Goal: Task Accomplishment & Management: Complete application form

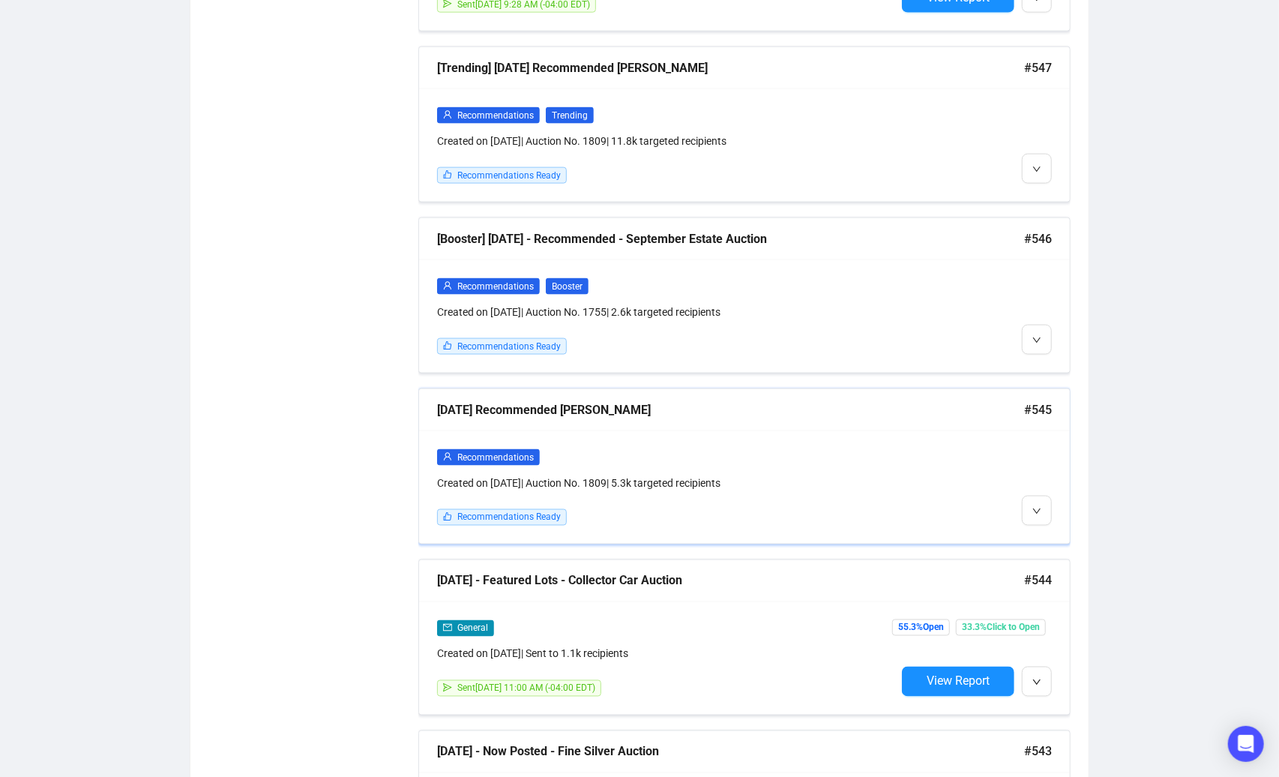
scroll to position [1261, 0]
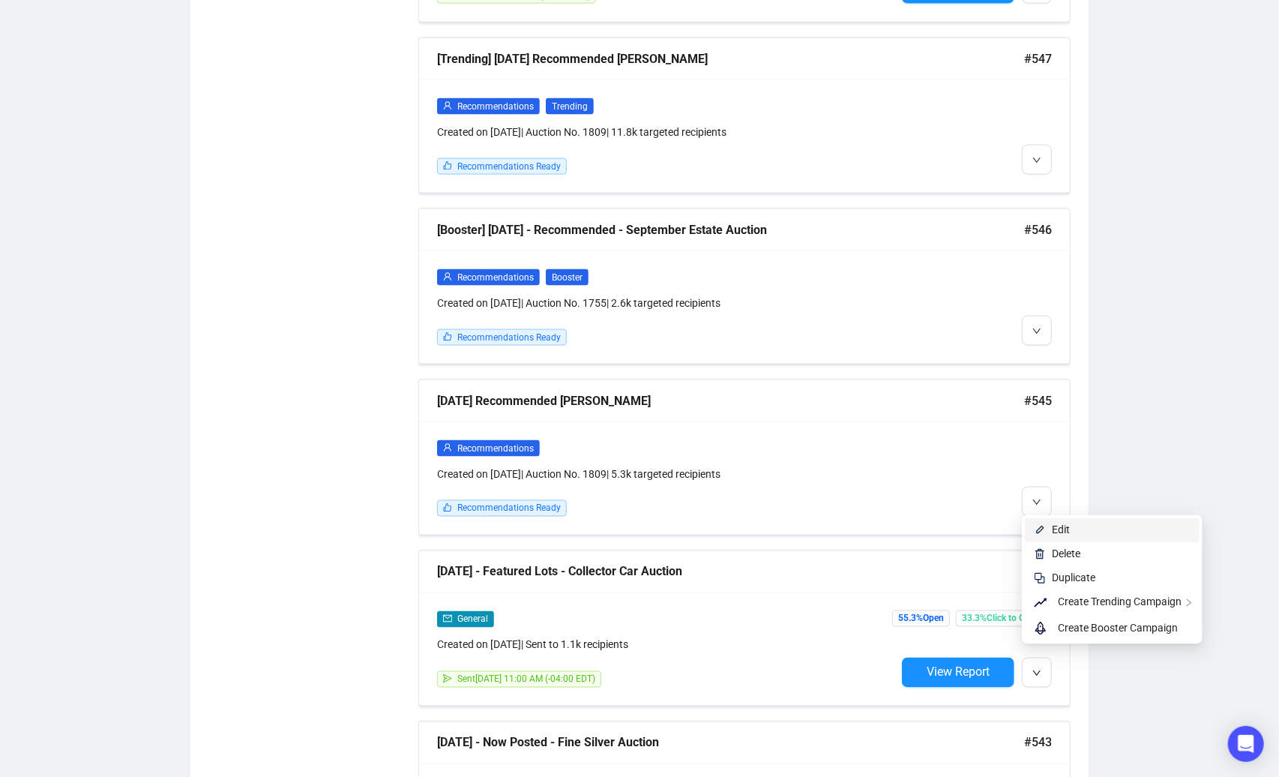
click at [1062, 530] on span "Edit" at bounding box center [1061, 530] width 18 height 12
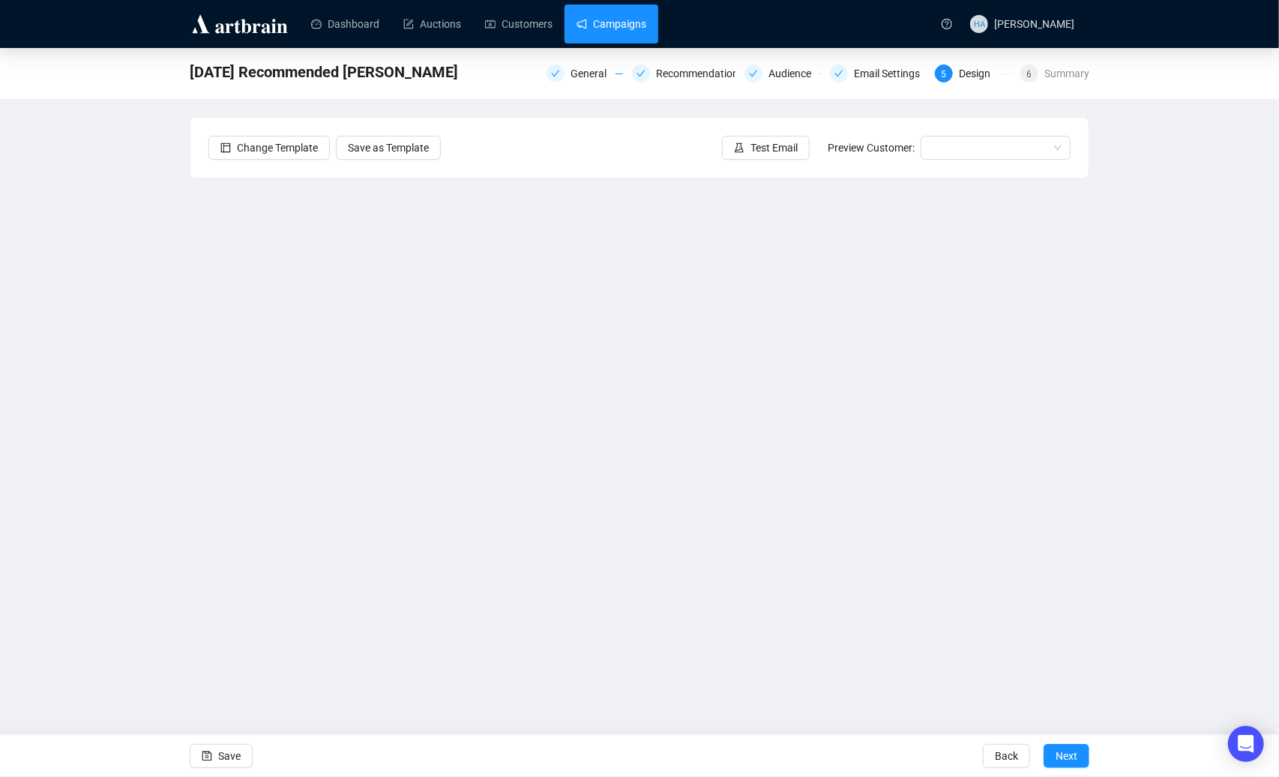
click at [635, 23] on link "Campaigns" at bounding box center [612, 23] width 70 height 39
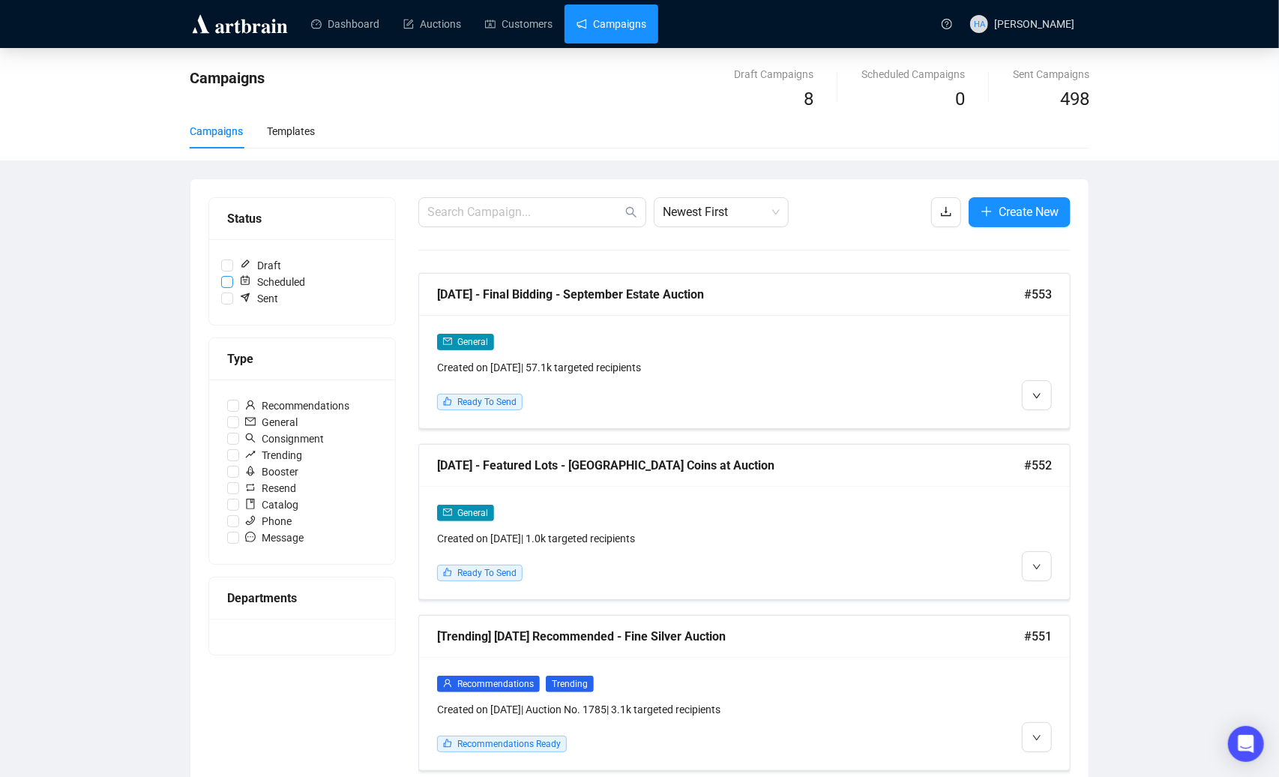
click at [226, 280] on input "Scheduled" at bounding box center [227, 282] width 12 height 12
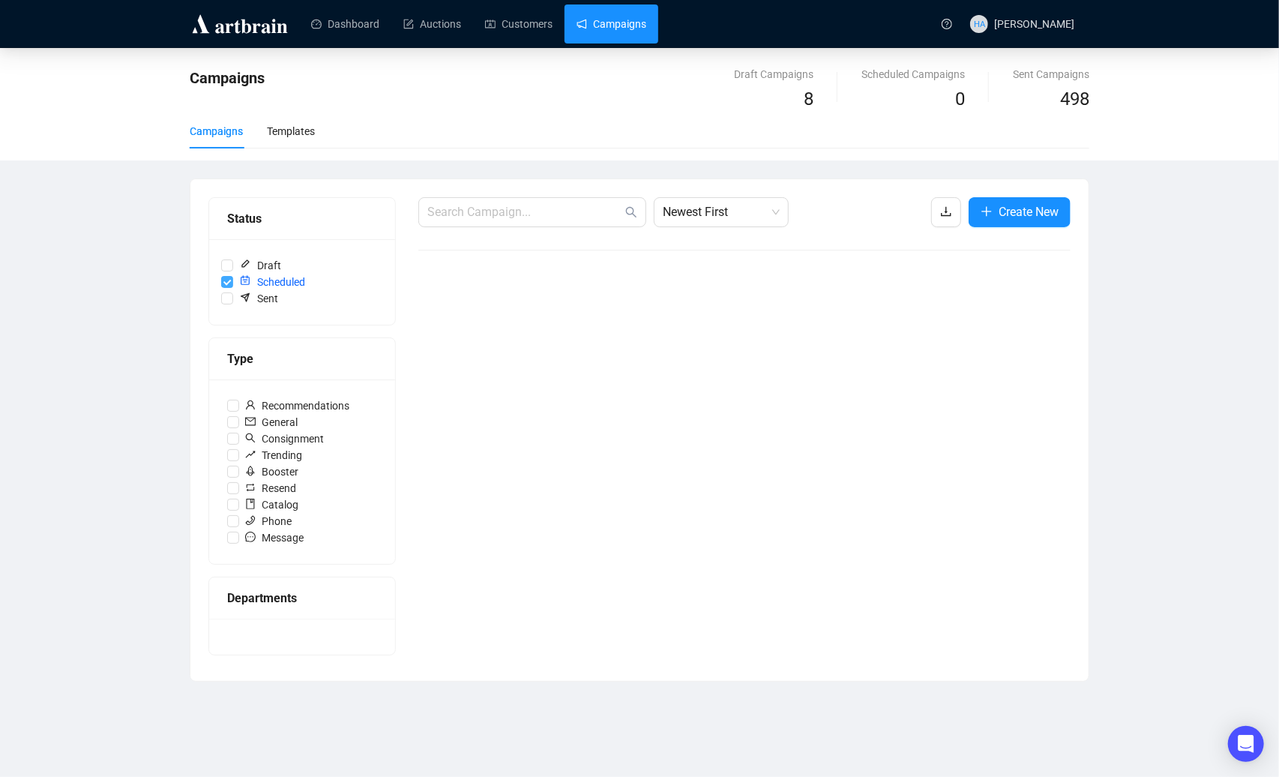
click at [223, 280] on input "Scheduled" at bounding box center [227, 282] width 12 height 12
checkbox input "false"
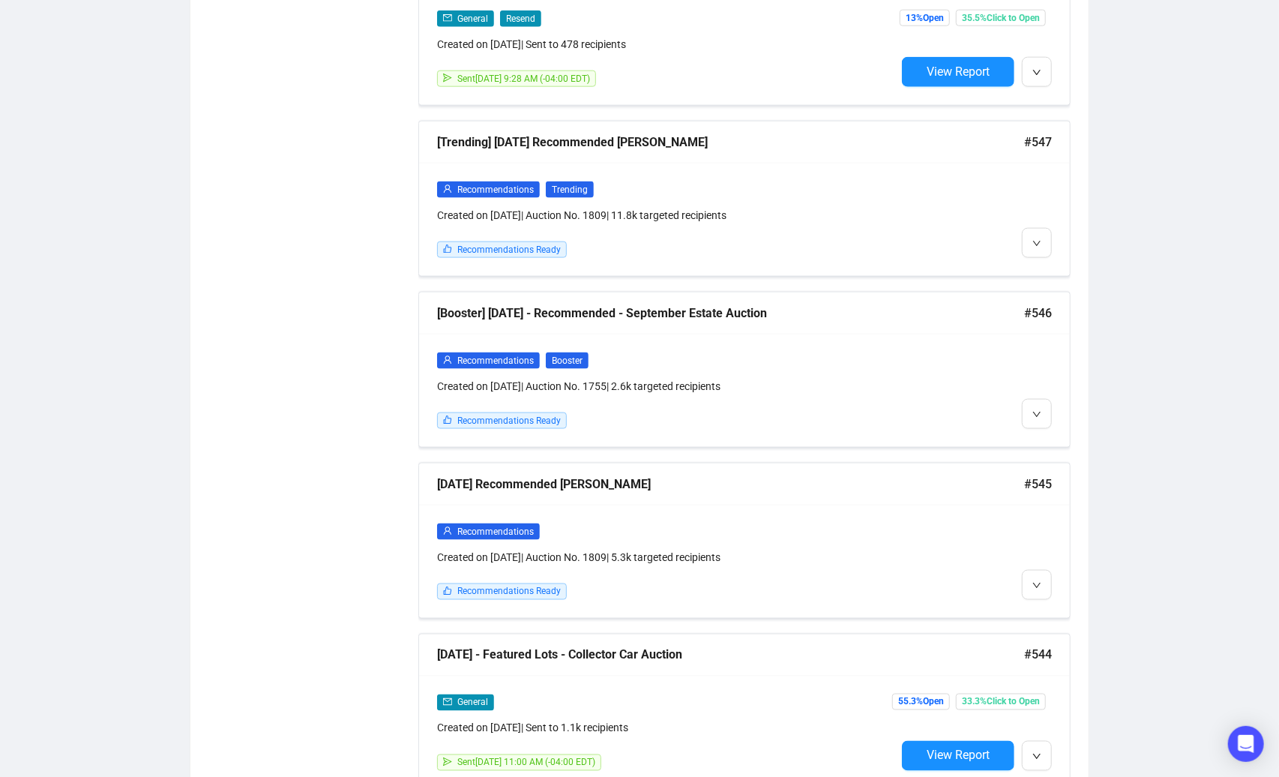
scroll to position [1179, 0]
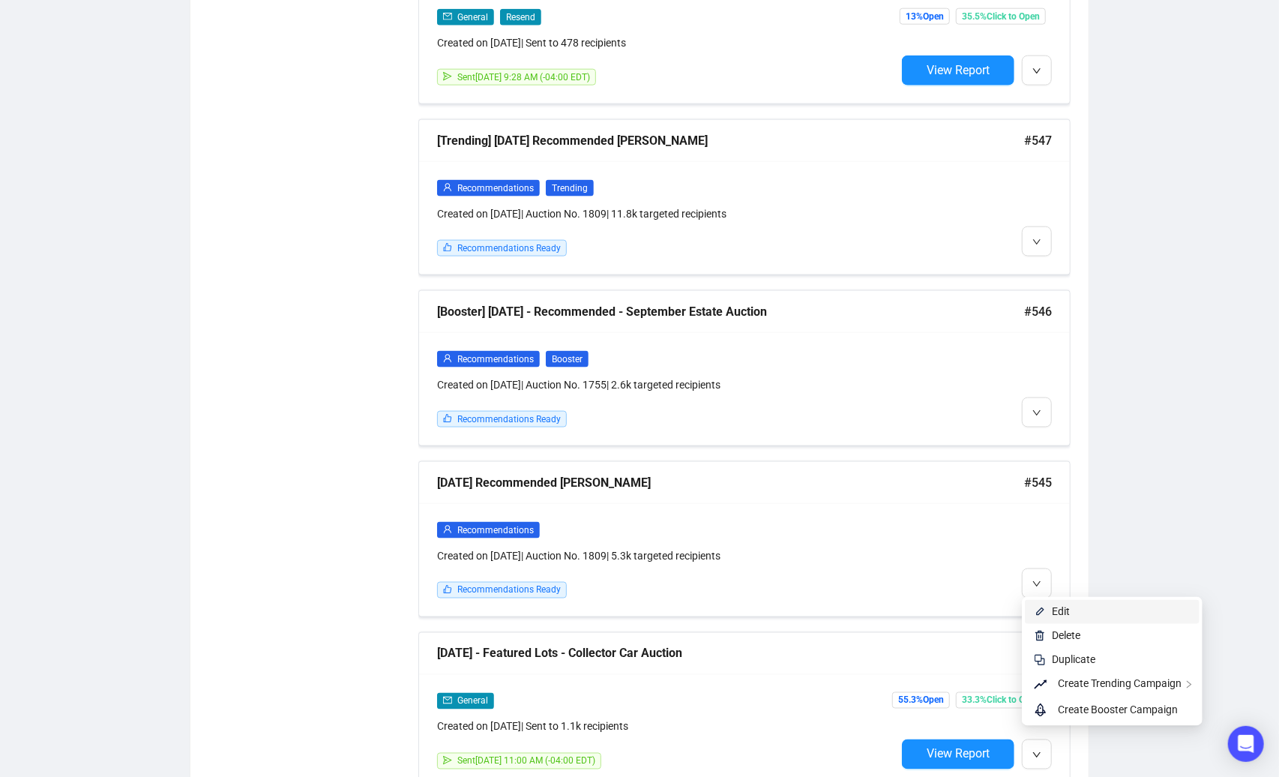
click at [1054, 613] on span "Edit" at bounding box center [1061, 612] width 18 height 12
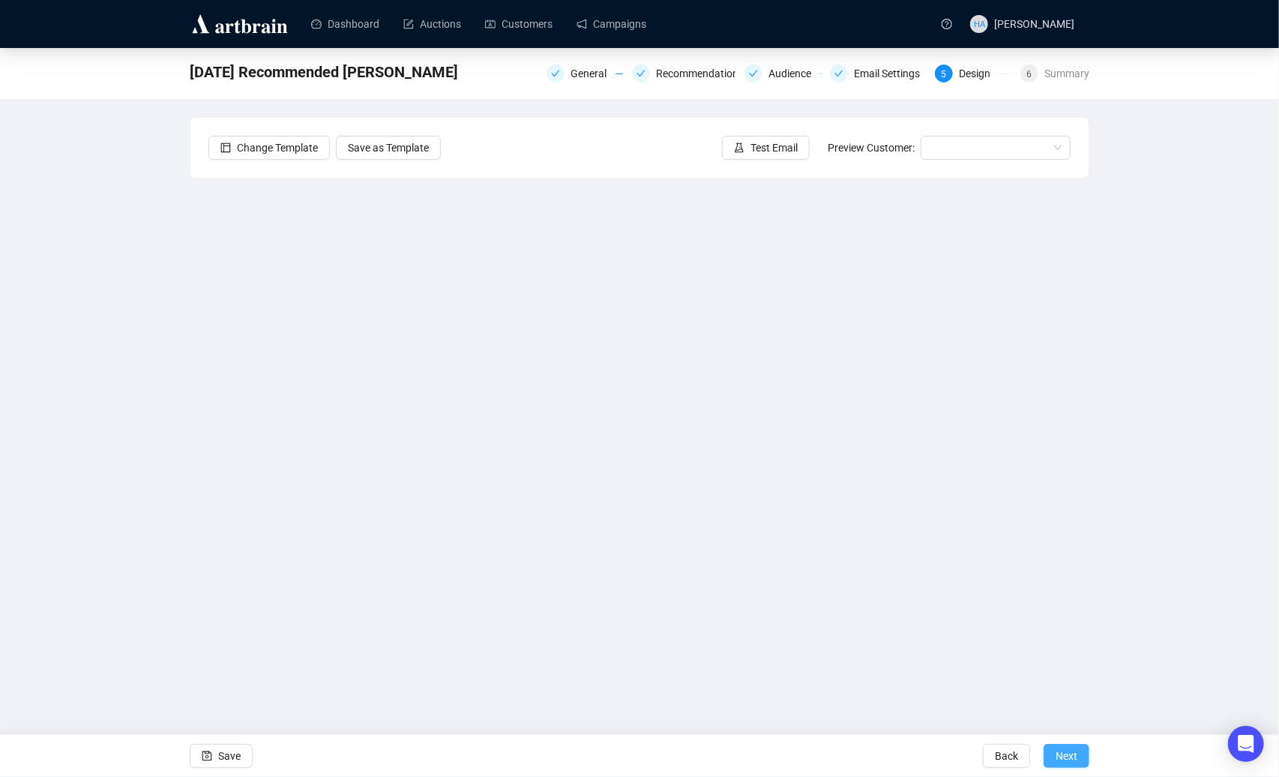
click at [1068, 754] on span "Next" at bounding box center [1067, 756] width 22 height 42
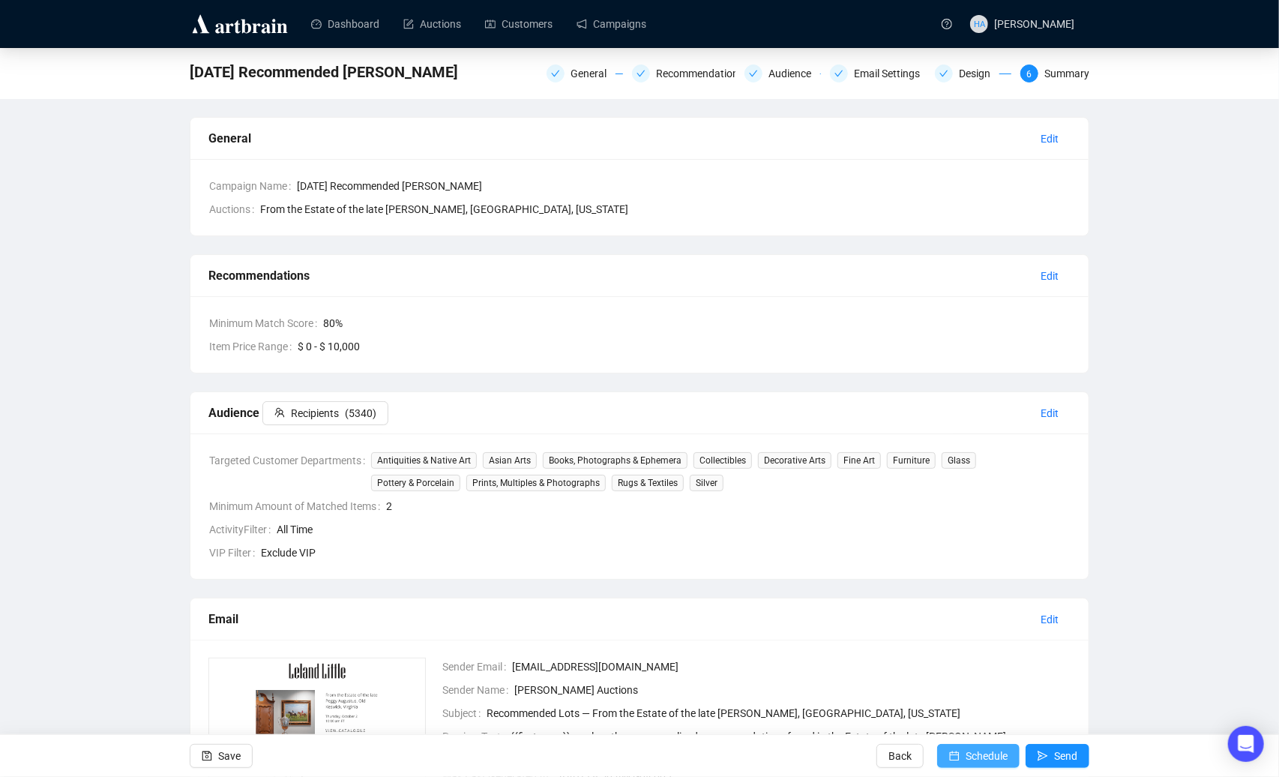
click at [970, 757] on span "Schedule" at bounding box center [987, 756] width 42 height 42
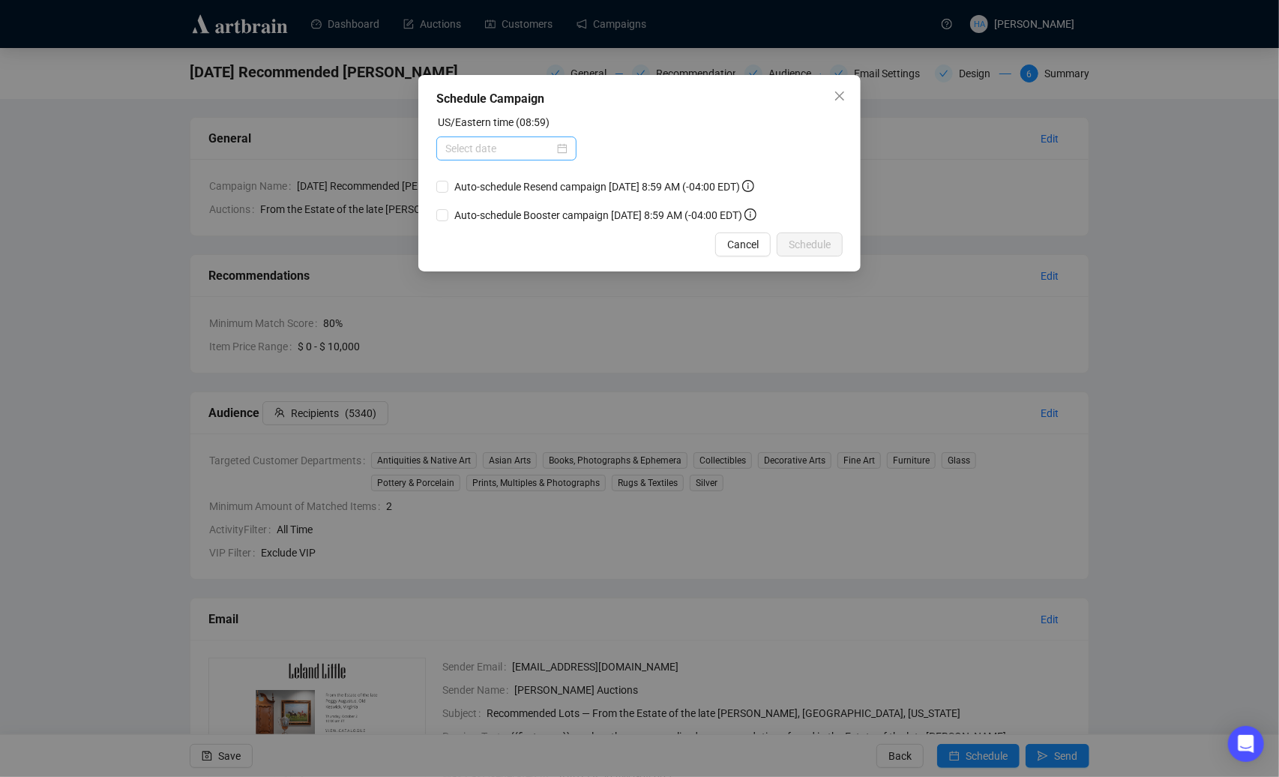
click at [557, 146] on div at bounding box center [506, 148] width 122 height 16
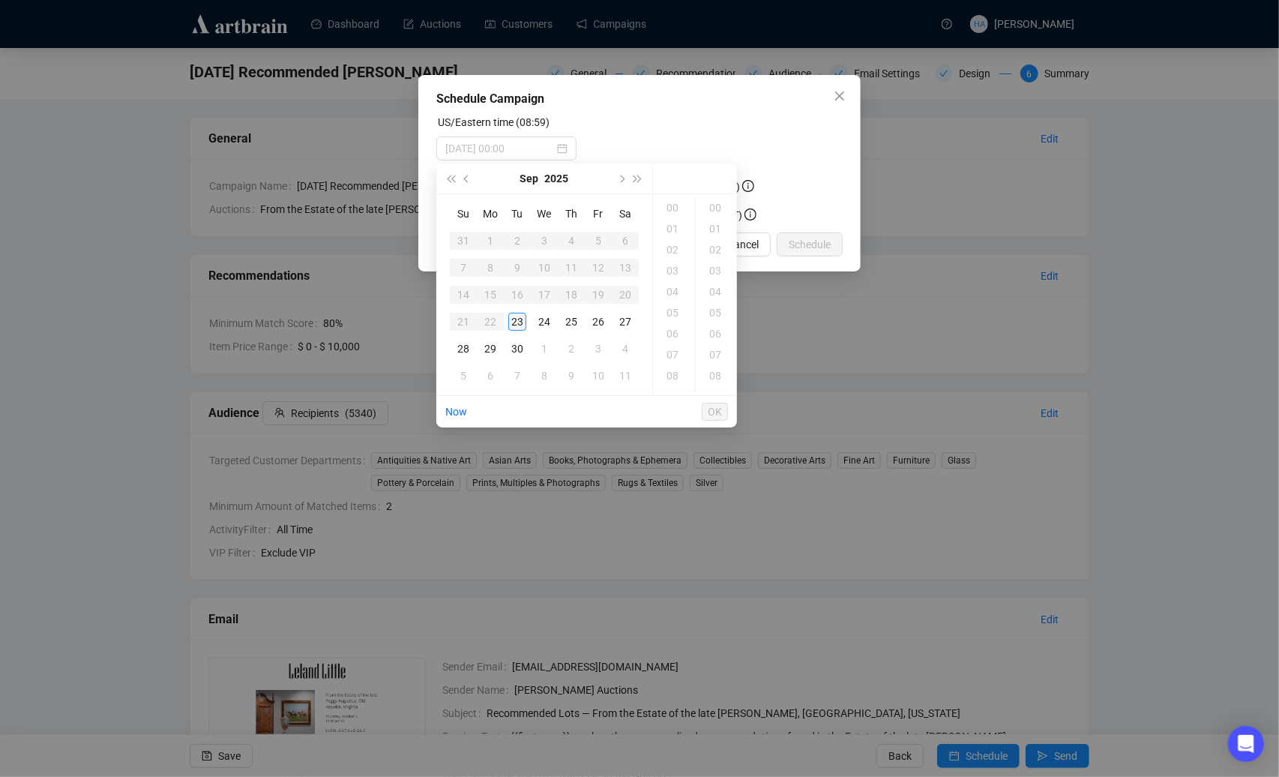
click at [513, 320] on div "23" at bounding box center [517, 322] width 18 height 18
click at [668, 247] on div "11" at bounding box center [674, 250] width 36 height 21
click at [711, 203] on div "00" at bounding box center [717, 207] width 36 height 21
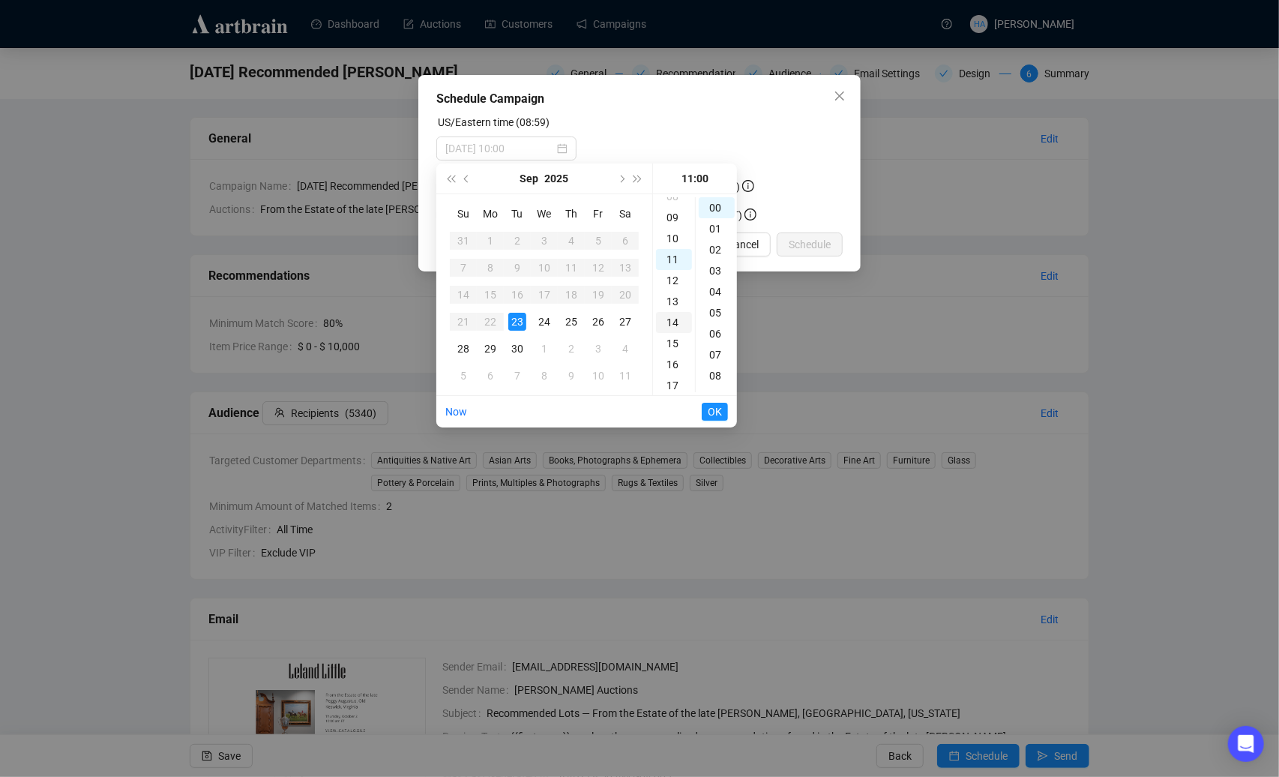
scroll to position [183, 0]
type input "[DATE] 11:00"
click at [715, 409] on span "OK" at bounding box center [715, 411] width 14 height 28
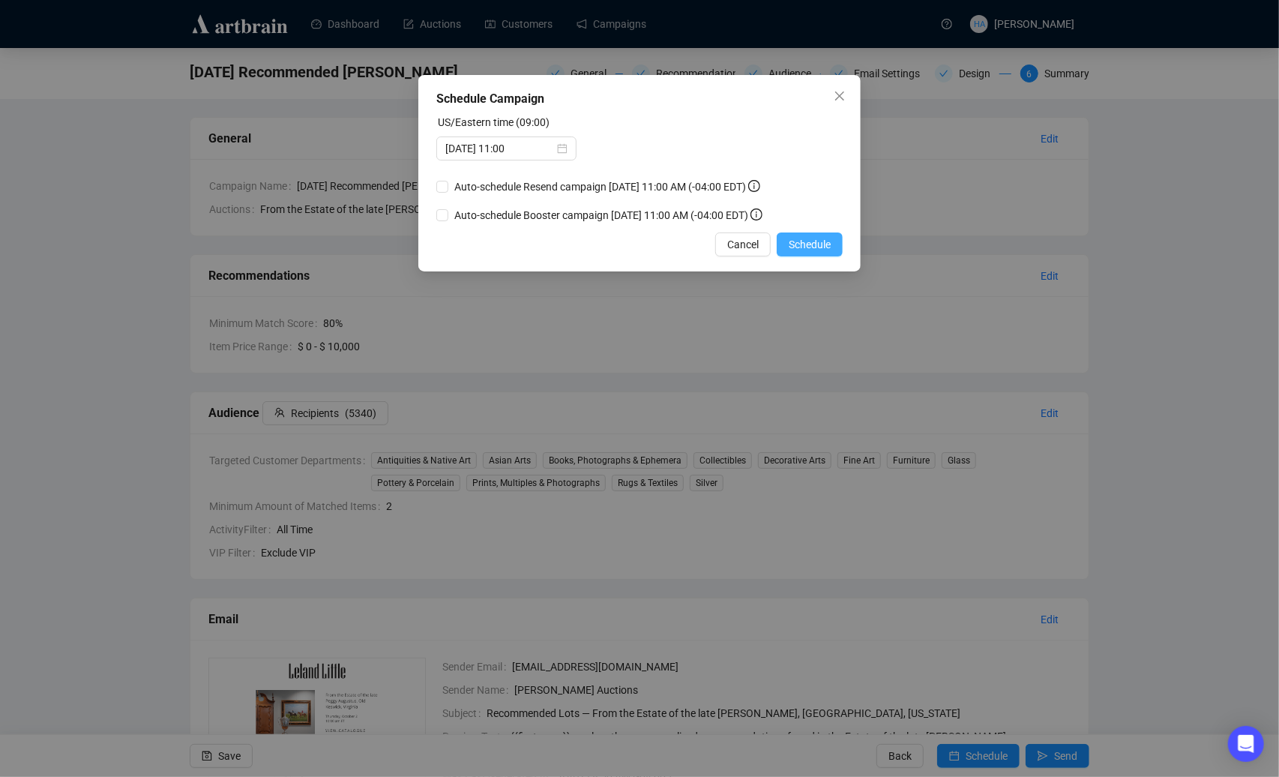
click at [804, 253] on span "Schedule" at bounding box center [810, 244] width 42 height 16
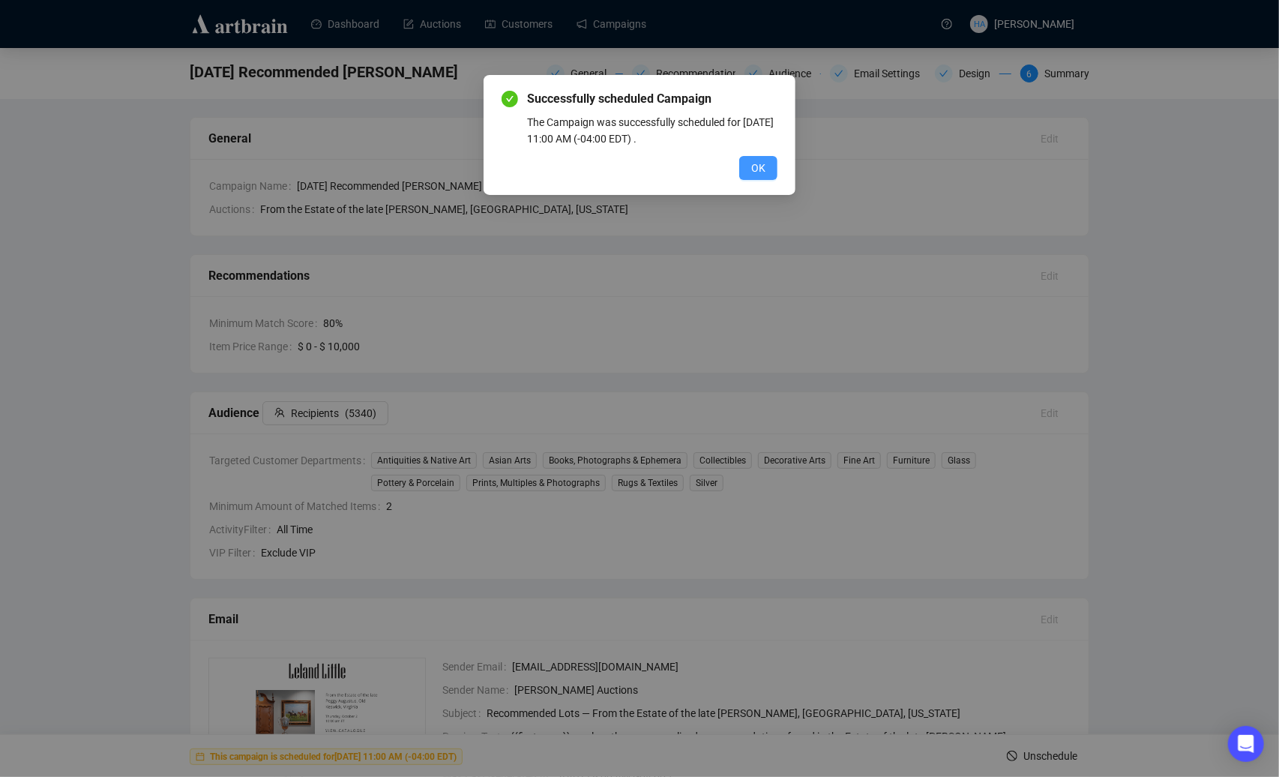
click at [748, 170] on button "OK" at bounding box center [758, 168] width 38 height 24
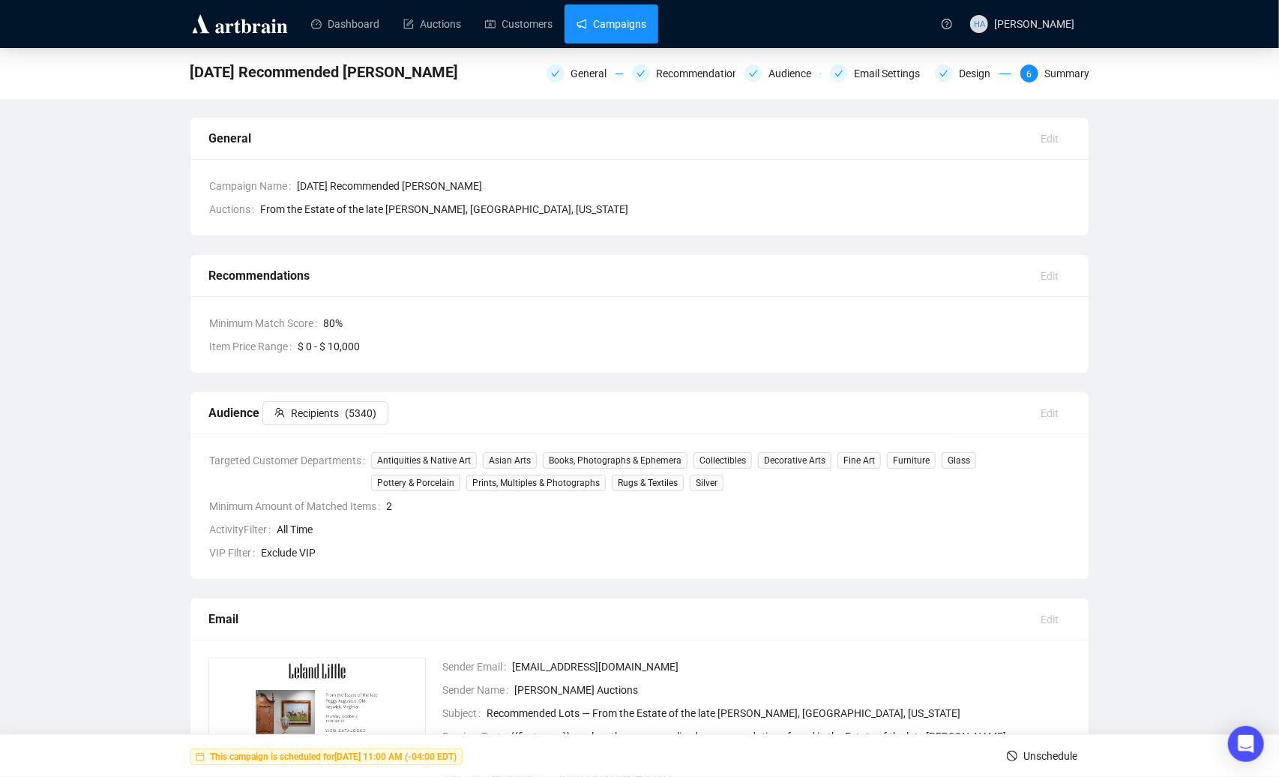
click at [616, 25] on link "Campaigns" at bounding box center [612, 23] width 70 height 39
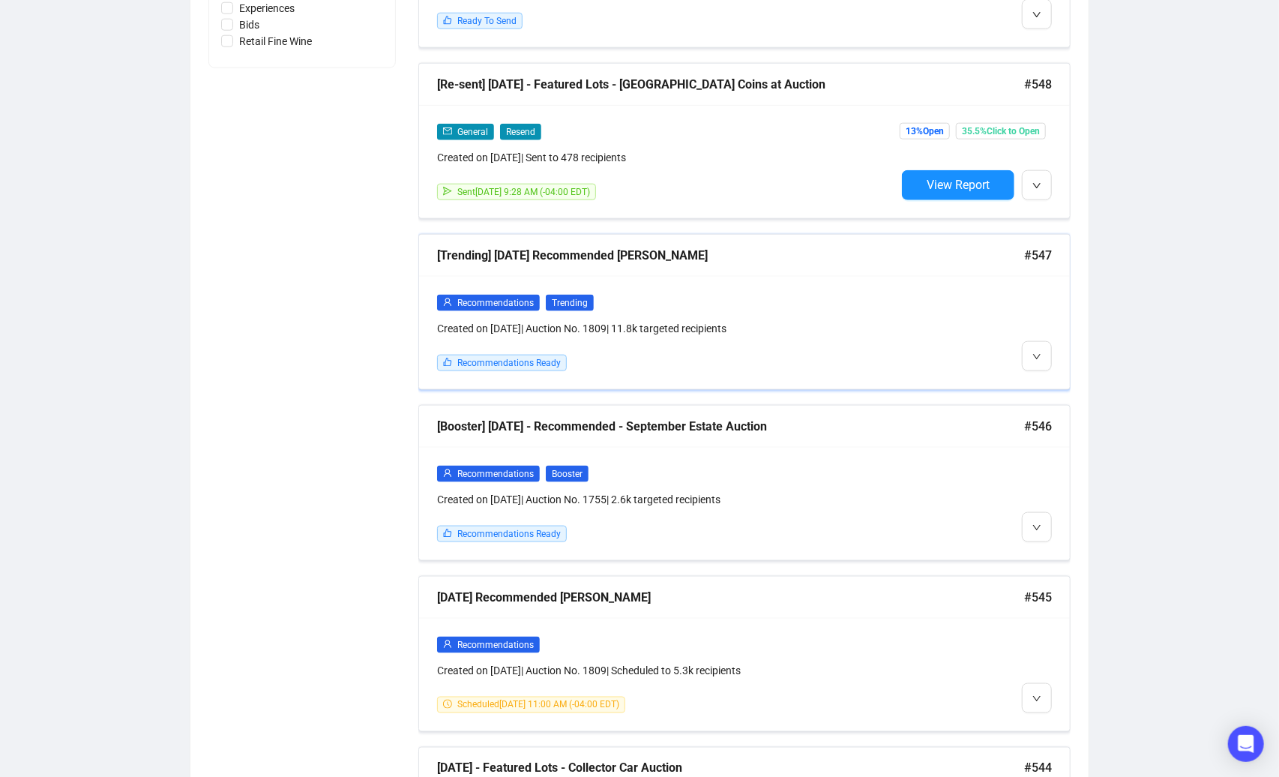
scroll to position [1065, 0]
click at [1057, 383] on span "Edit" at bounding box center [1061, 385] width 18 height 12
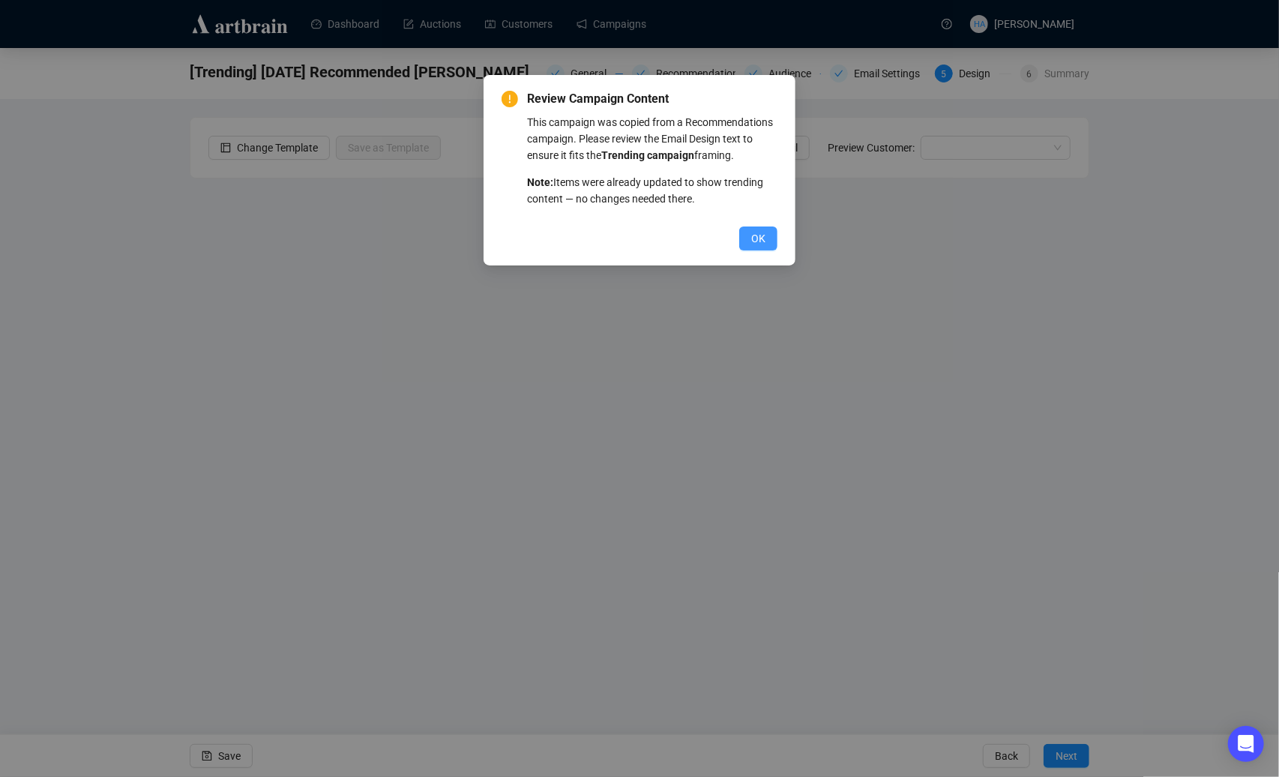
click at [754, 247] on span "OK" at bounding box center [758, 238] width 14 height 16
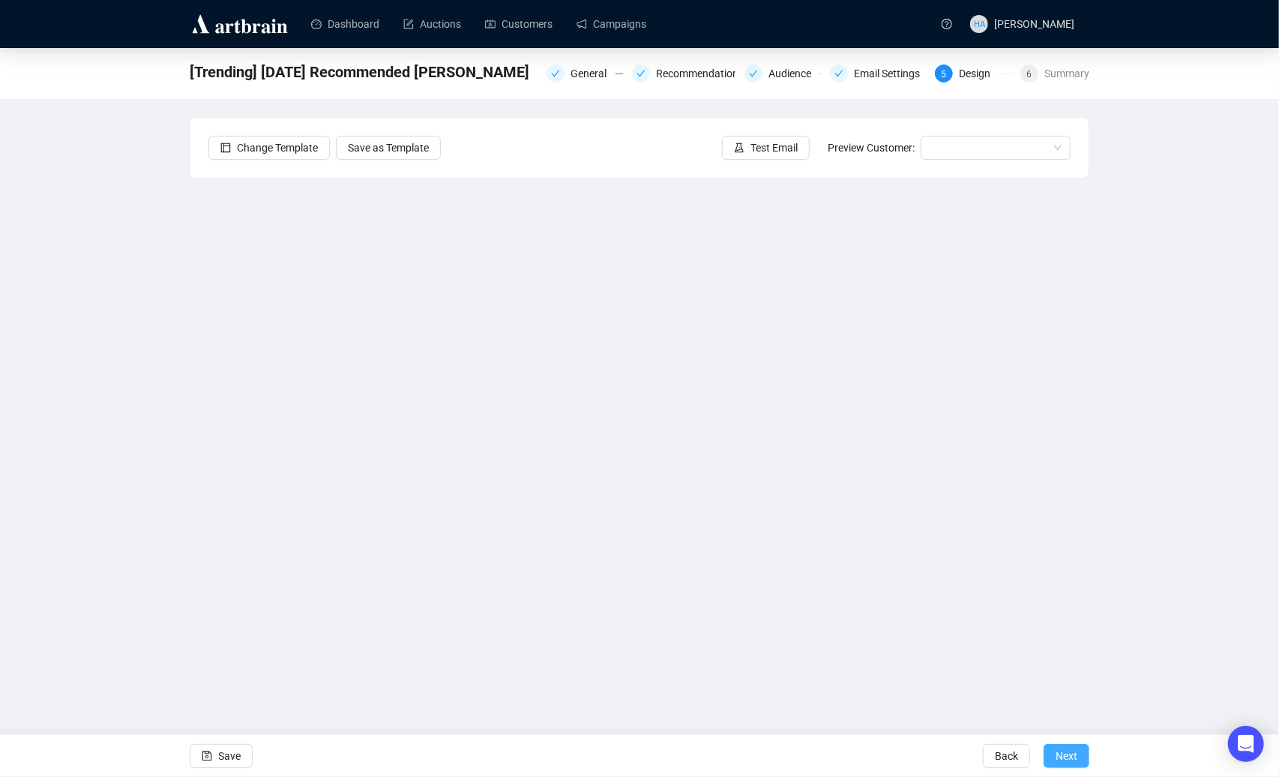
click at [1071, 754] on span "Next" at bounding box center [1067, 756] width 22 height 42
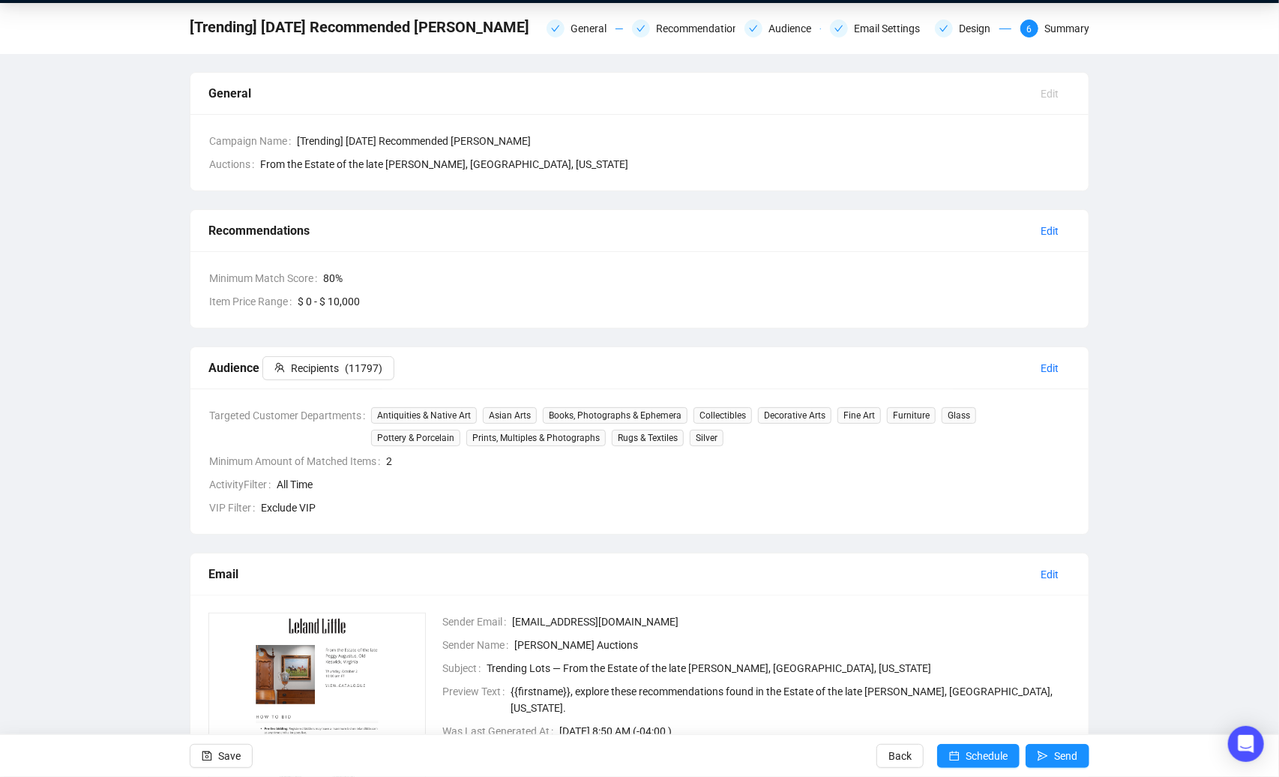
scroll to position [46, 0]
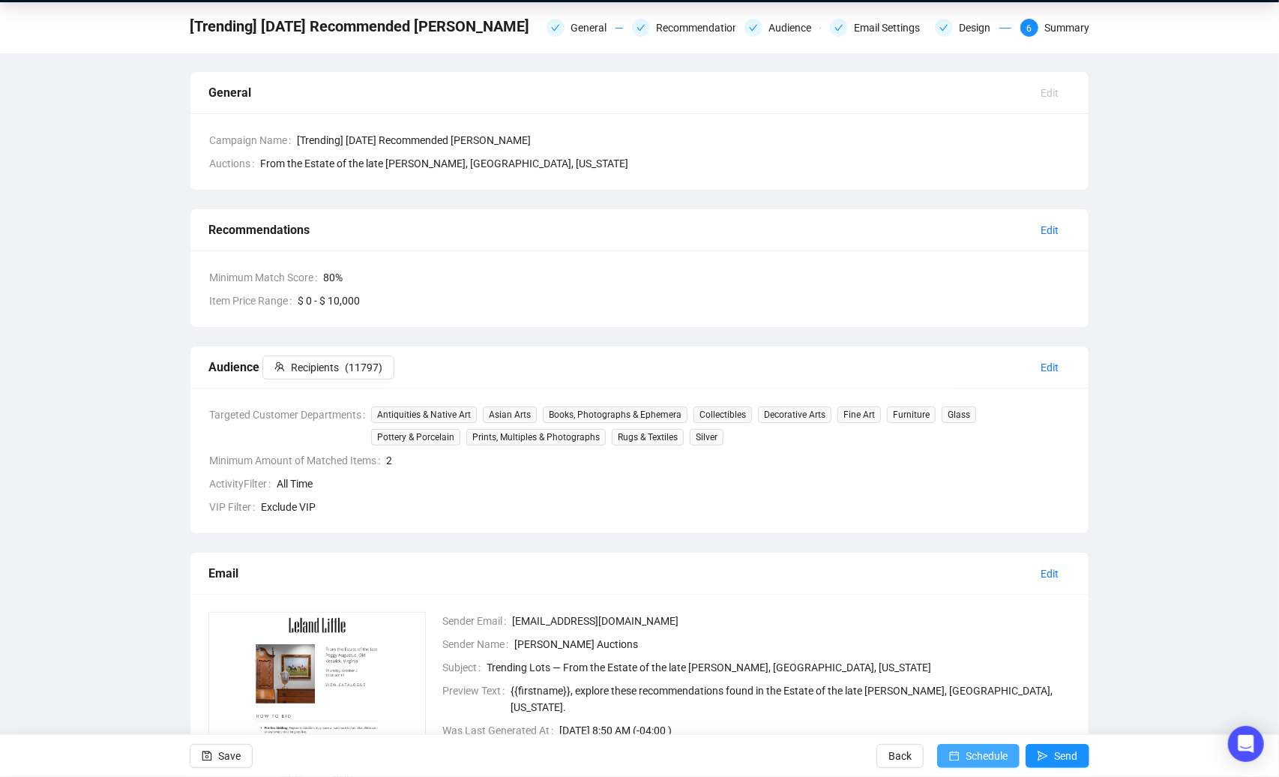
click at [988, 753] on span "Schedule" at bounding box center [987, 756] width 42 height 42
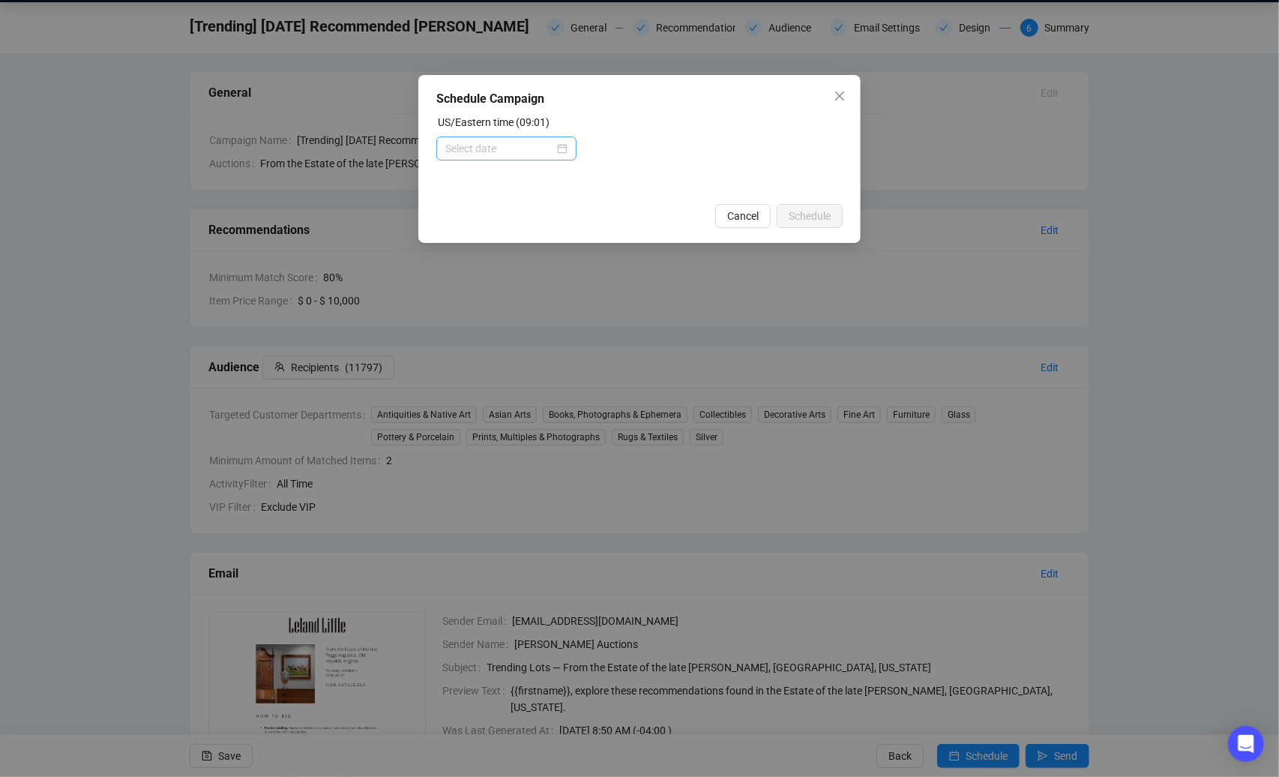
click at [556, 147] on div at bounding box center [506, 148] width 122 height 16
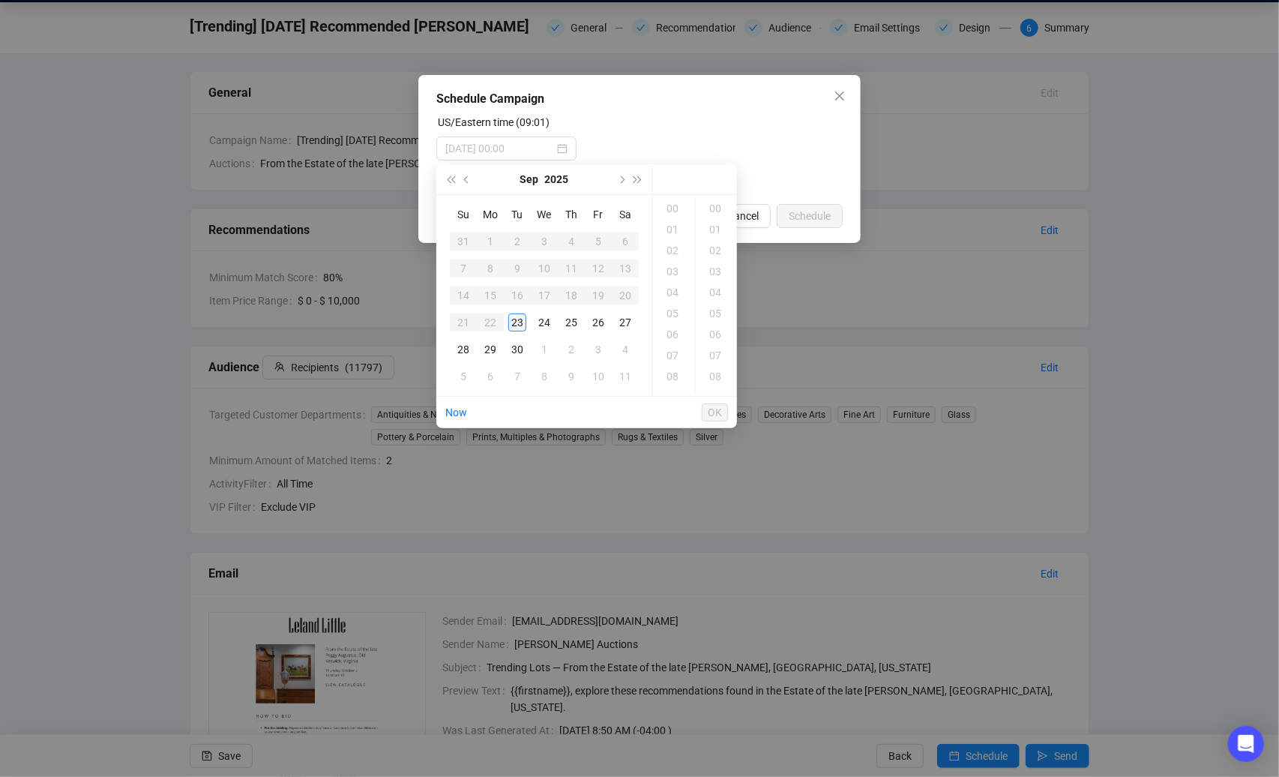
click at [517, 322] on div "23" at bounding box center [517, 322] width 18 height 18
click at [670, 251] on div "11" at bounding box center [674, 251] width 36 height 21
click at [712, 209] on div "30" at bounding box center [717, 210] width 36 height 21
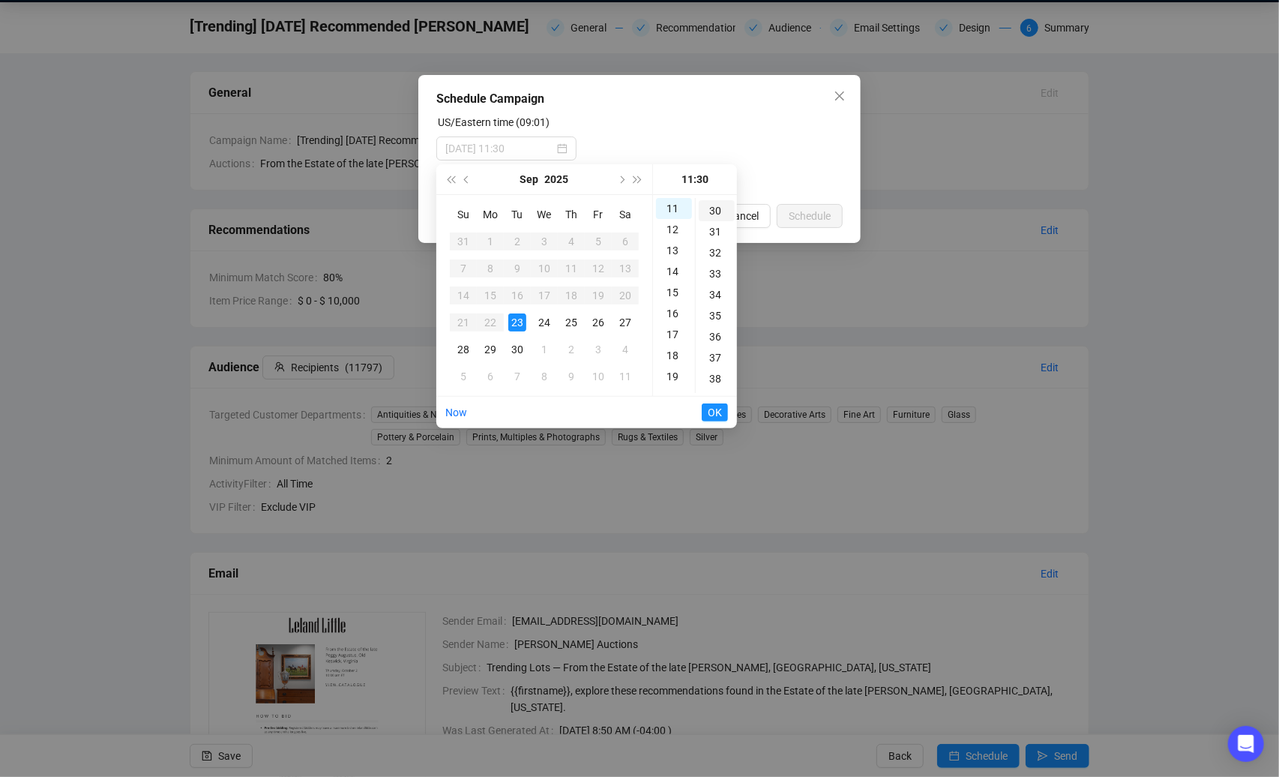
scroll to position [630, 0]
type input "[DATE] 11:30"
click at [718, 412] on span "OK" at bounding box center [715, 412] width 14 height 28
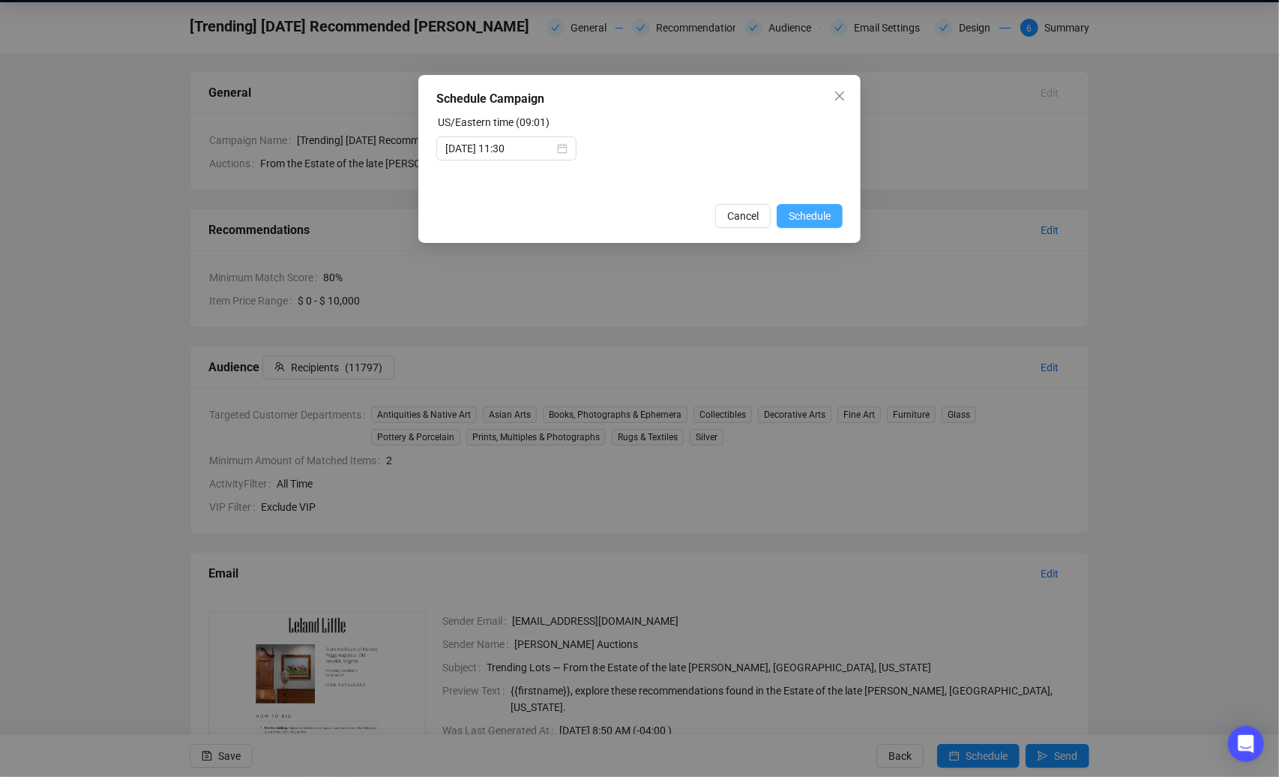
click at [822, 214] on span "Schedule" at bounding box center [810, 216] width 42 height 16
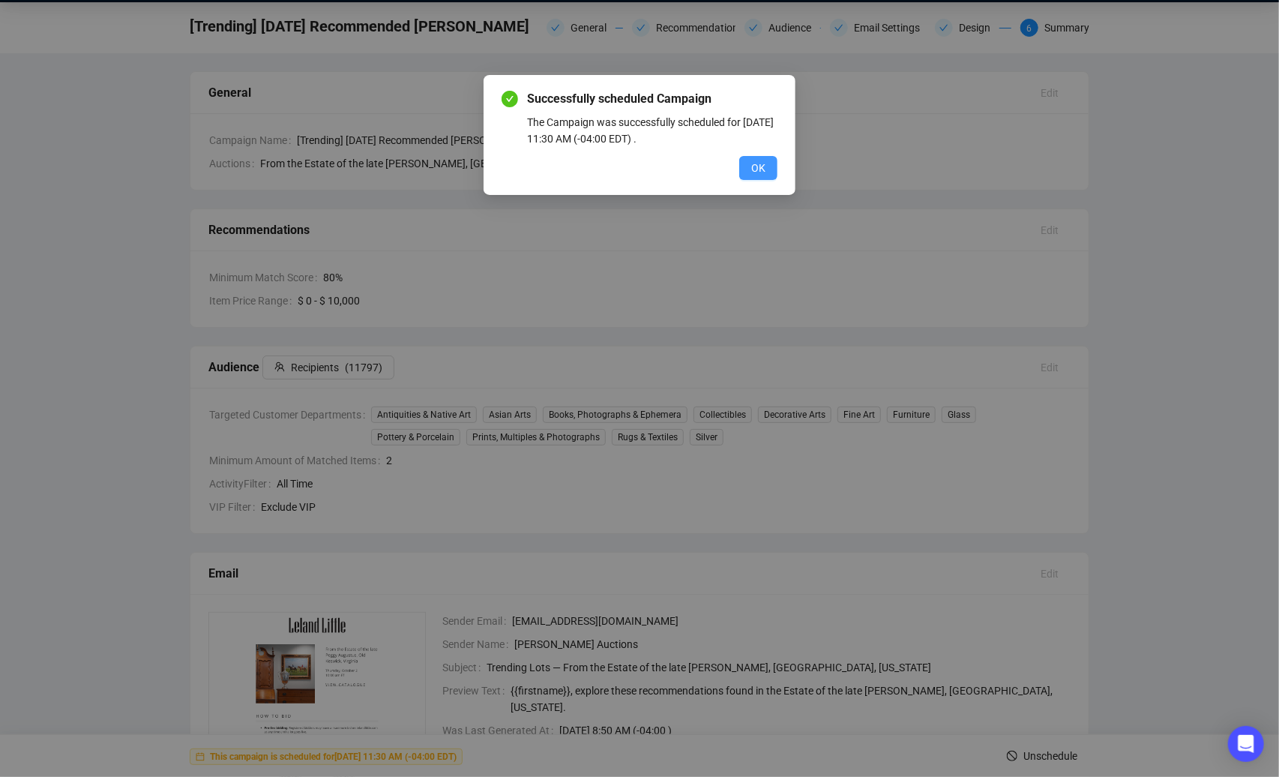
click at [754, 166] on span "OK" at bounding box center [758, 168] width 14 height 16
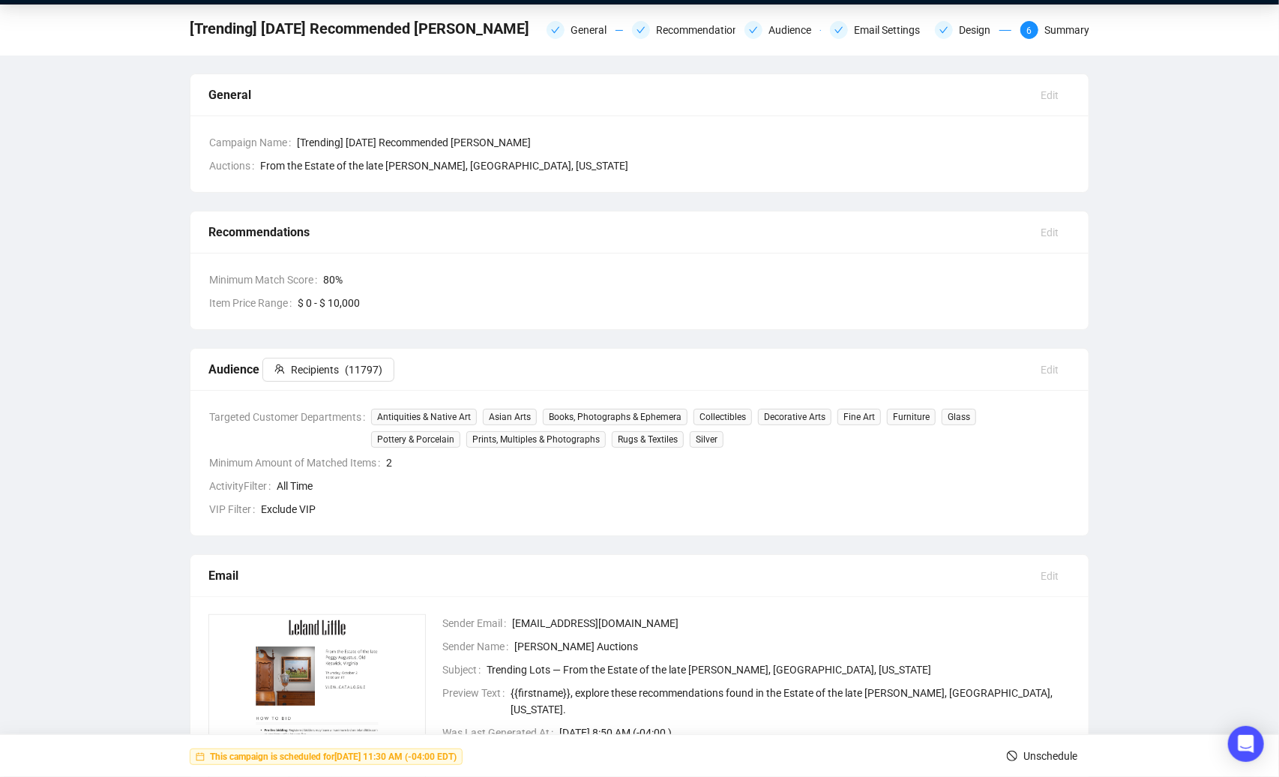
scroll to position [0, 0]
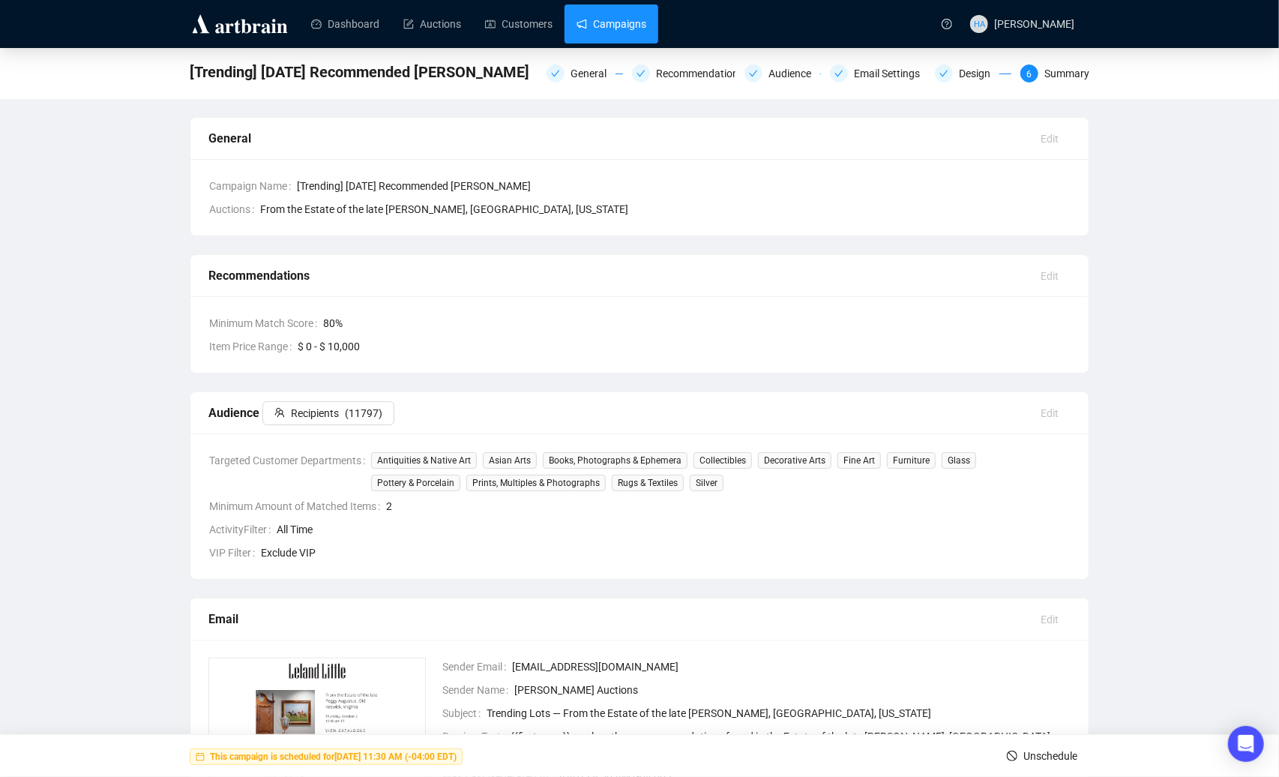
click at [615, 29] on link "Campaigns" at bounding box center [612, 23] width 70 height 39
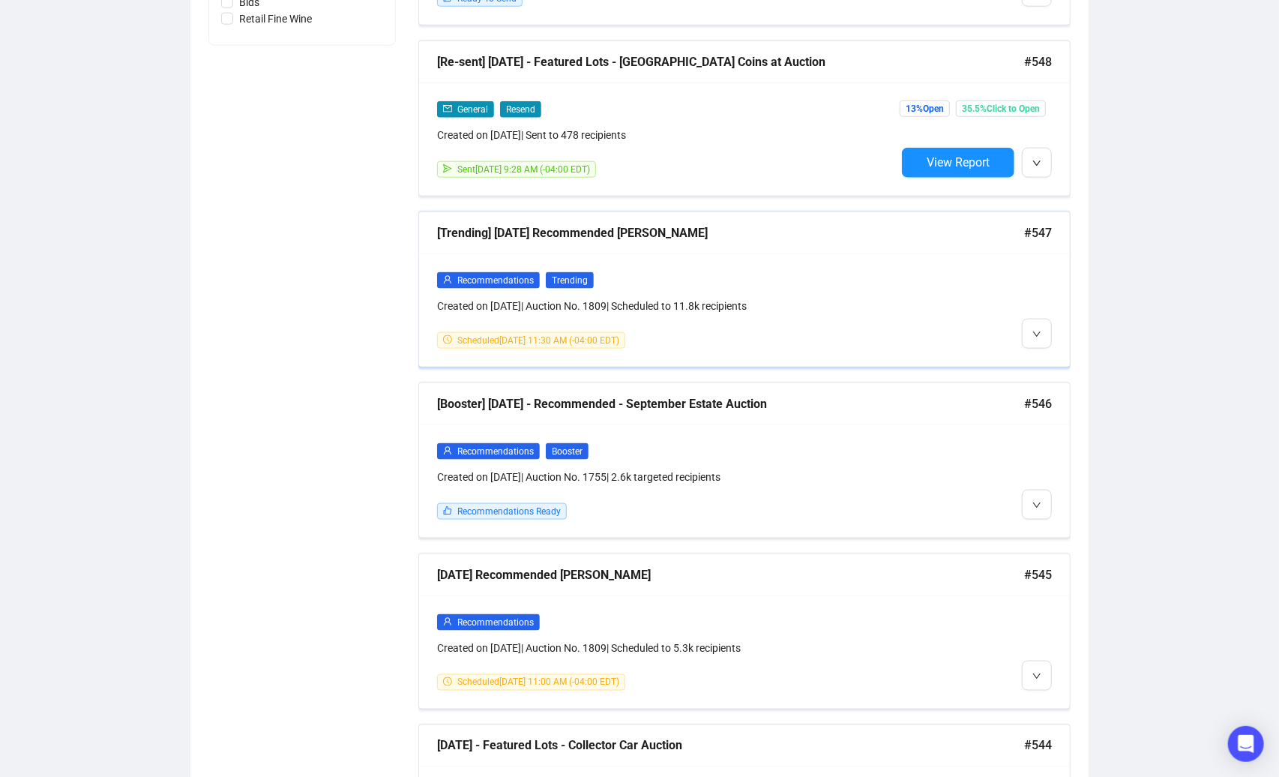
scroll to position [1089, 0]
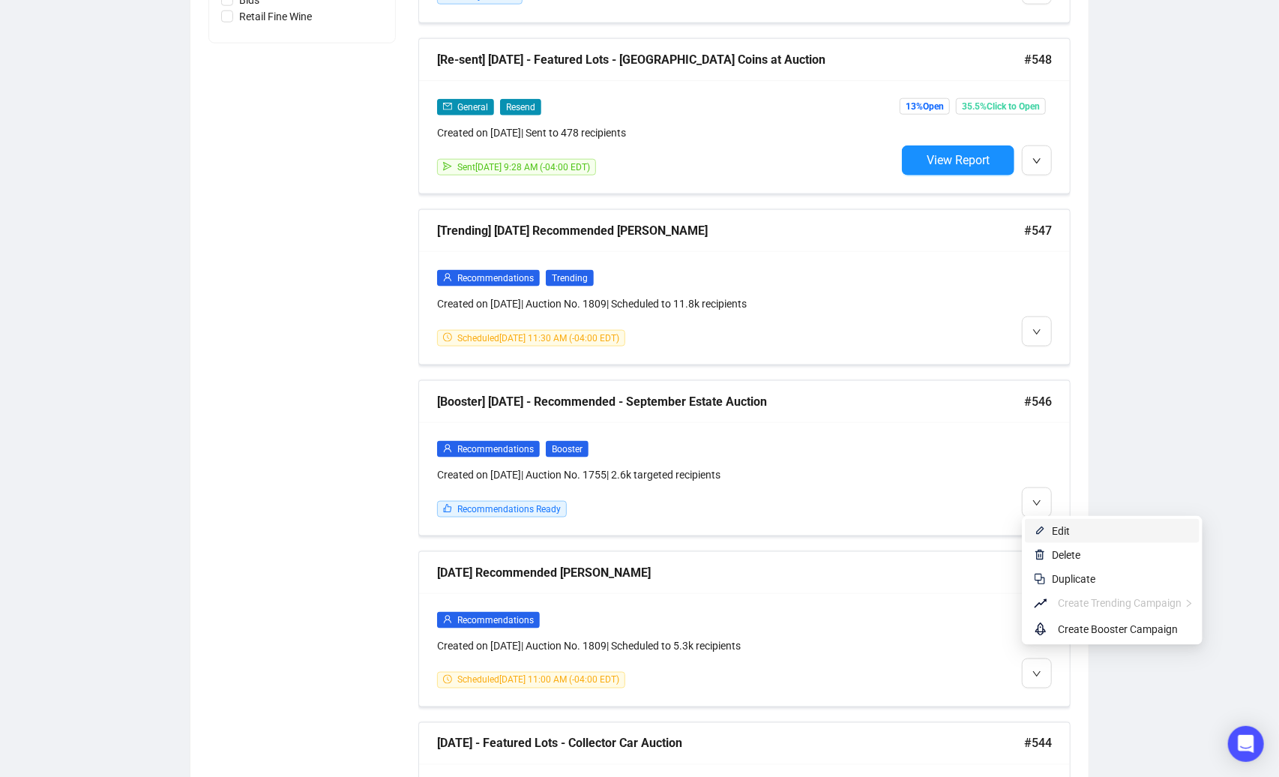
click at [1056, 529] on span "Edit" at bounding box center [1061, 531] width 18 height 12
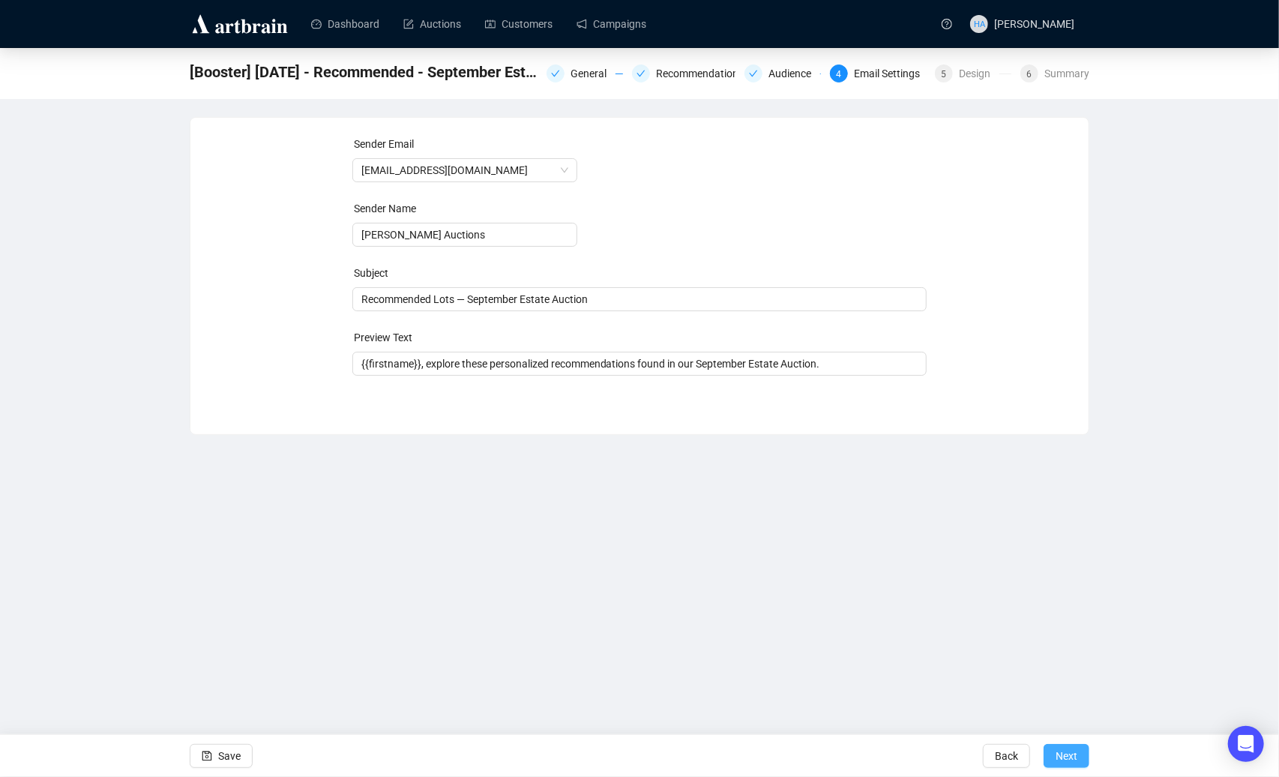
click at [1065, 750] on span "Next" at bounding box center [1067, 756] width 22 height 42
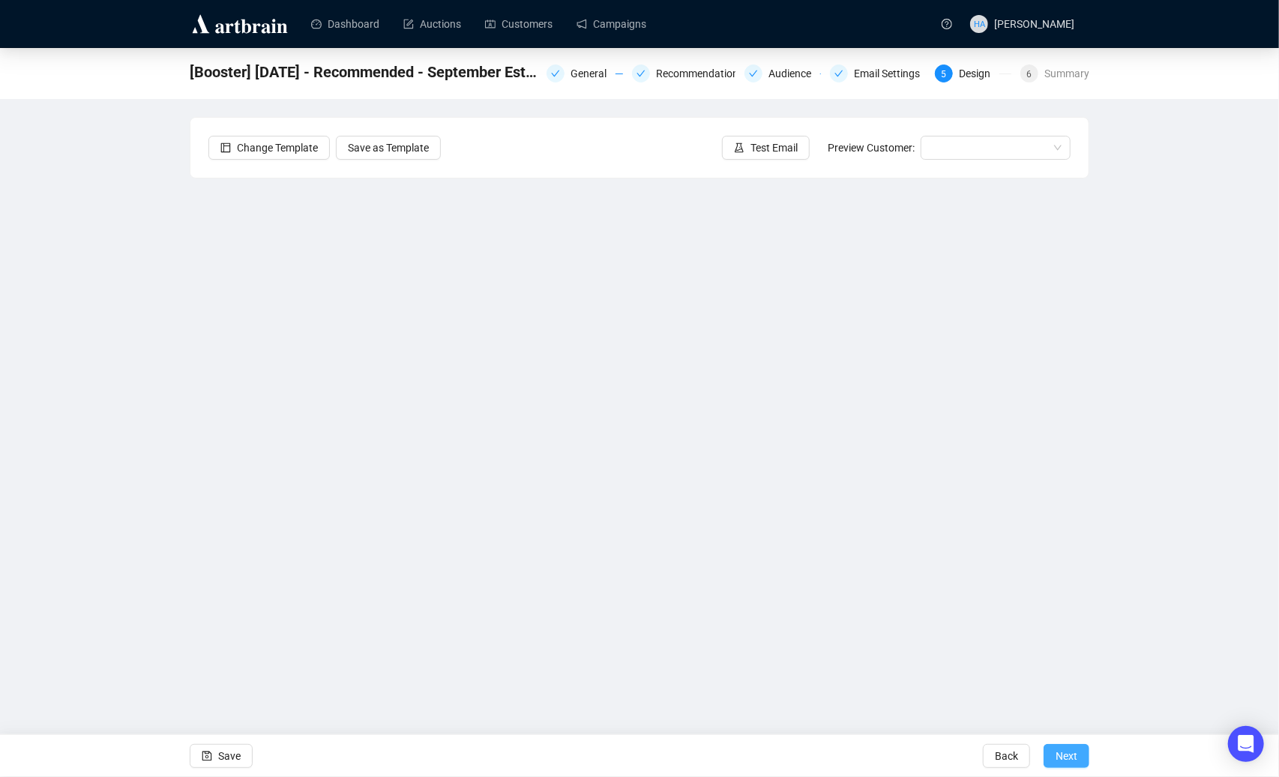
click at [1071, 757] on span "Next" at bounding box center [1067, 756] width 22 height 42
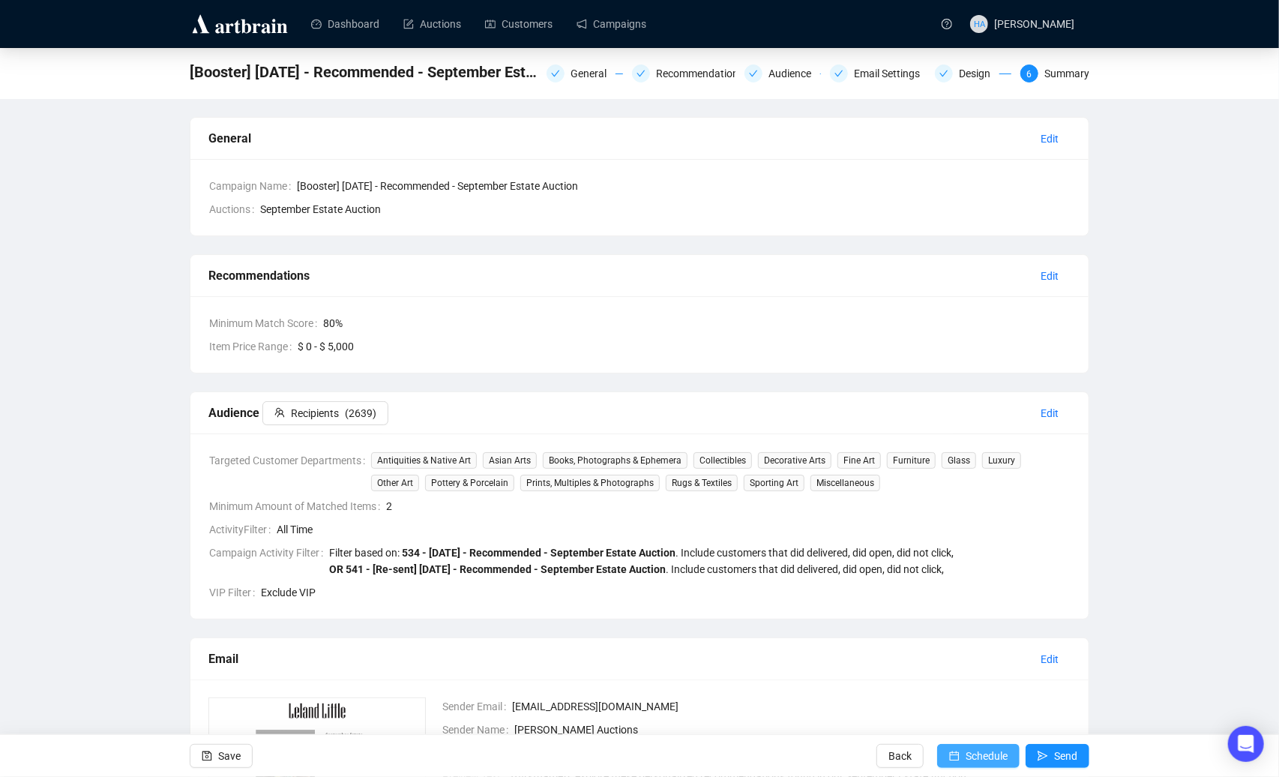
click at [966, 756] on span "Schedule" at bounding box center [987, 756] width 42 height 42
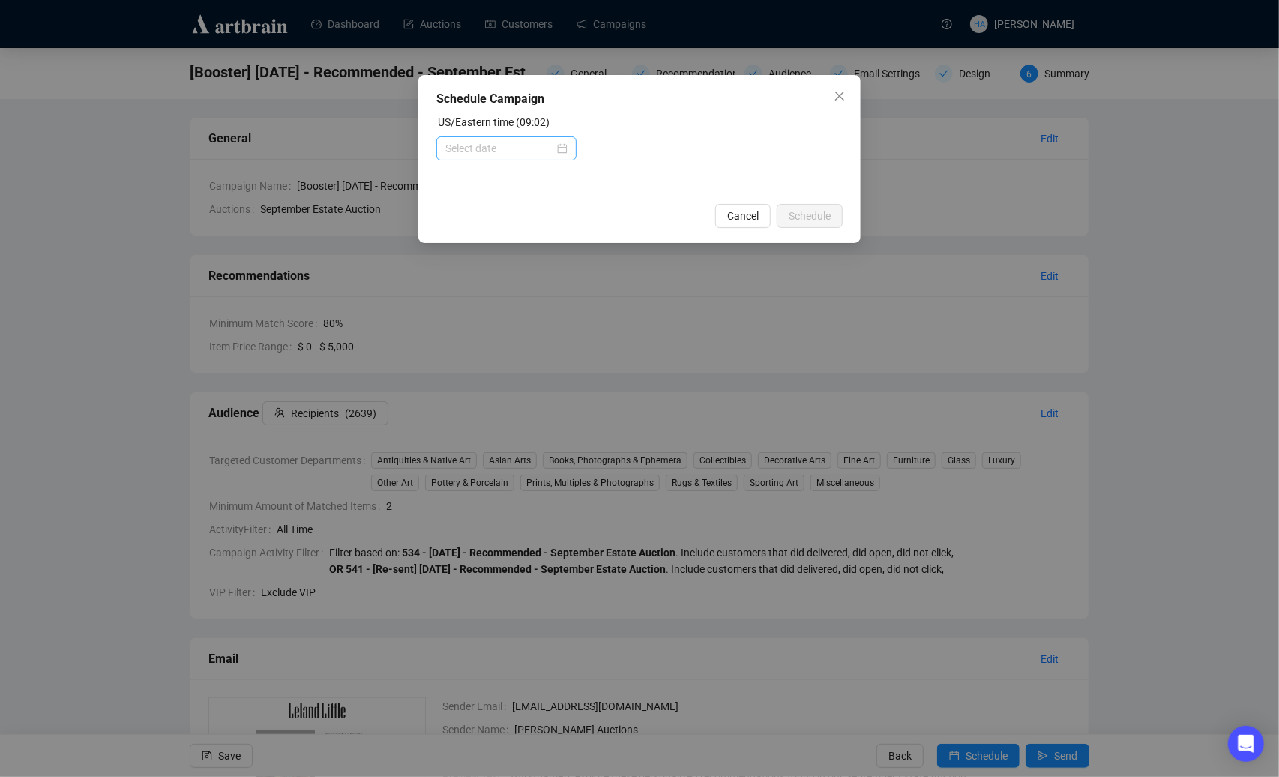
click at [556, 153] on div at bounding box center [506, 148] width 122 height 16
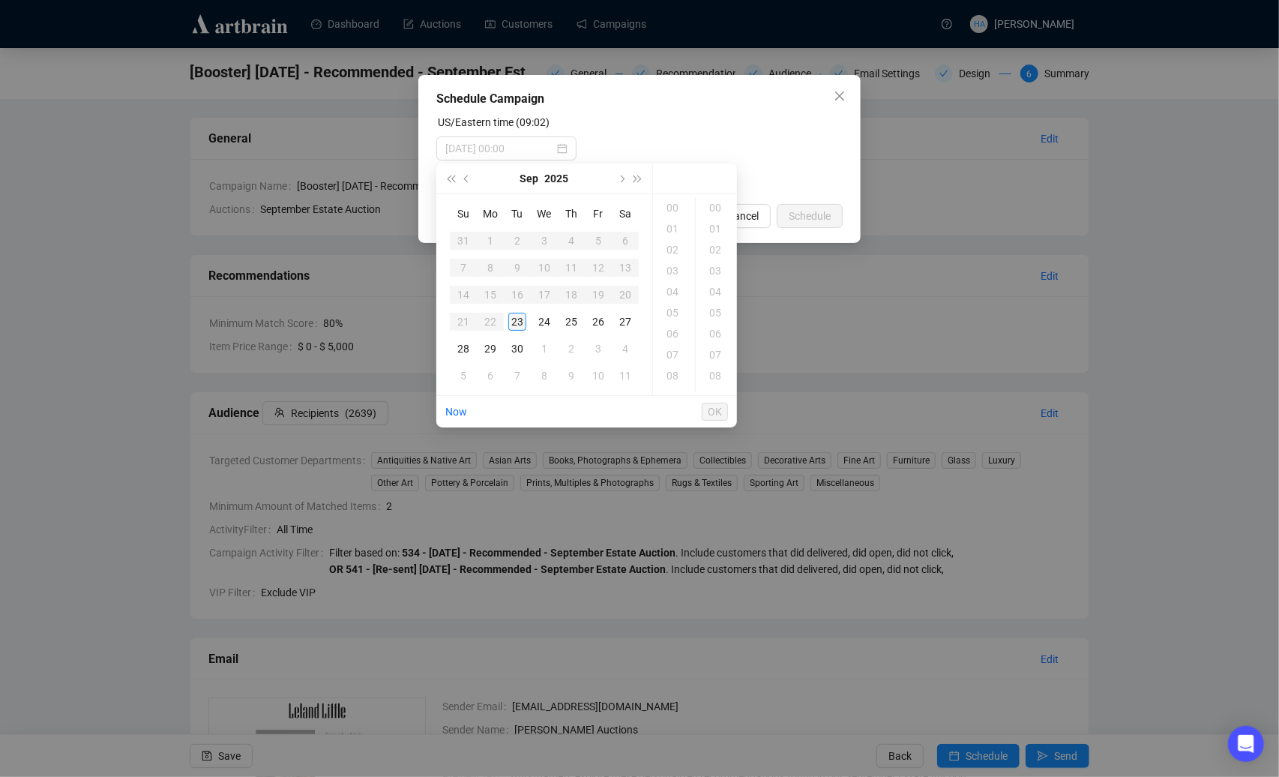
click at [514, 322] on div "23" at bounding box center [517, 322] width 18 height 18
click at [674, 286] on div "13" at bounding box center [674, 284] width 36 height 21
click at [715, 247] on div "30" at bounding box center [717, 249] width 36 height 21
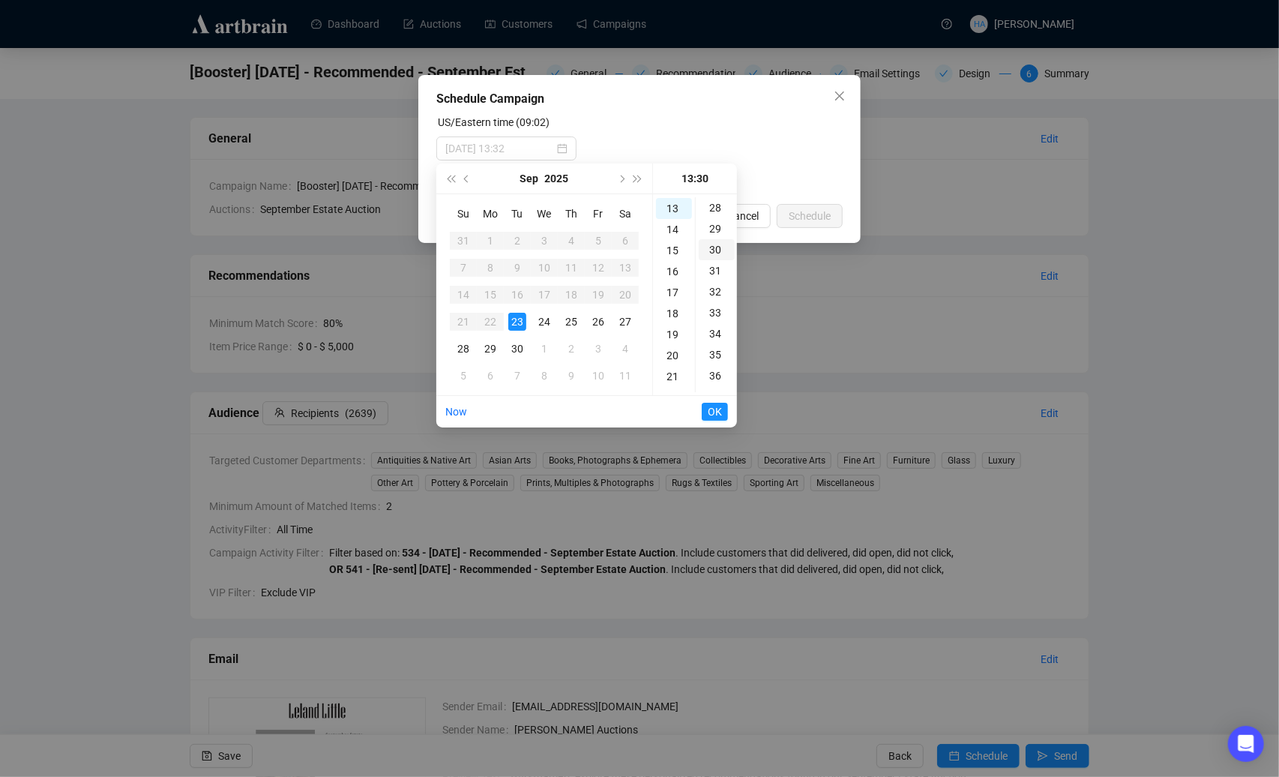
scroll to position [630, 0]
type input "[DATE] 13:30"
click at [717, 412] on span "OK" at bounding box center [715, 411] width 14 height 28
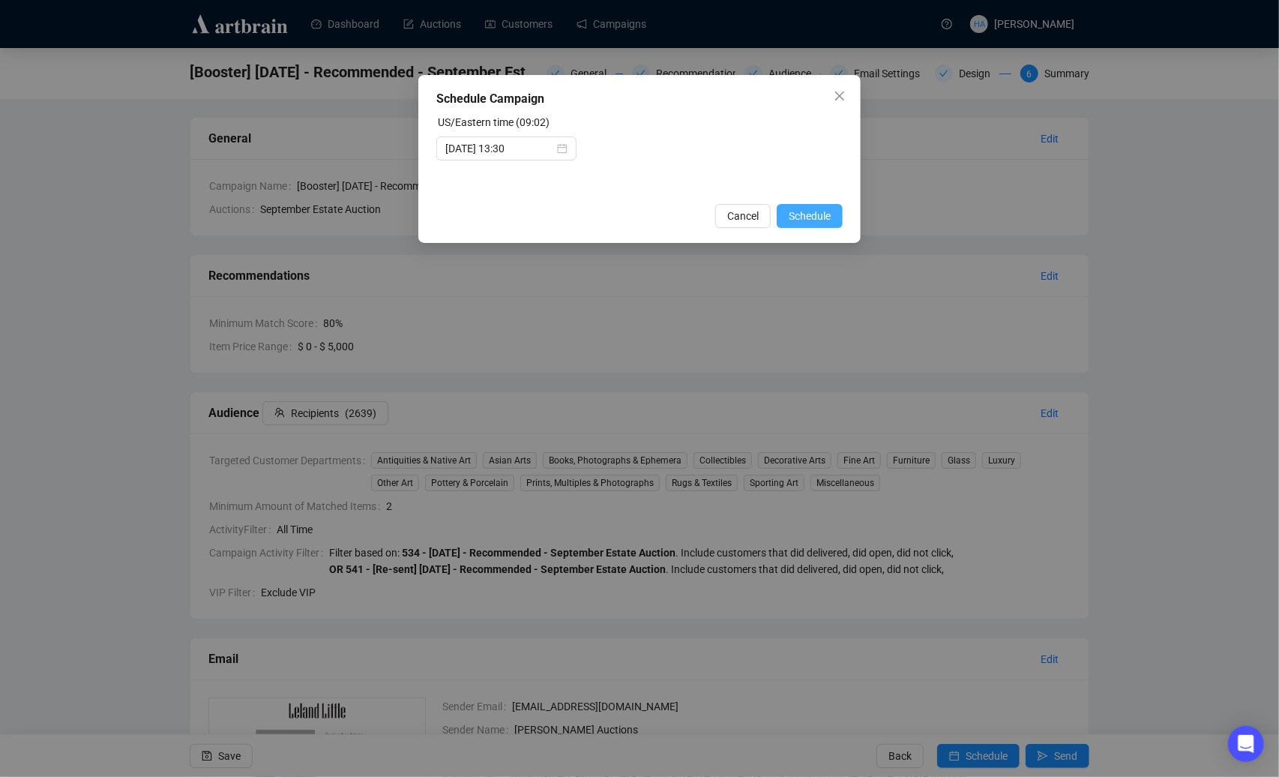
click at [801, 214] on span "Schedule" at bounding box center [810, 216] width 42 height 16
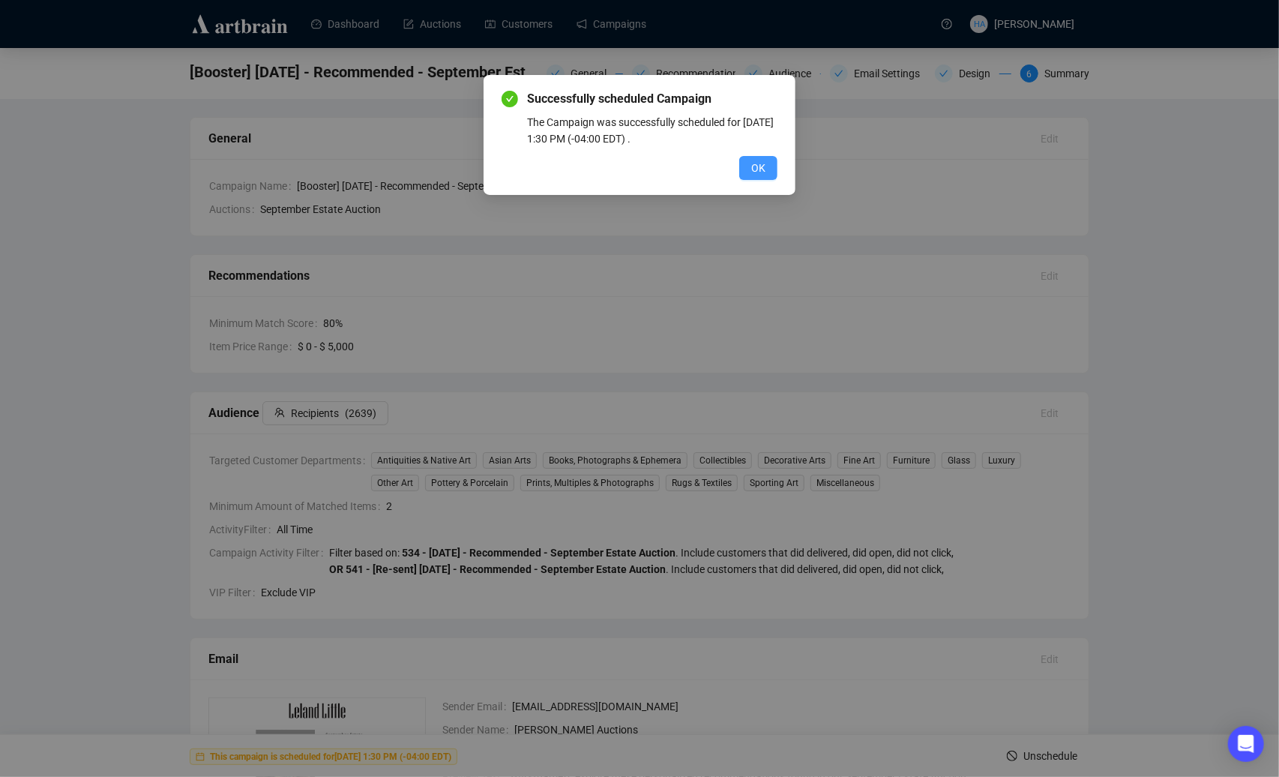
click at [759, 166] on span "OK" at bounding box center [758, 168] width 14 height 16
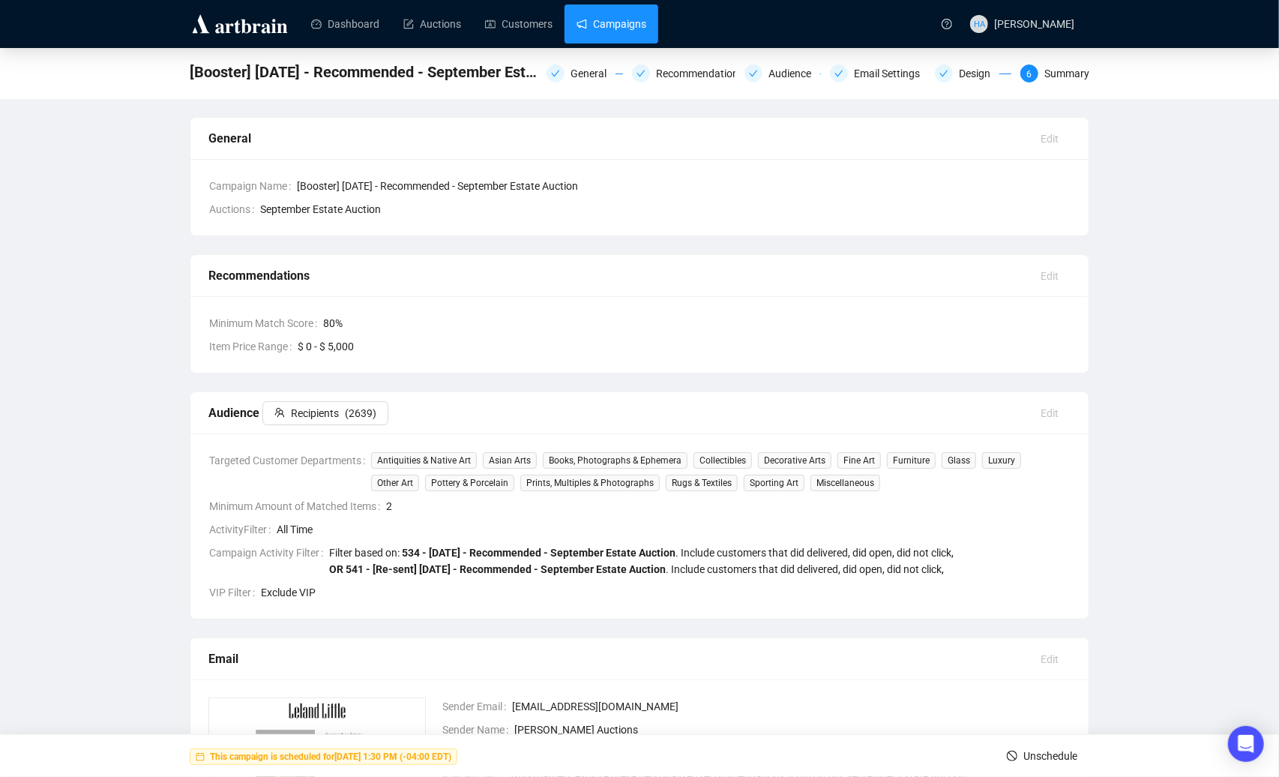
click at [619, 22] on link "Campaigns" at bounding box center [612, 23] width 70 height 39
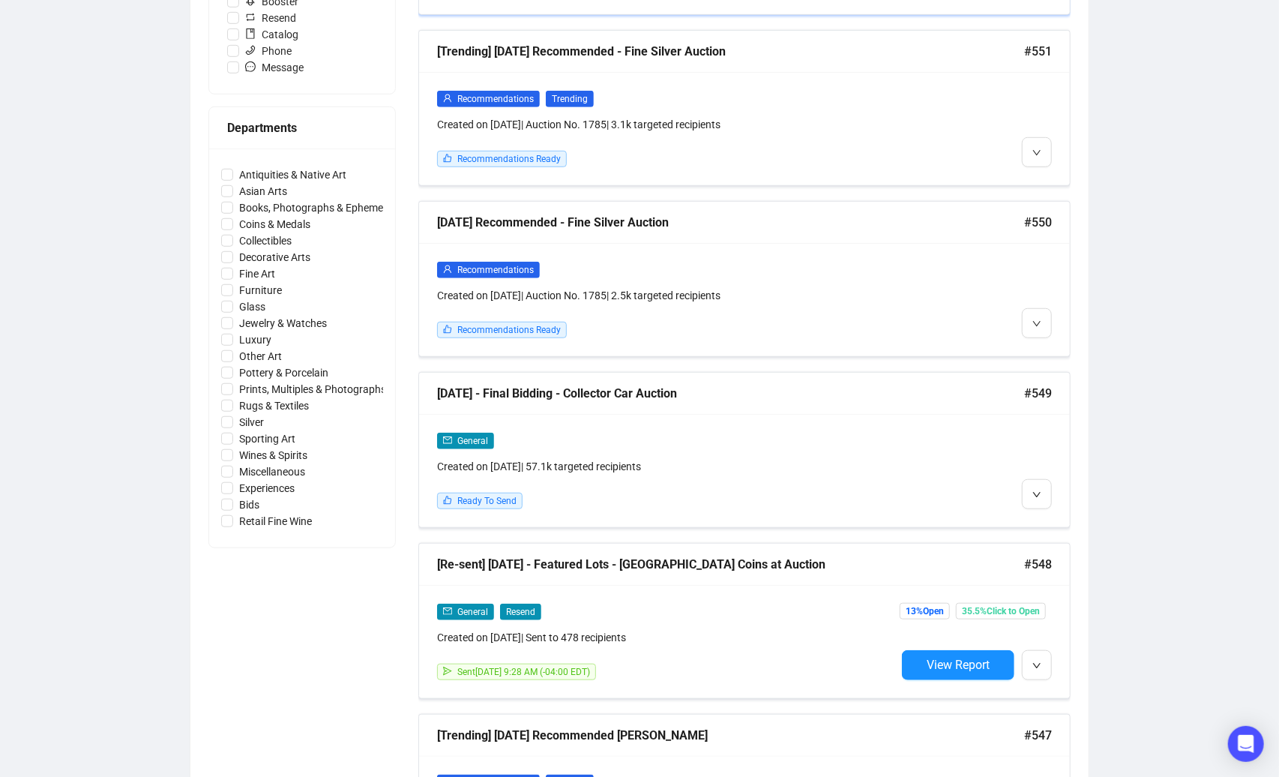
scroll to position [592, 0]
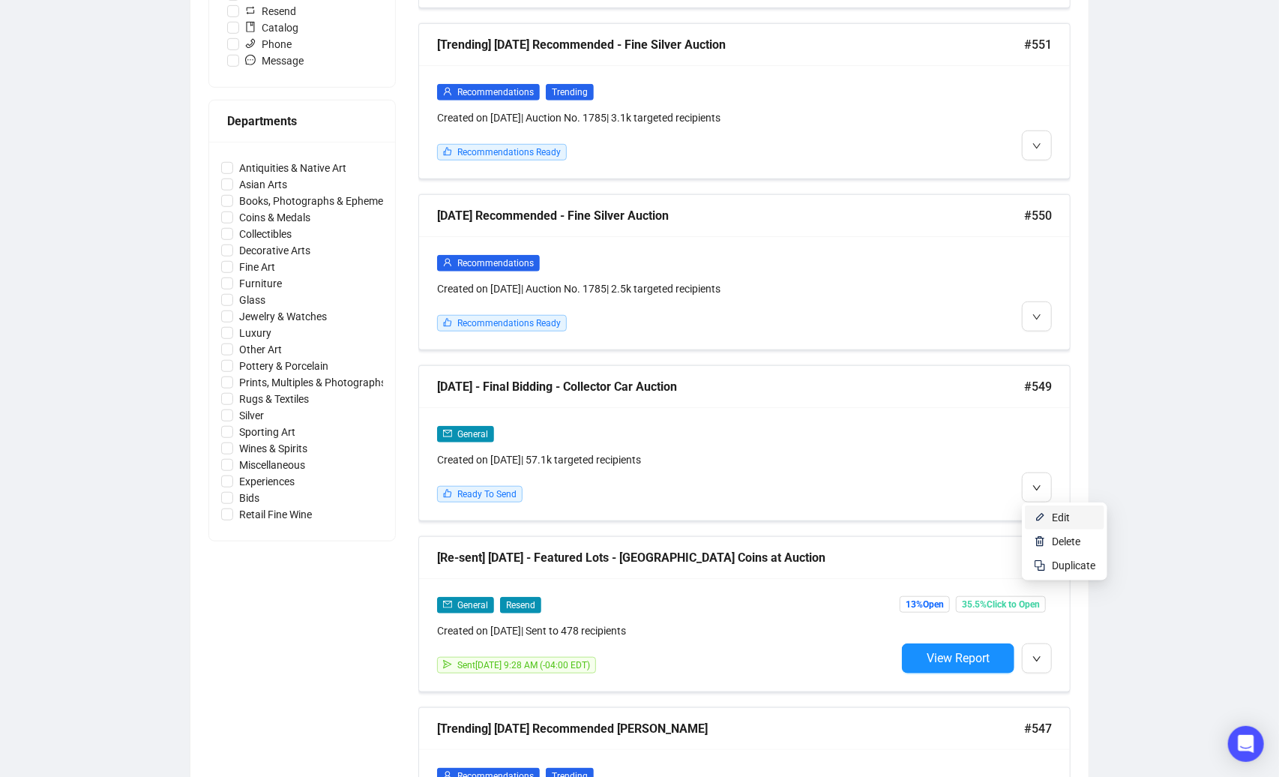
click at [1052, 519] on span "Edit" at bounding box center [1061, 517] width 18 height 12
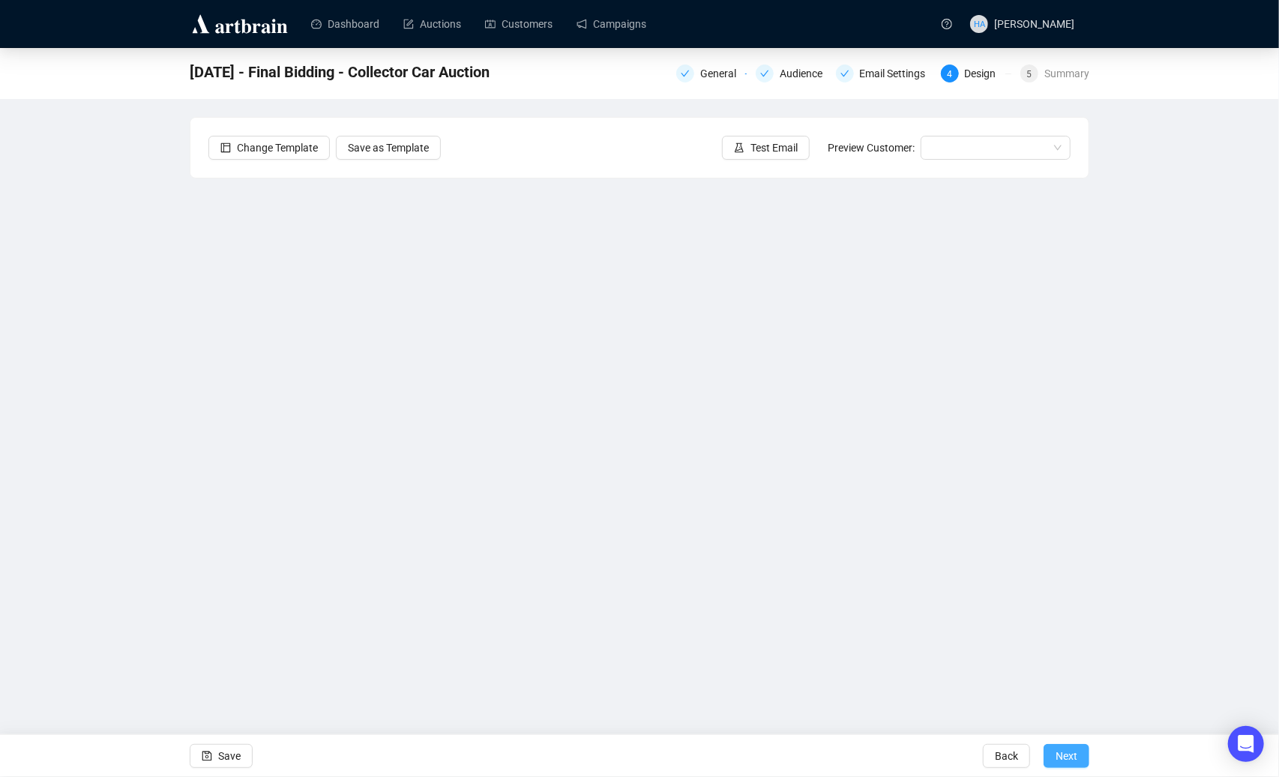
click at [1061, 753] on span "Next" at bounding box center [1067, 756] width 22 height 42
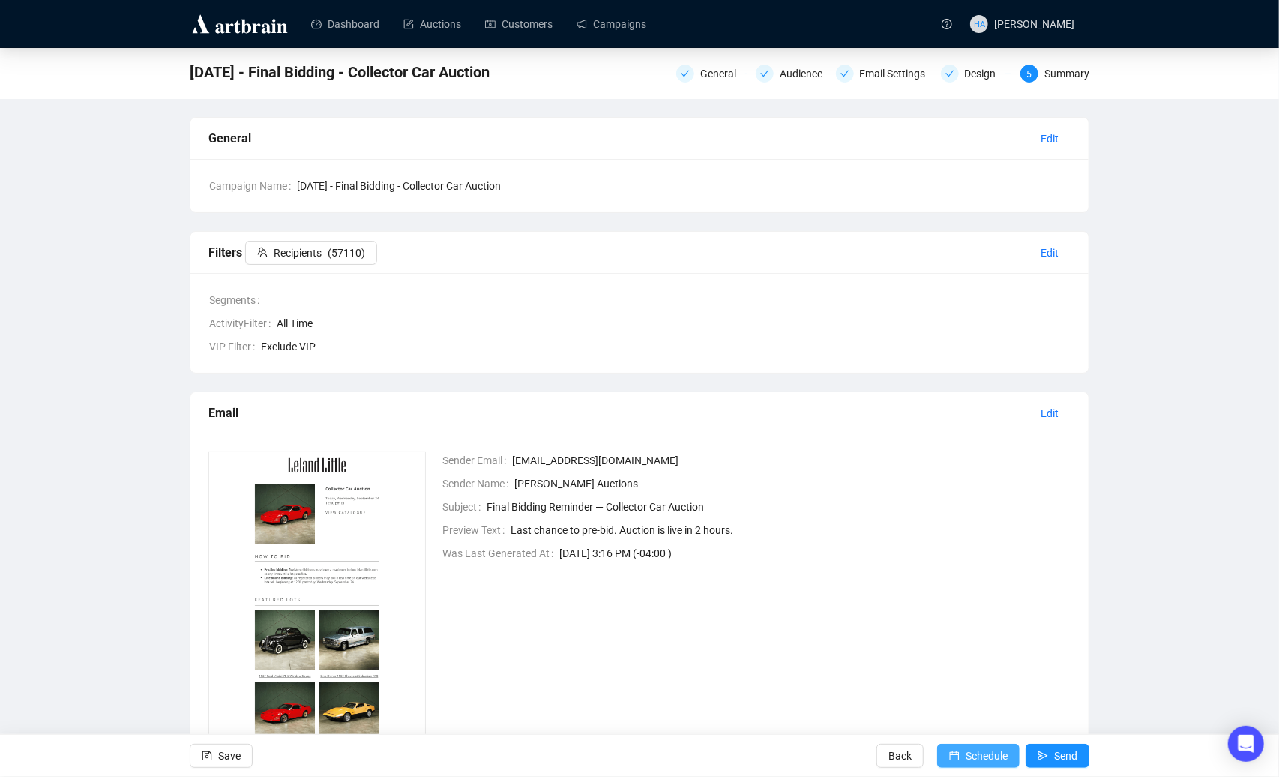
click at [972, 757] on span "Schedule" at bounding box center [987, 756] width 42 height 42
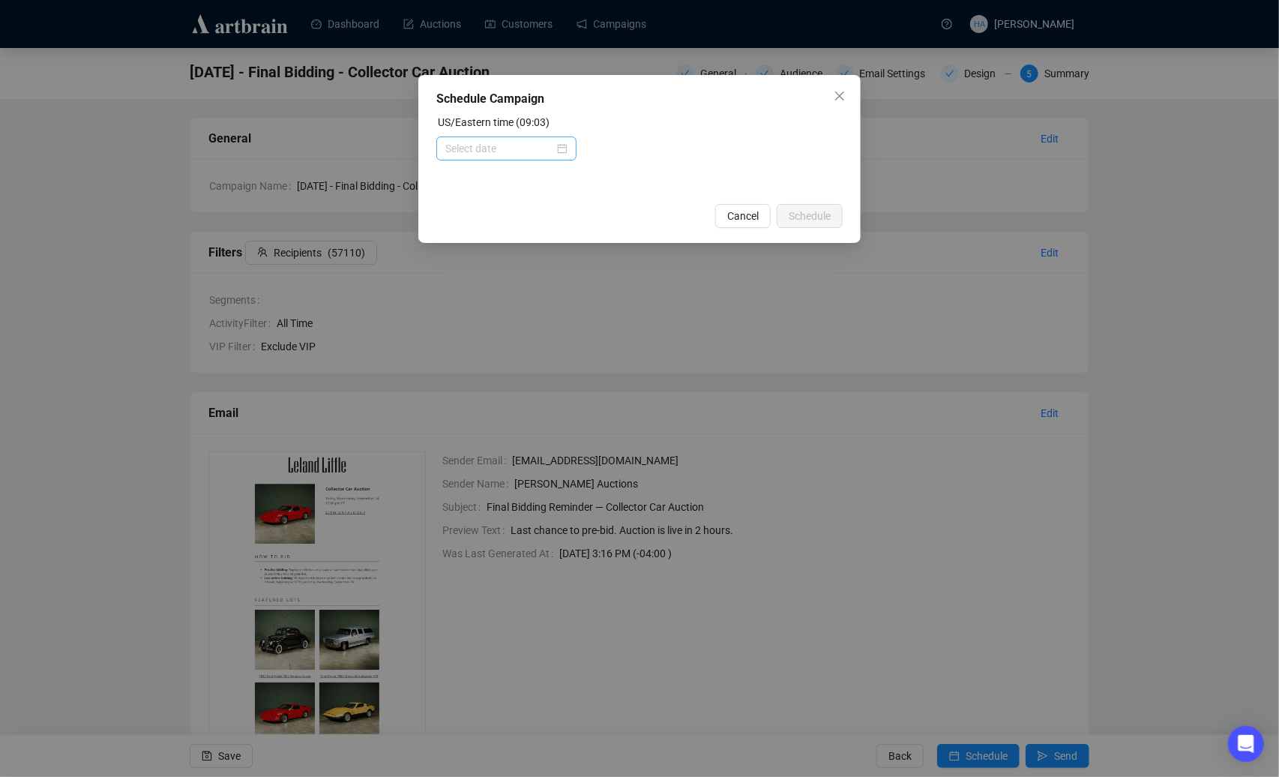
click at [556, 148] on div at bounding box center [506, 148] width 122 height 16
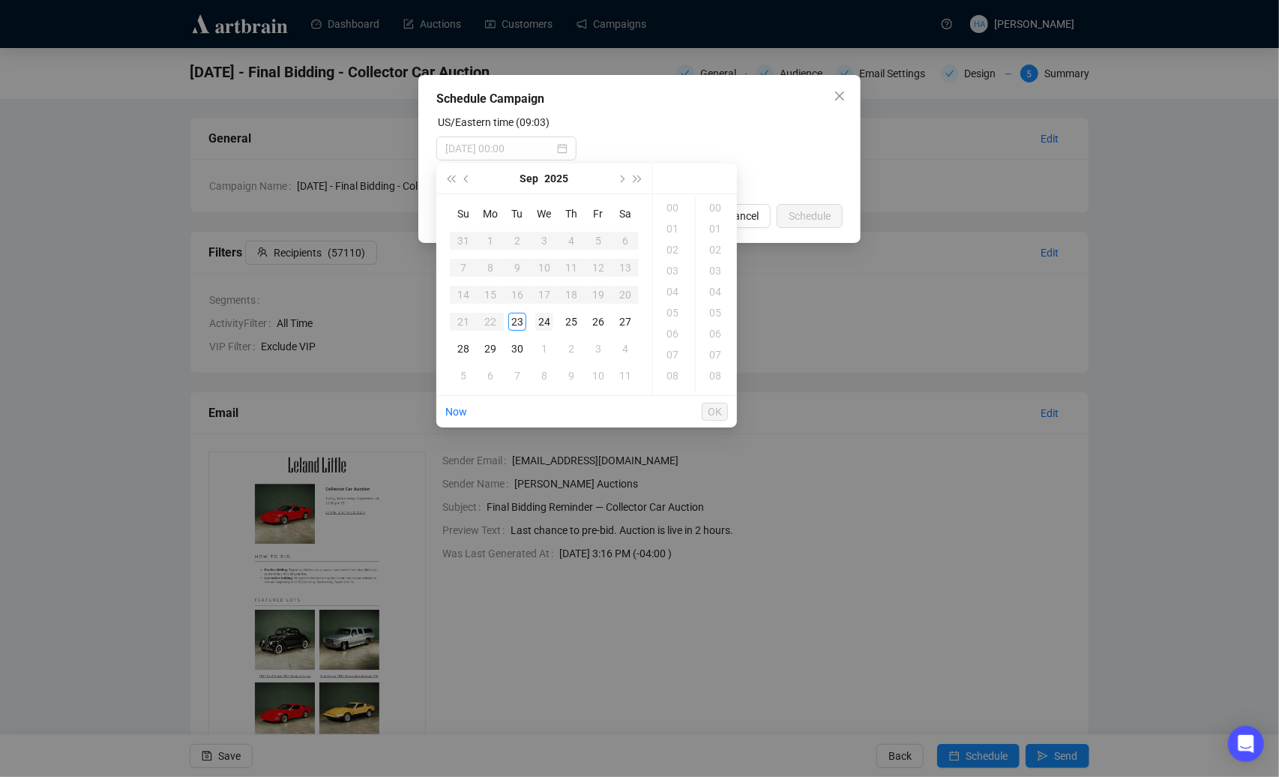
click at [541, 321] on div "24" at bounding box center [544, 322] width 18 height 18
click at [666, 286] on div "10" at bounding box center [674, 290] width 36 height 21
type input "[DATE] 10:00"
click at [715, 411] on span "OK" at bounding box center [715, 411] width 14 height 28
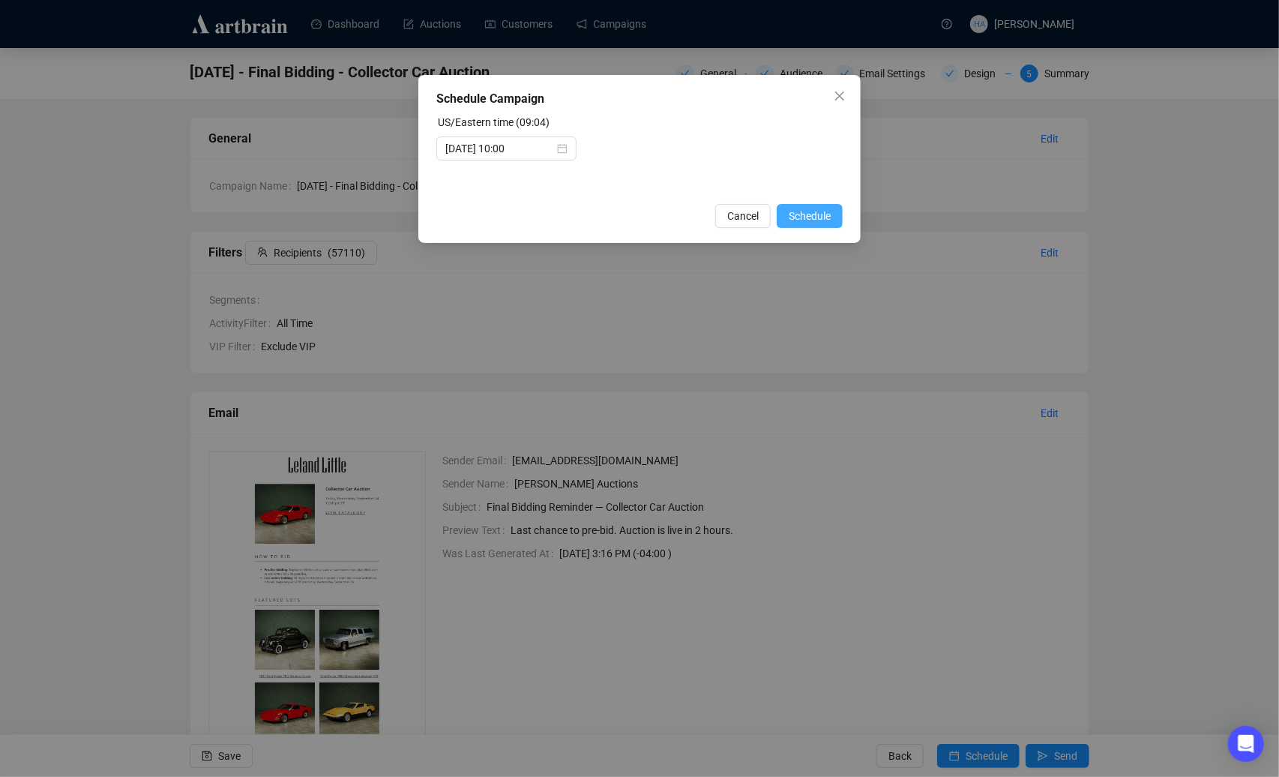
click at [812, 219] on span "Schedule" at bounding box center [810, 216] width 42 height 16
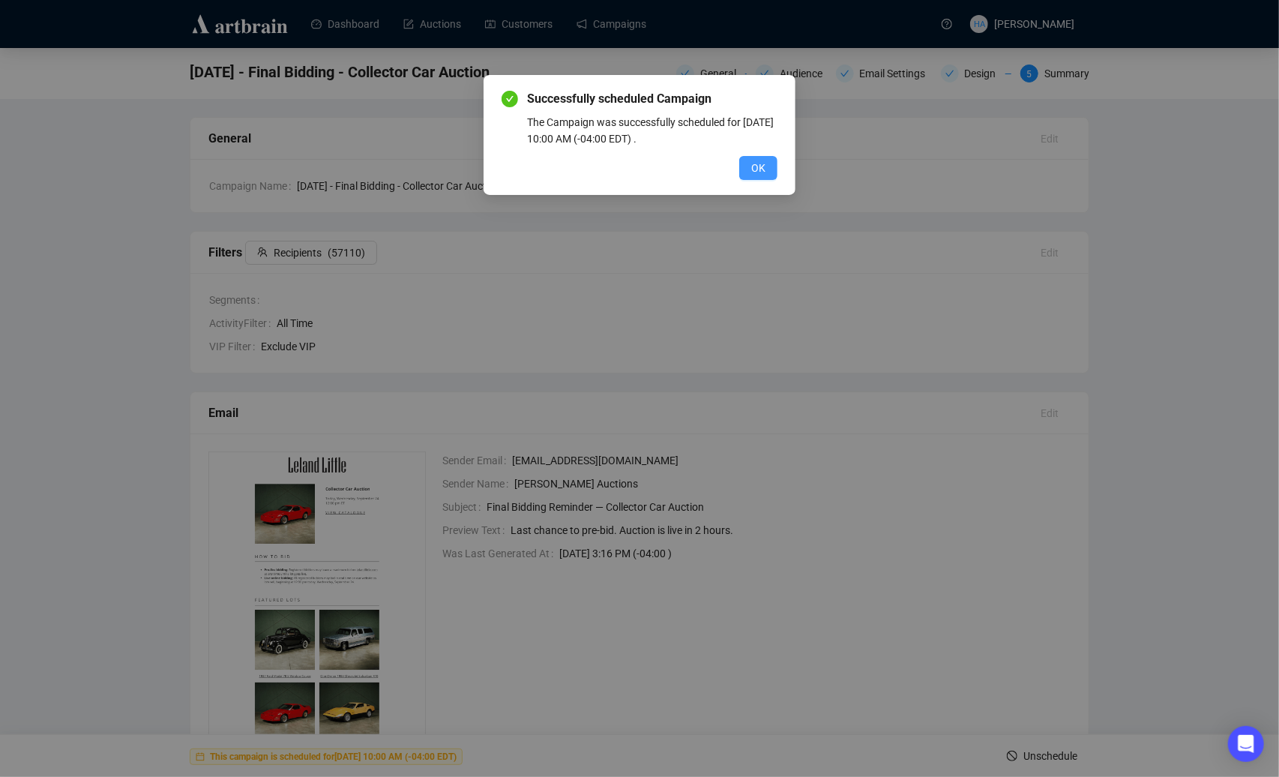
click at [760, 160] on span "OK" at bounding box center [758, 168] width 14 height 16
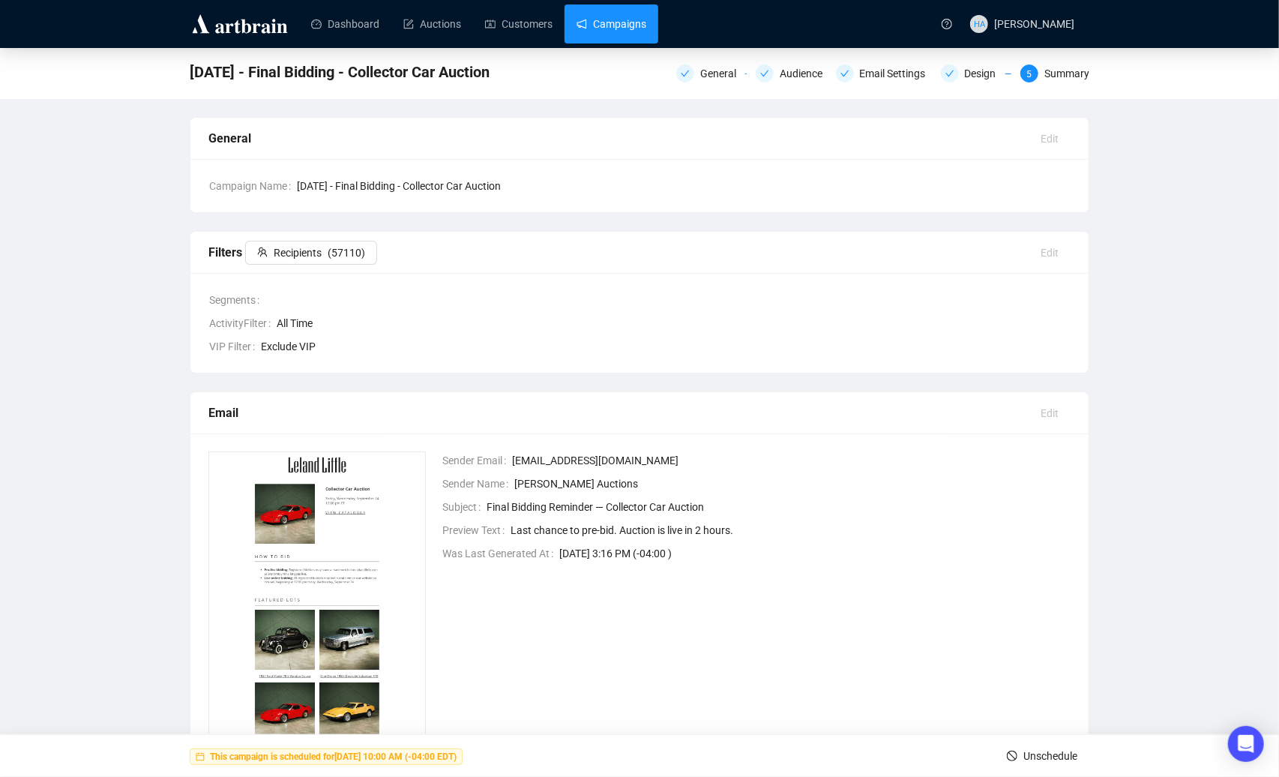
click at [613, 31] on link "Campaigns" at bounding box center [612, 23] width 70 height 39
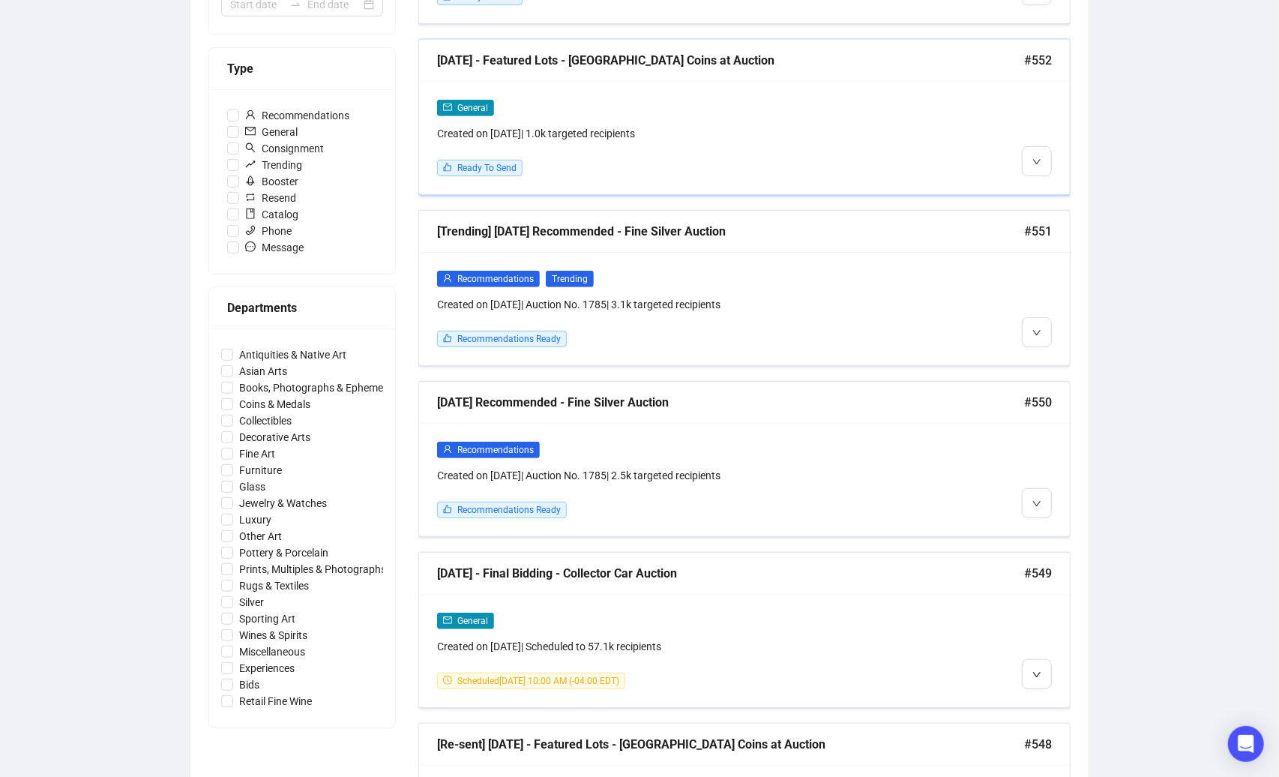
scroll to position [411, 0]
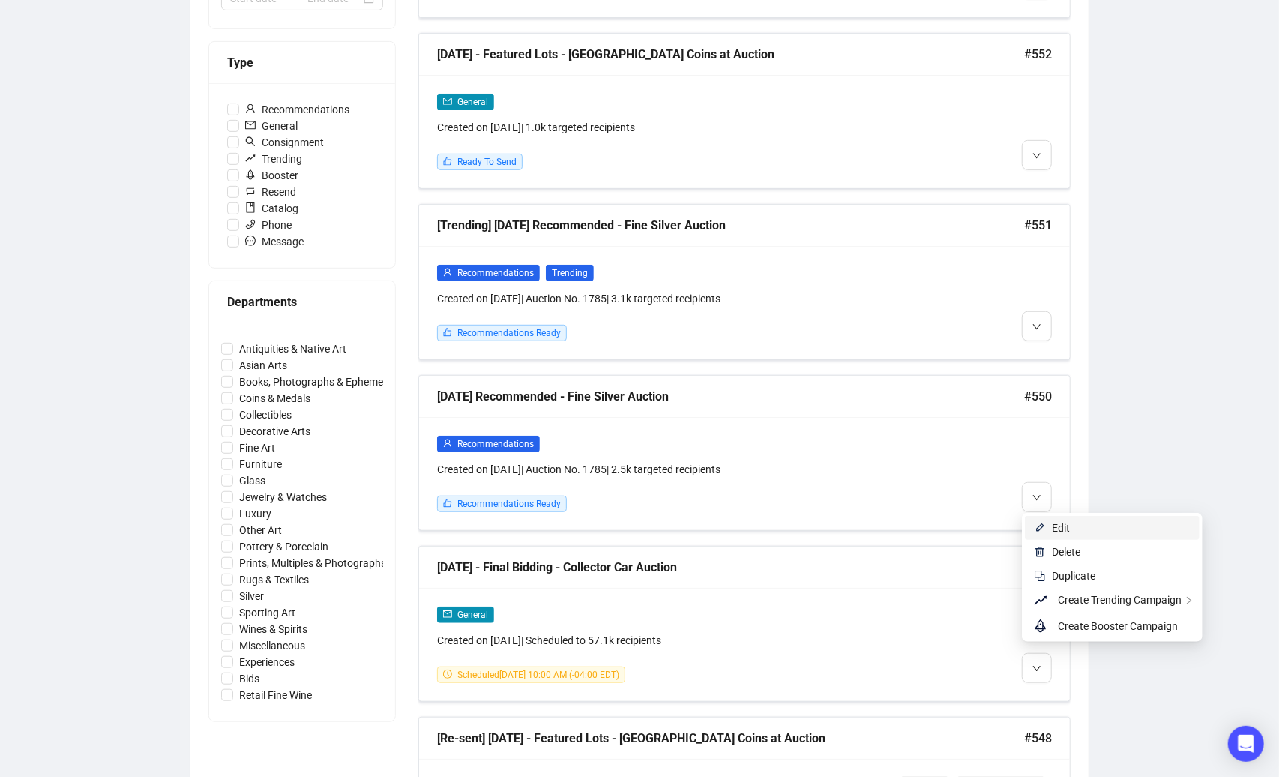
click at [1057, 526] on span "Edit" at bounding box center [1061, 528] width 18 height 12
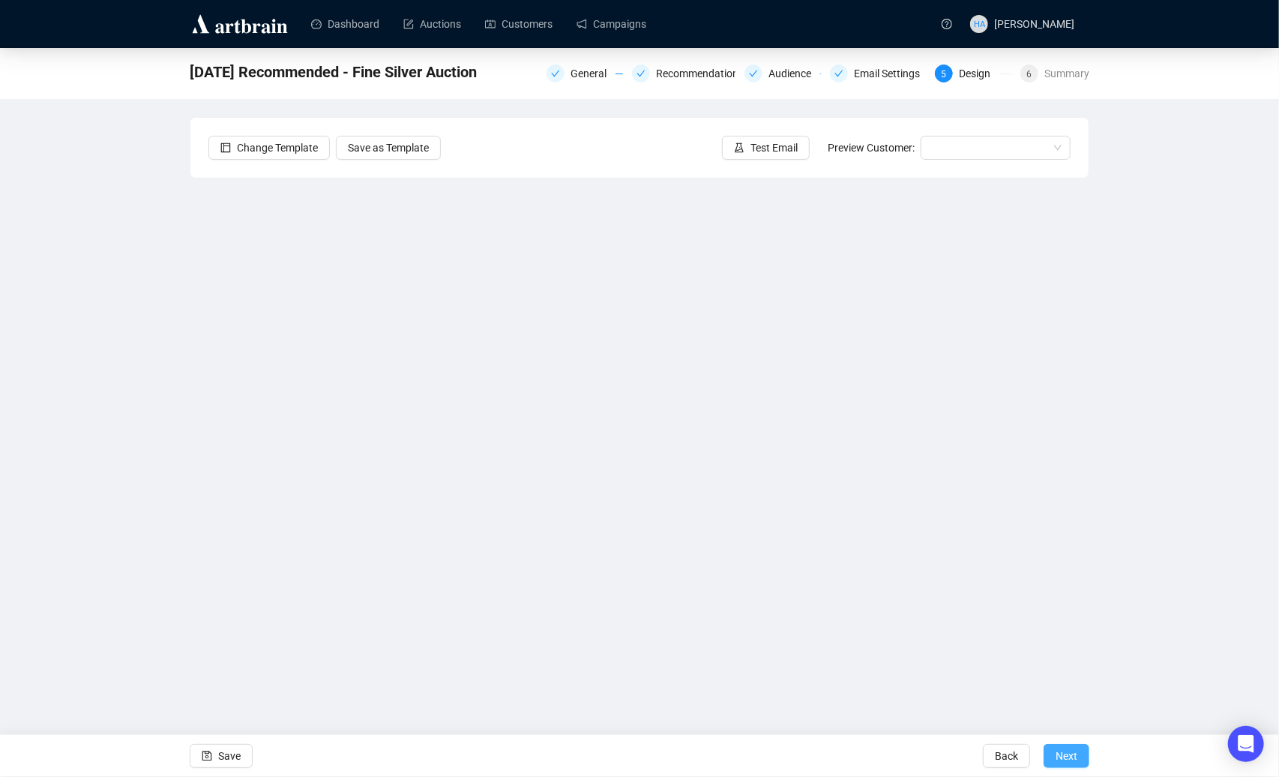
click at [1060, 754] on span "Next" at bounding box center [1067, 756] width 22 height 42
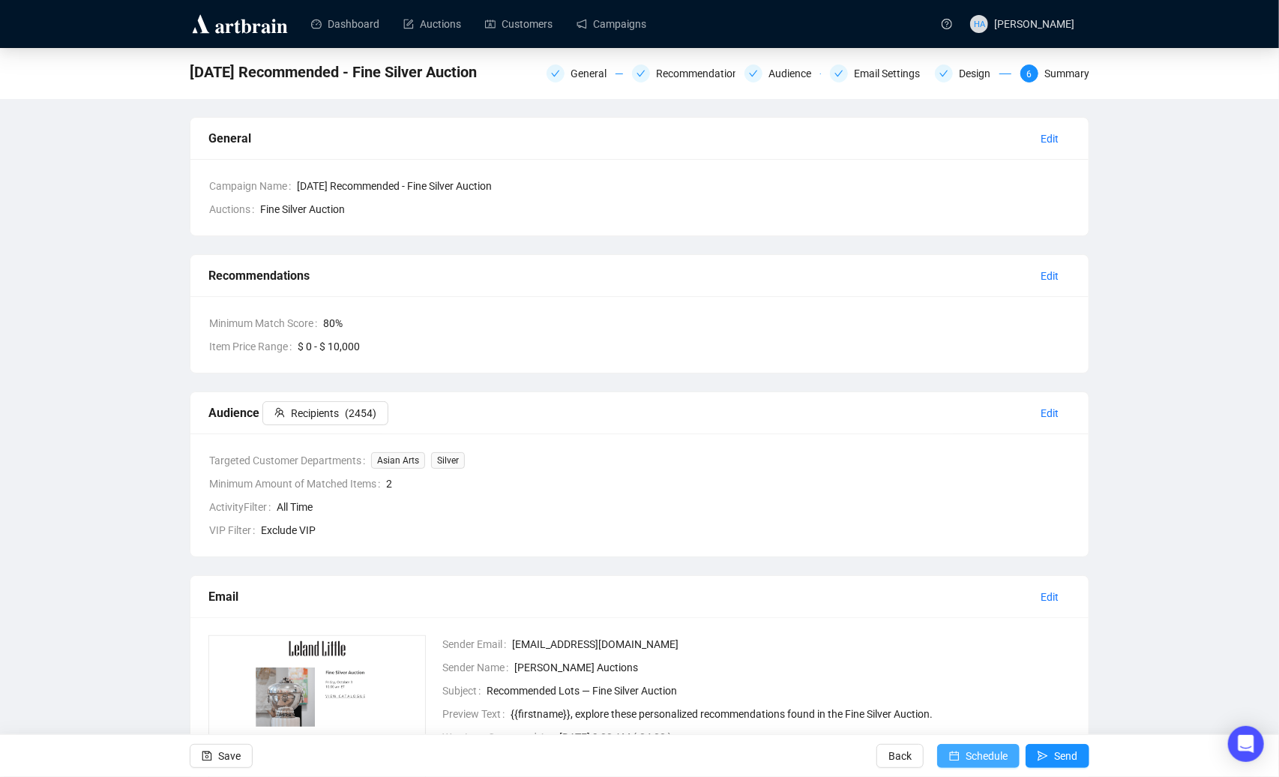
click at [969, 760] on span "Schedule" at bounding box center [987, 756] width 42 height 42
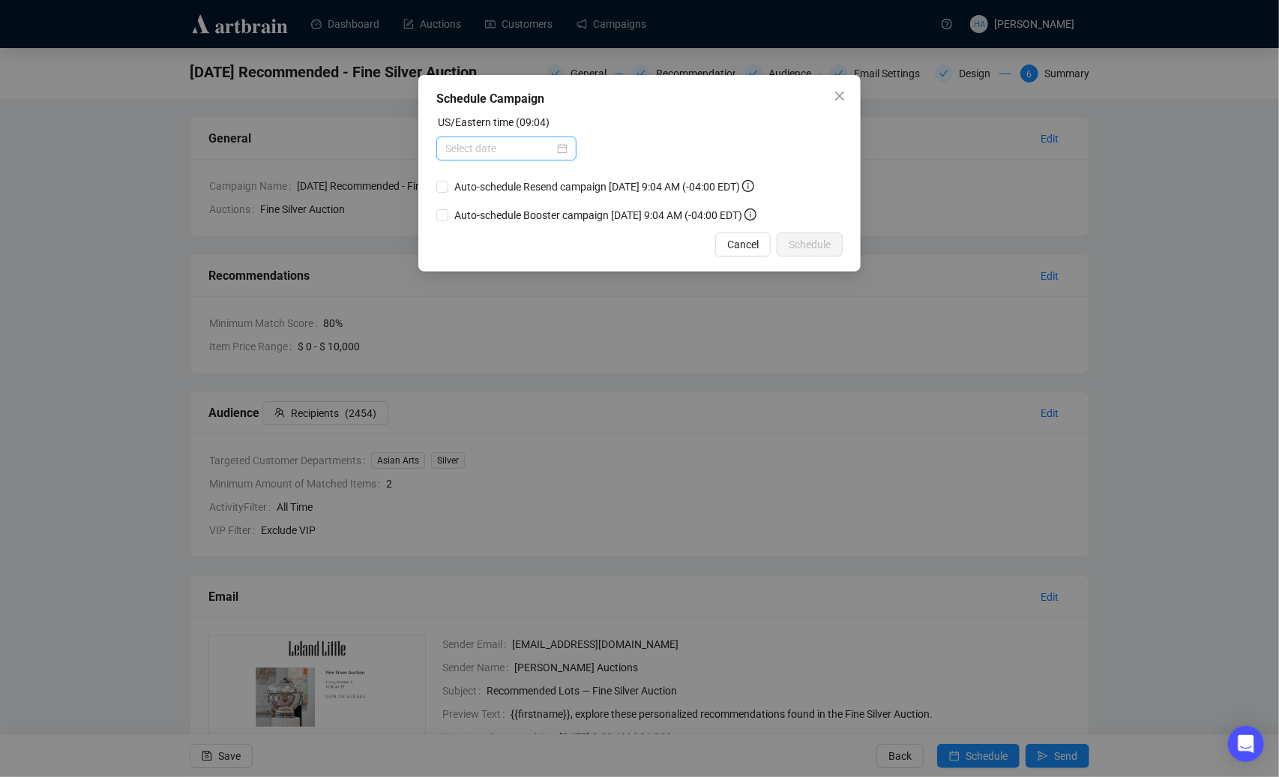
click at [561, 148] on div at bounding box center [506, 148] width 122 height 16
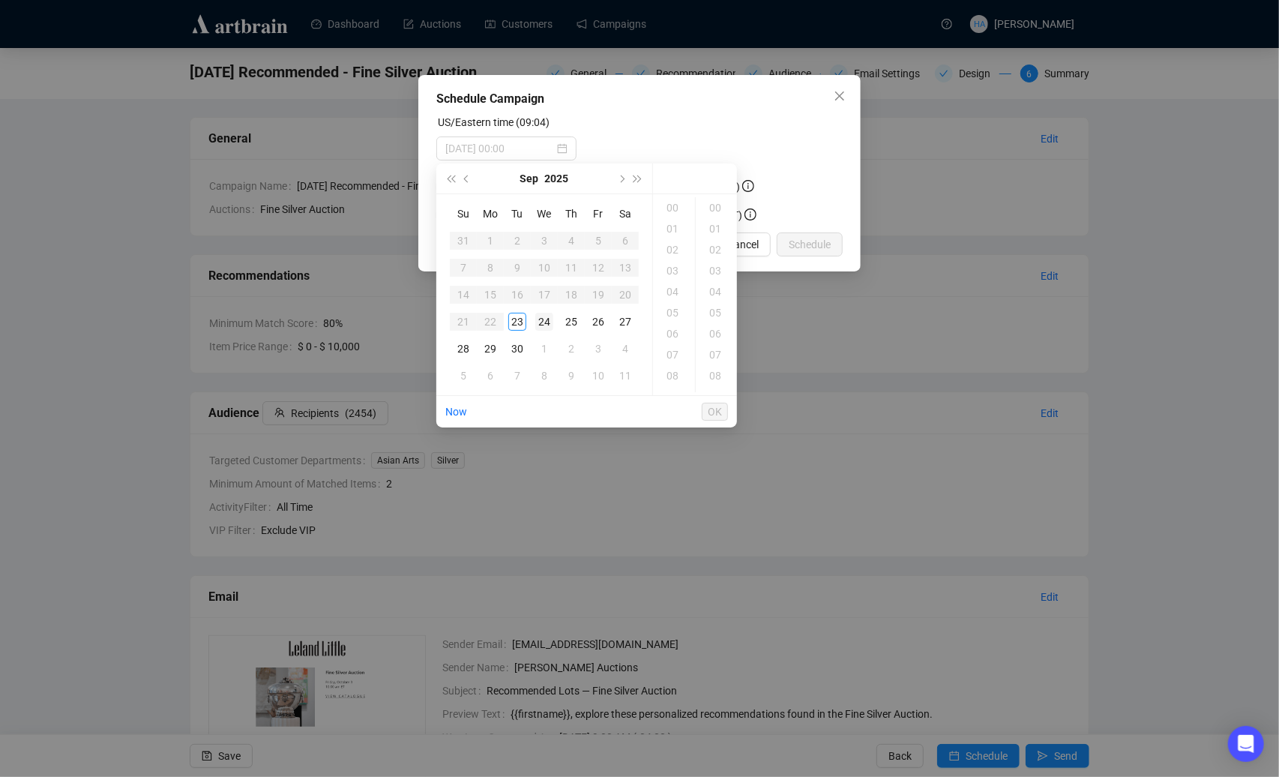
click at [546, 322] on div "24" at bounding box center [544, 322] width 18 height 18
click at [670, 312] on div "11" at bounding box center [674, 312] width 36 height 21
type input "[DATE] 11:00"
click at [710, 408] on span "OK" at bounding box center [715, 411] width 14 height 28
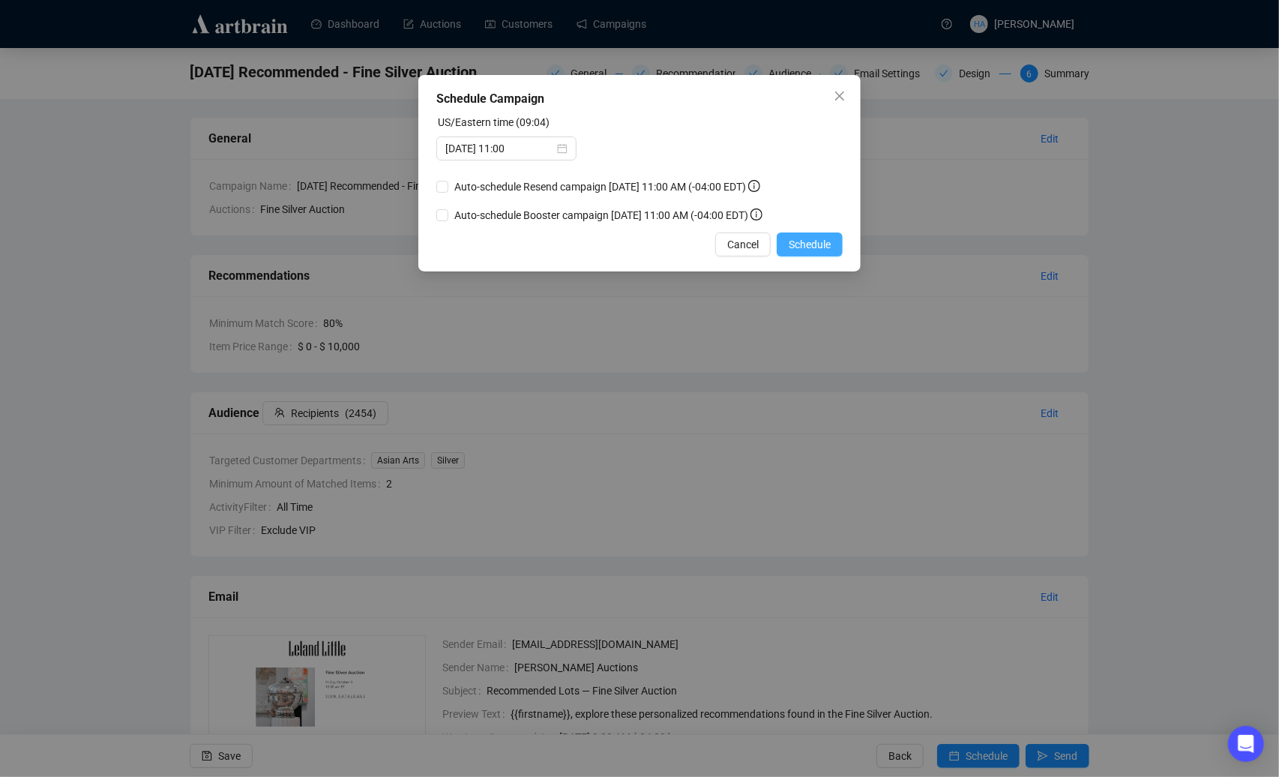
click at [807, 253] on span "Schedule" at bounding box center [810, 244] width 42 height 16
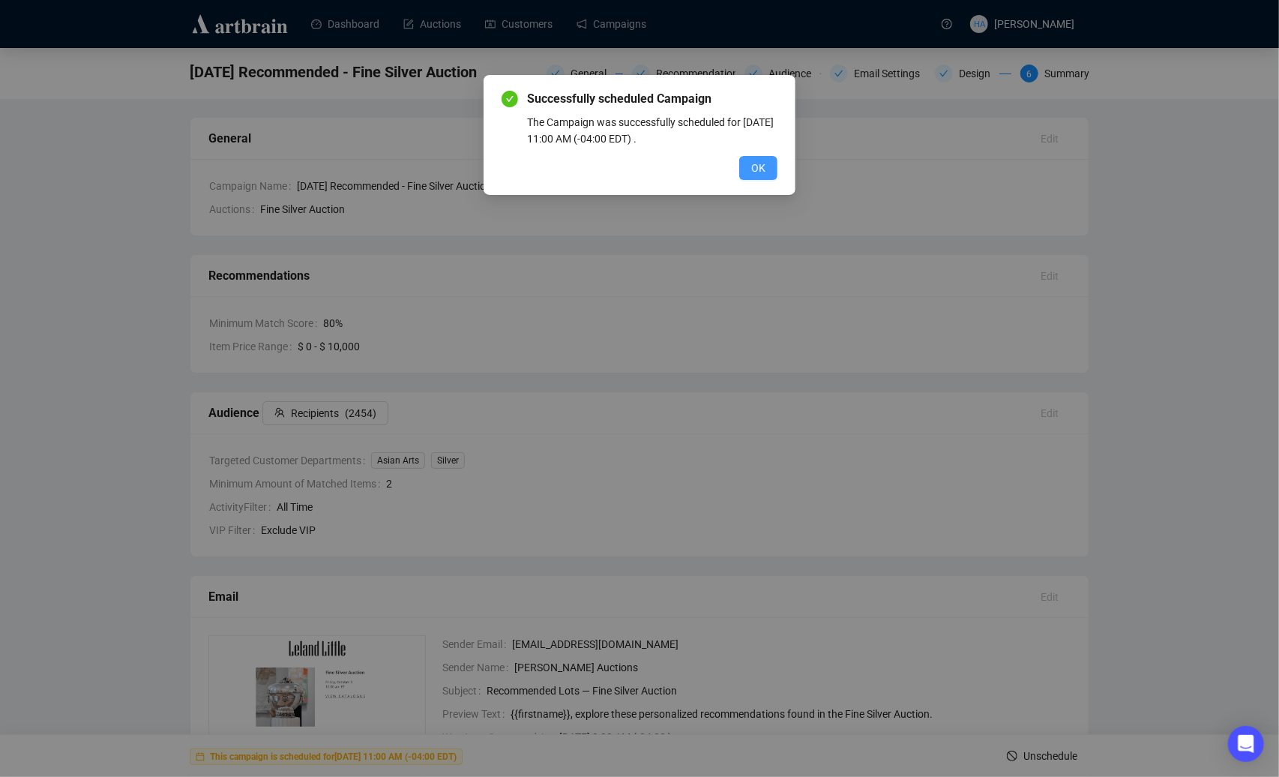
click at [763, 163] on span "OK" at bounding box center [758, 168] width 14 height 16
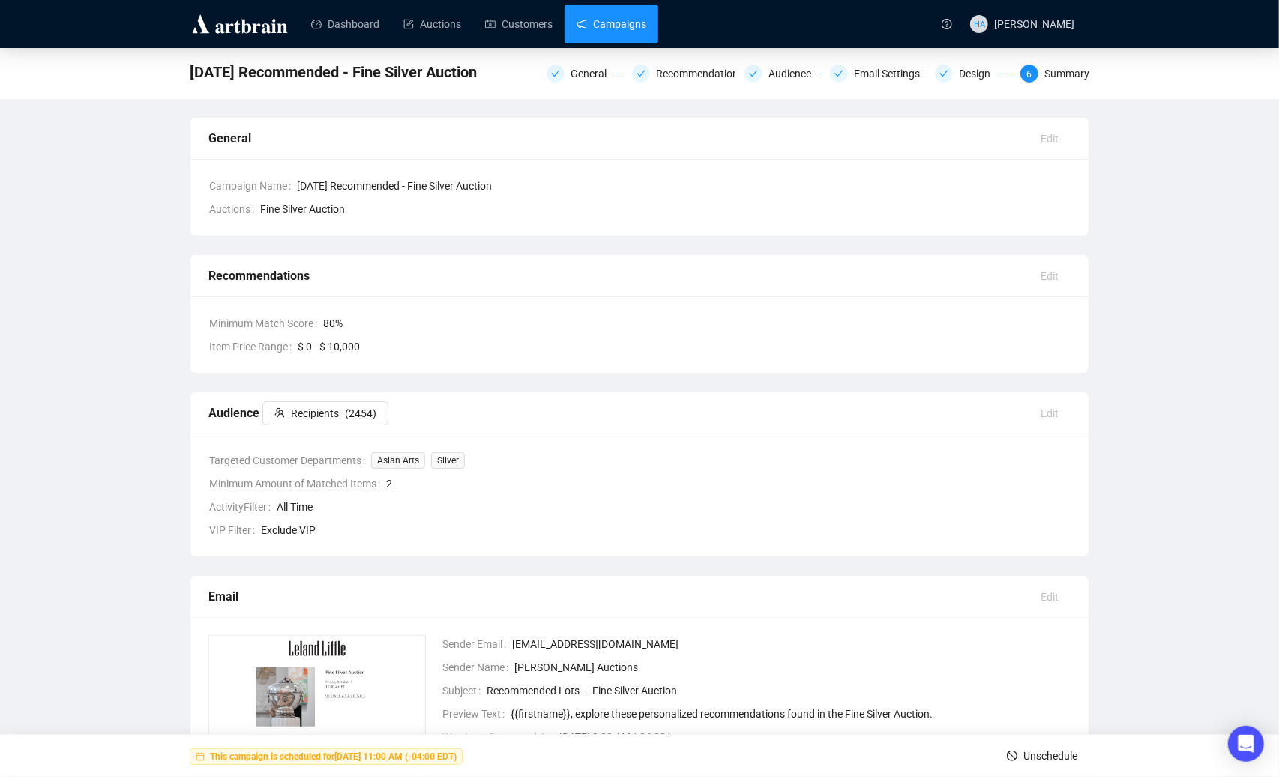
click at [631, 22] on link "Campaigns" at bounding box center [612, 23] width 70 height 39
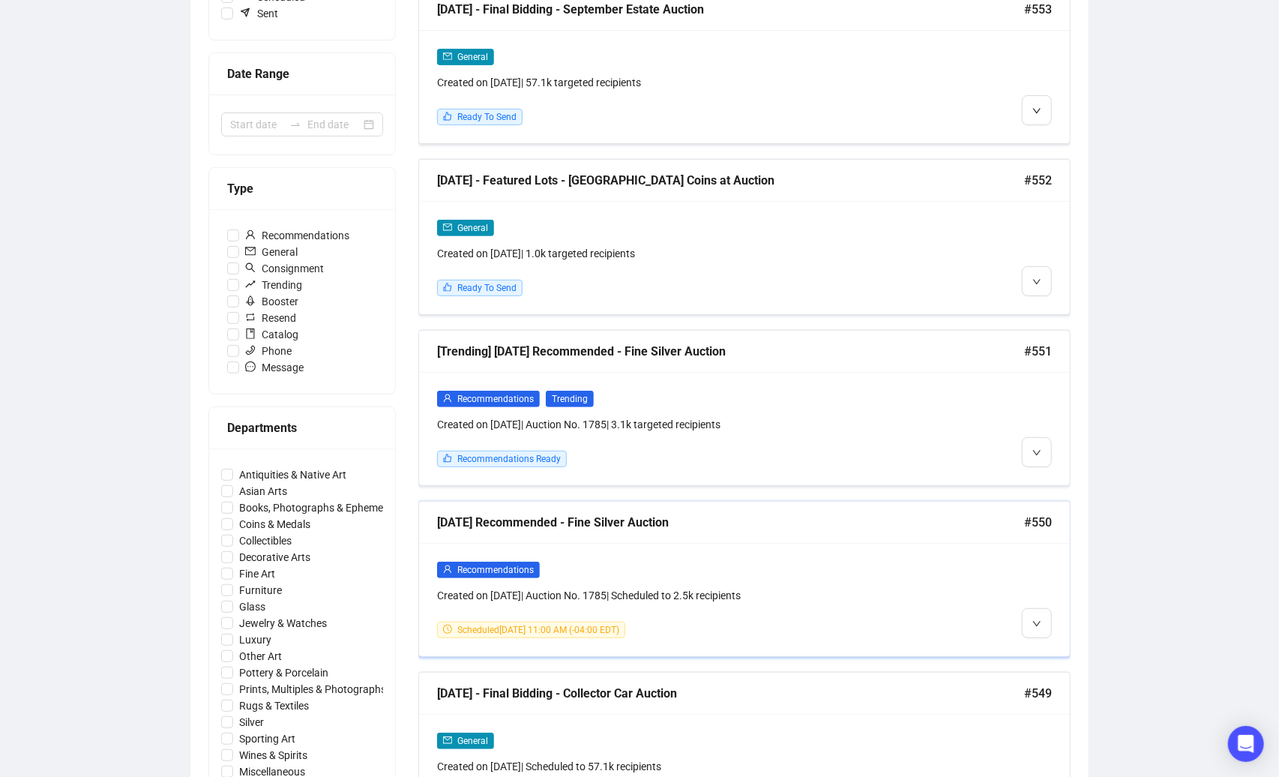
scroll to position [287, 0]
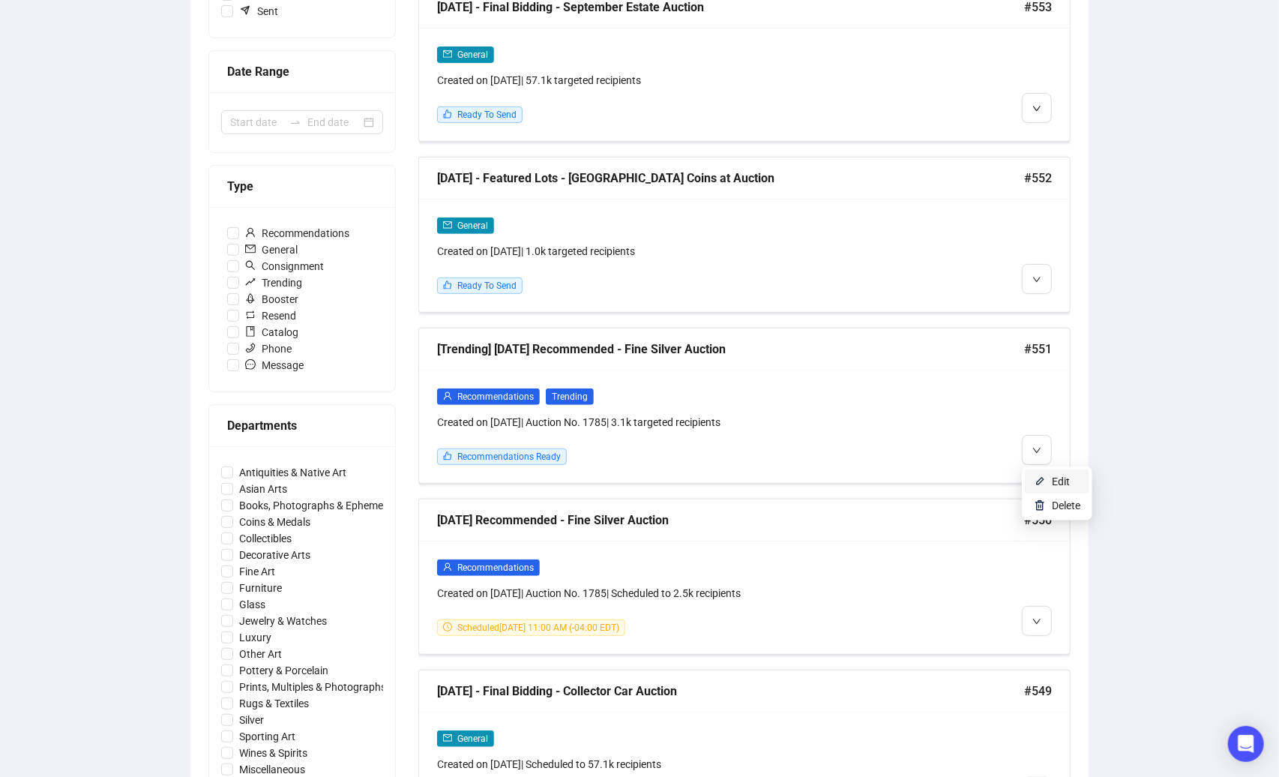
click at [1052, 476] on span "Edit" at bounding box center [1061, 481] width 18 height 12
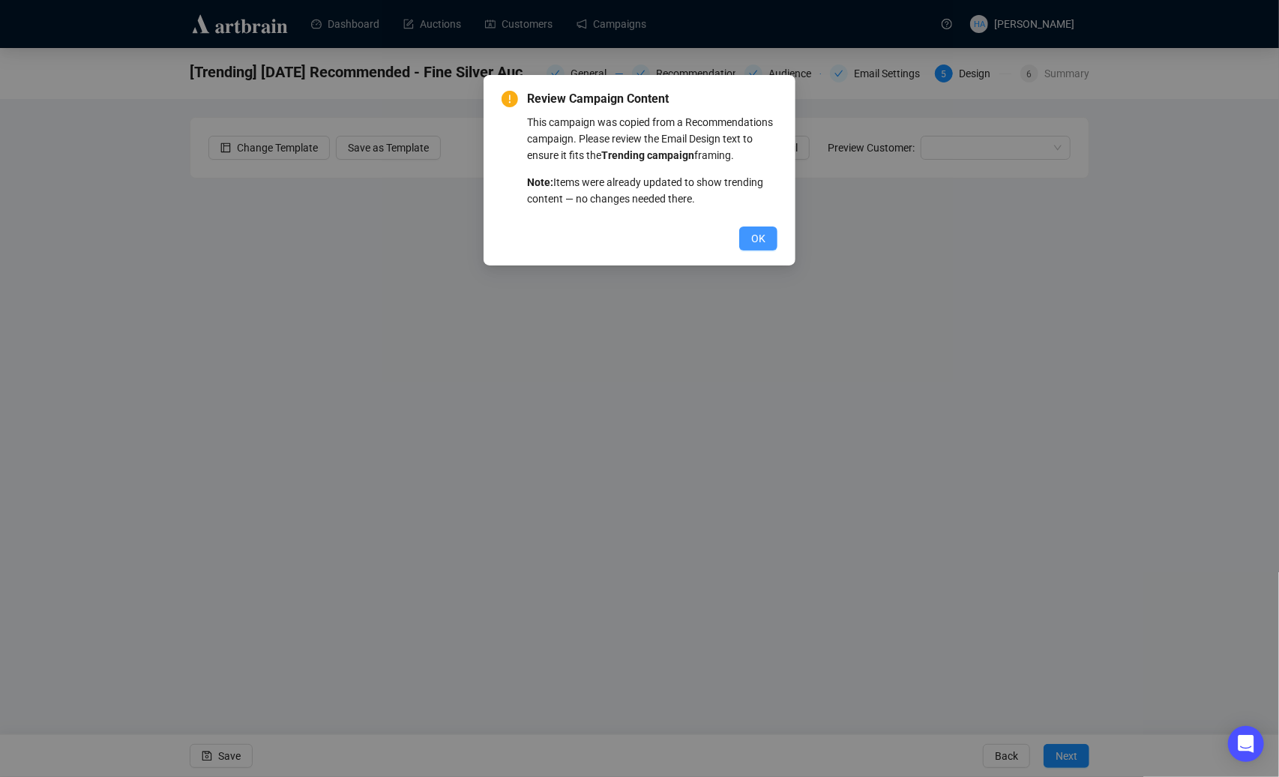
click at [755, 247] on span "OK" at bounding box center [758, 238] width 14 height 16
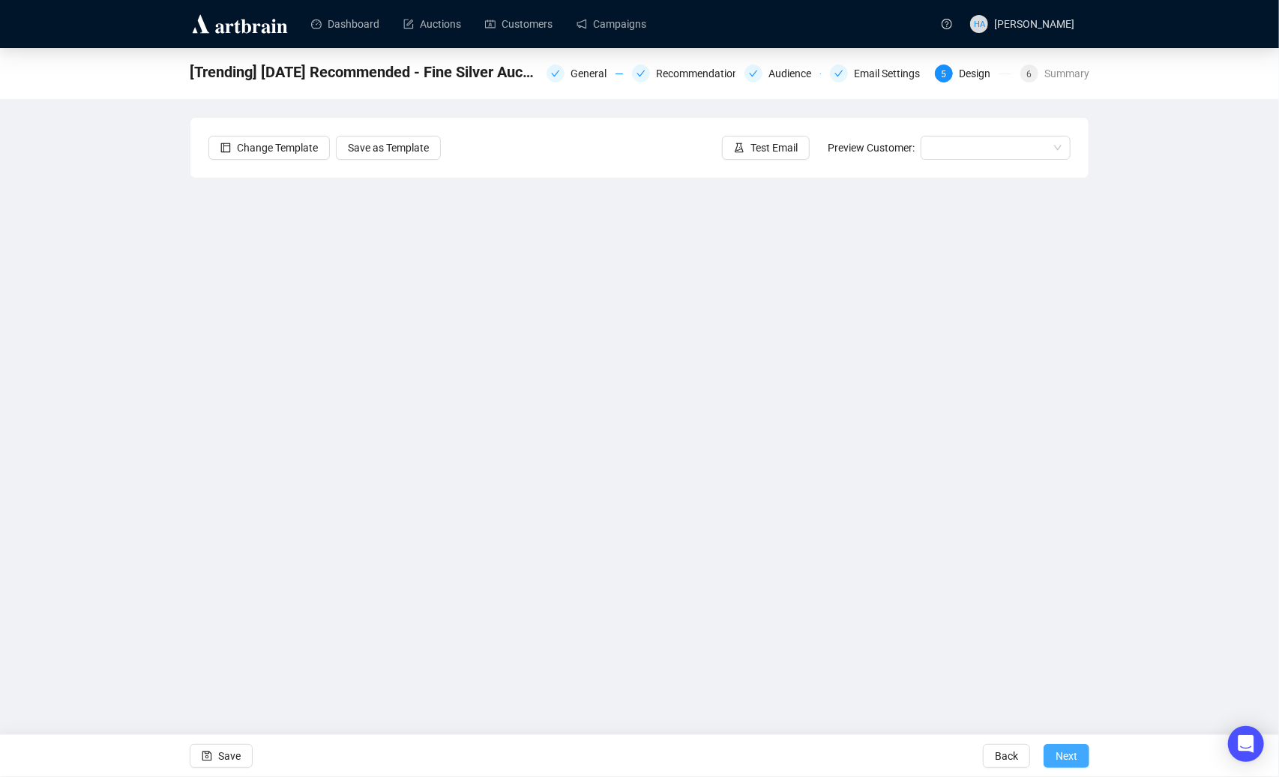
click at [1074, 754] on span "Next" at bounding box center [1067, 756] width 22 height 42
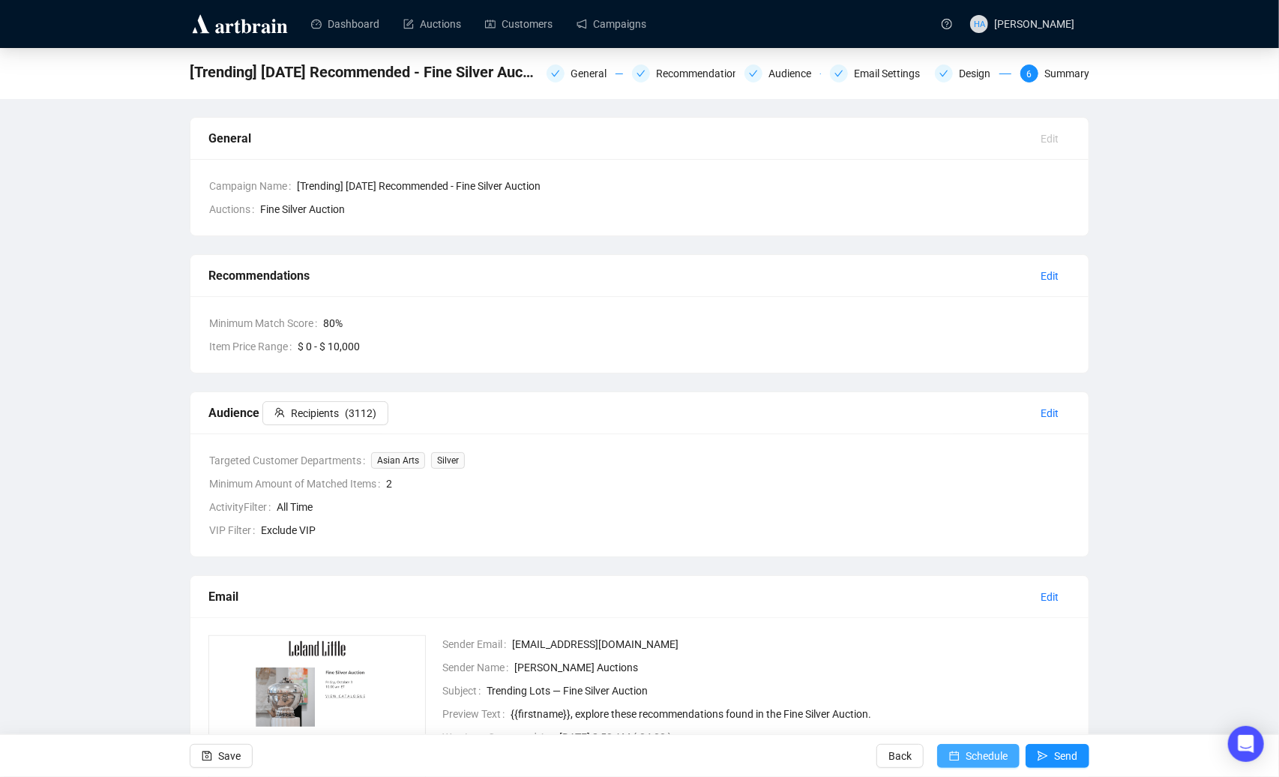
click at [976, 756] on span "Schedule" at bounding box center [987, 756] width 42 height 42
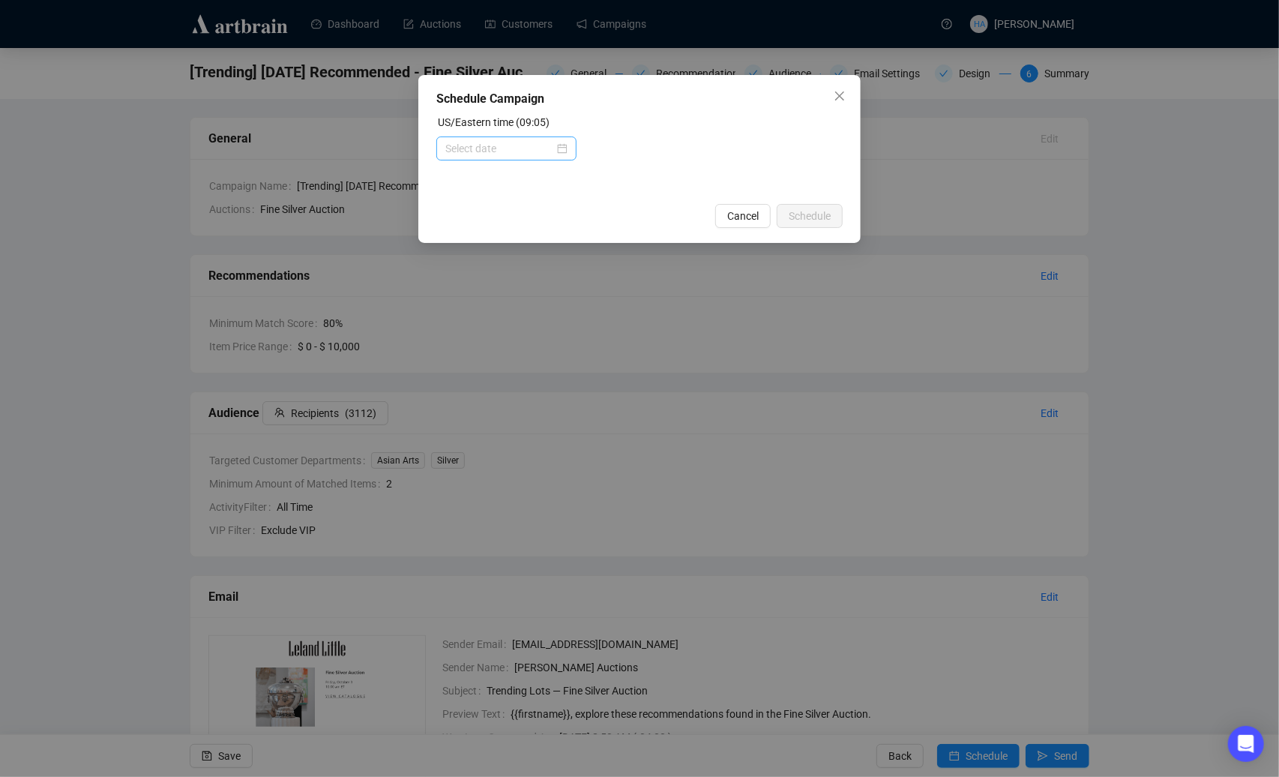
click at [558, 145] on div at bounding box center [506, 148] width 122 height 16
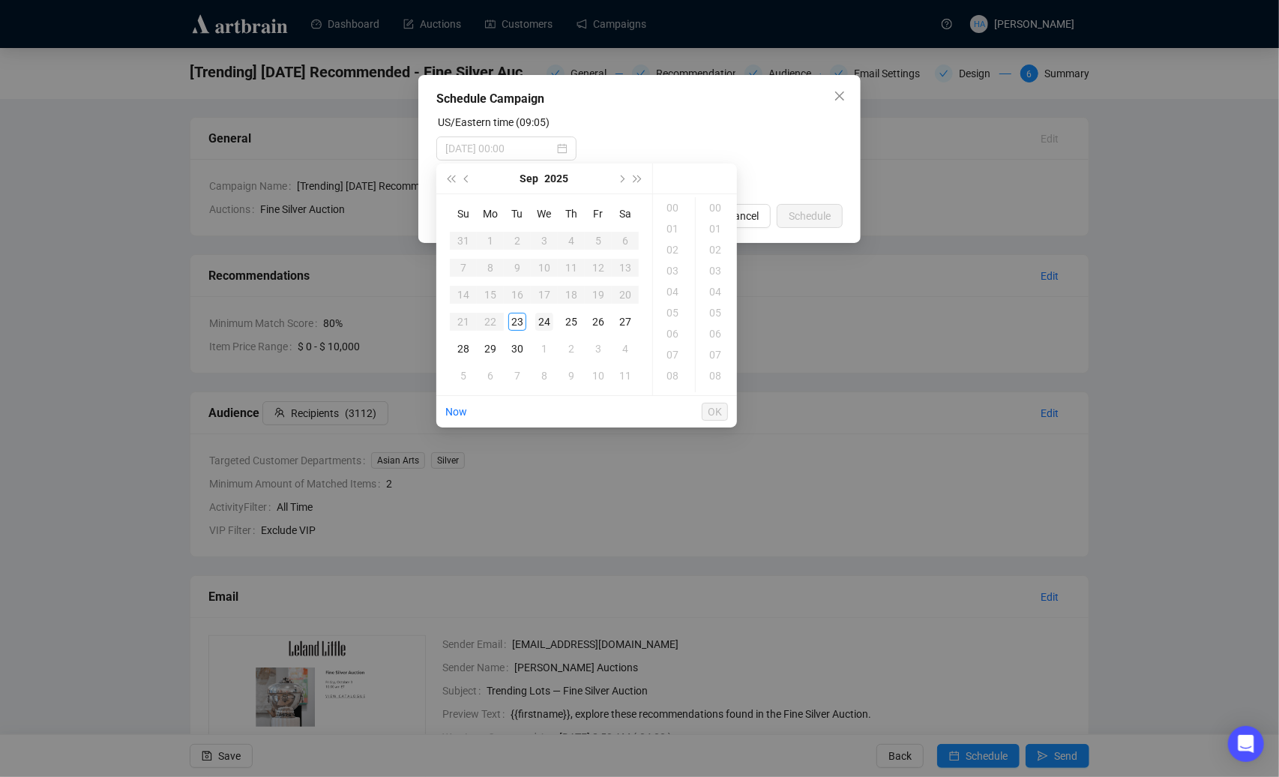
click at [545, 325] on div "24" at bounding box center [544, 322] width 18 height 18
click at [664, 325] on div "11" at bounding box center [674, 327] width 36 height 21
click at [709, 338] on div "30" at bounding box center [717, 335] width 36 height 21
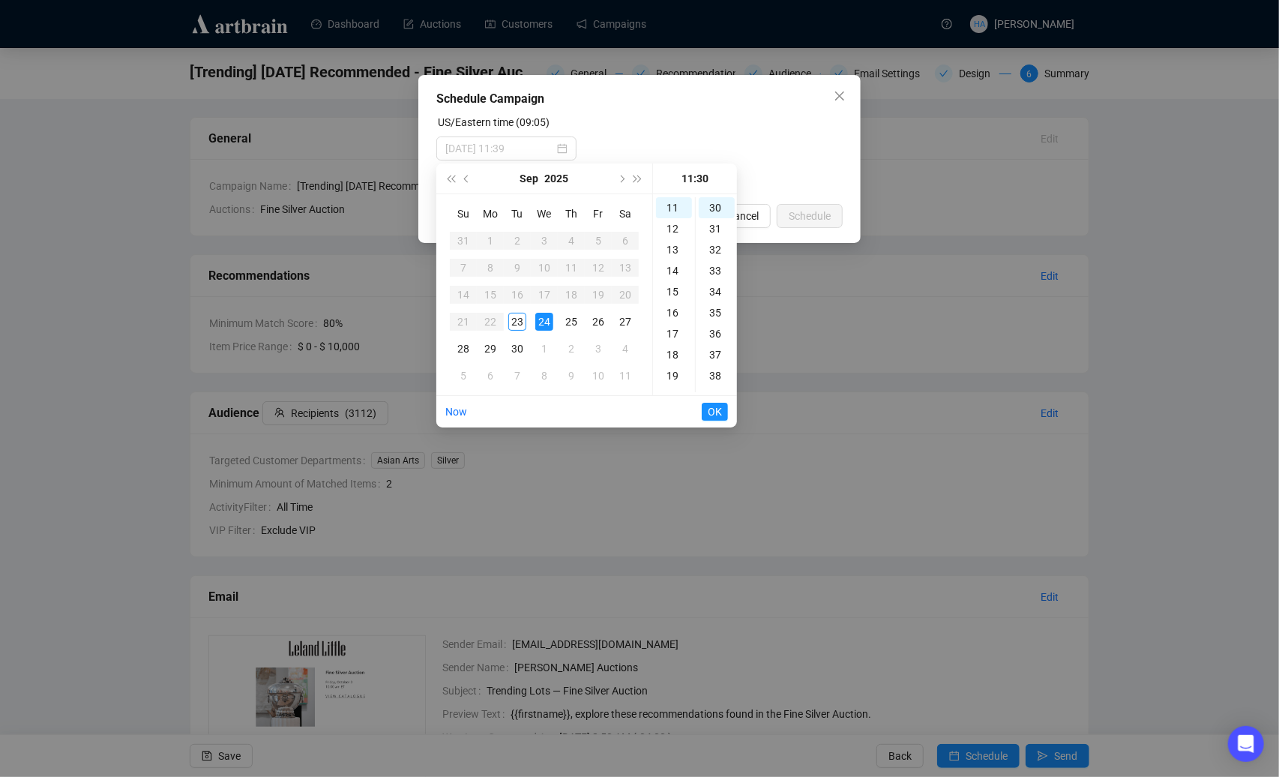
type input "[DATE] 11:30"
click at [713, 407] on span "OK" at bounding box center [715, 411] width 14 height 28
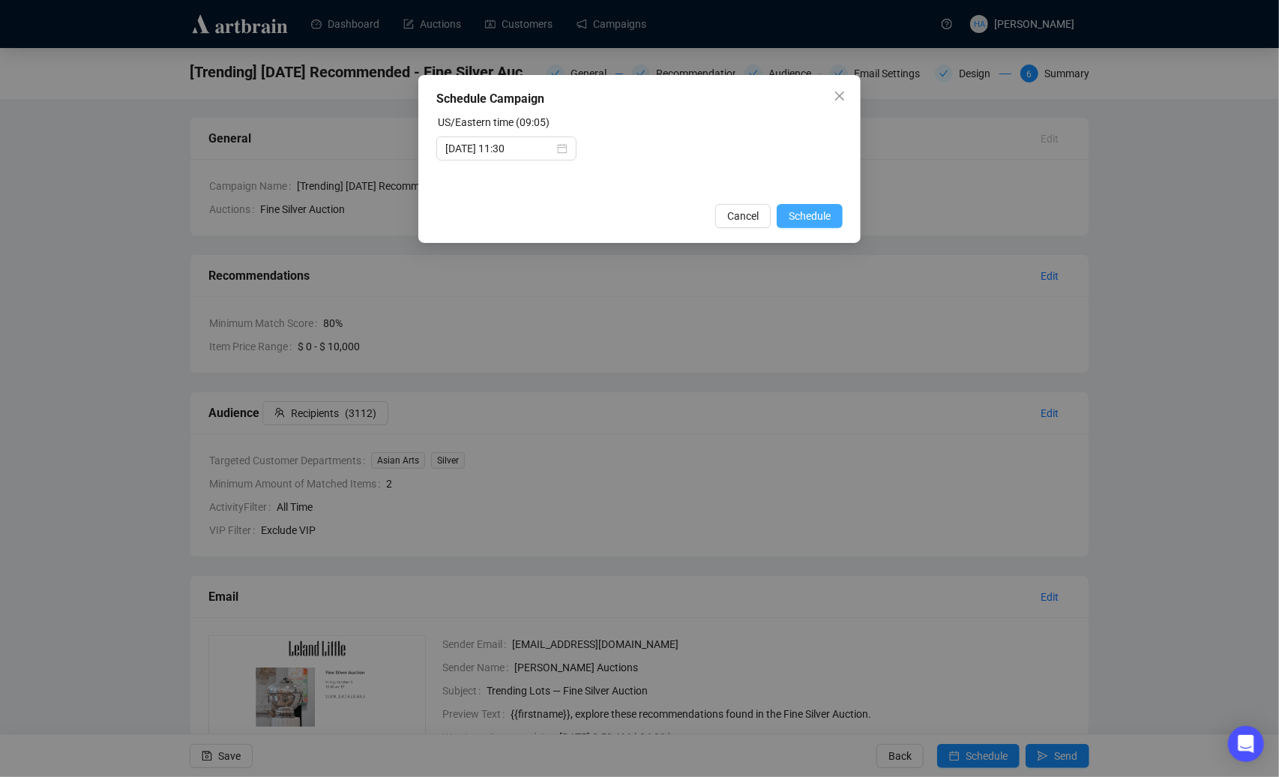
click at [821, 213] on span "Schedule" at bounding box center [810, 216] width 42 height 16
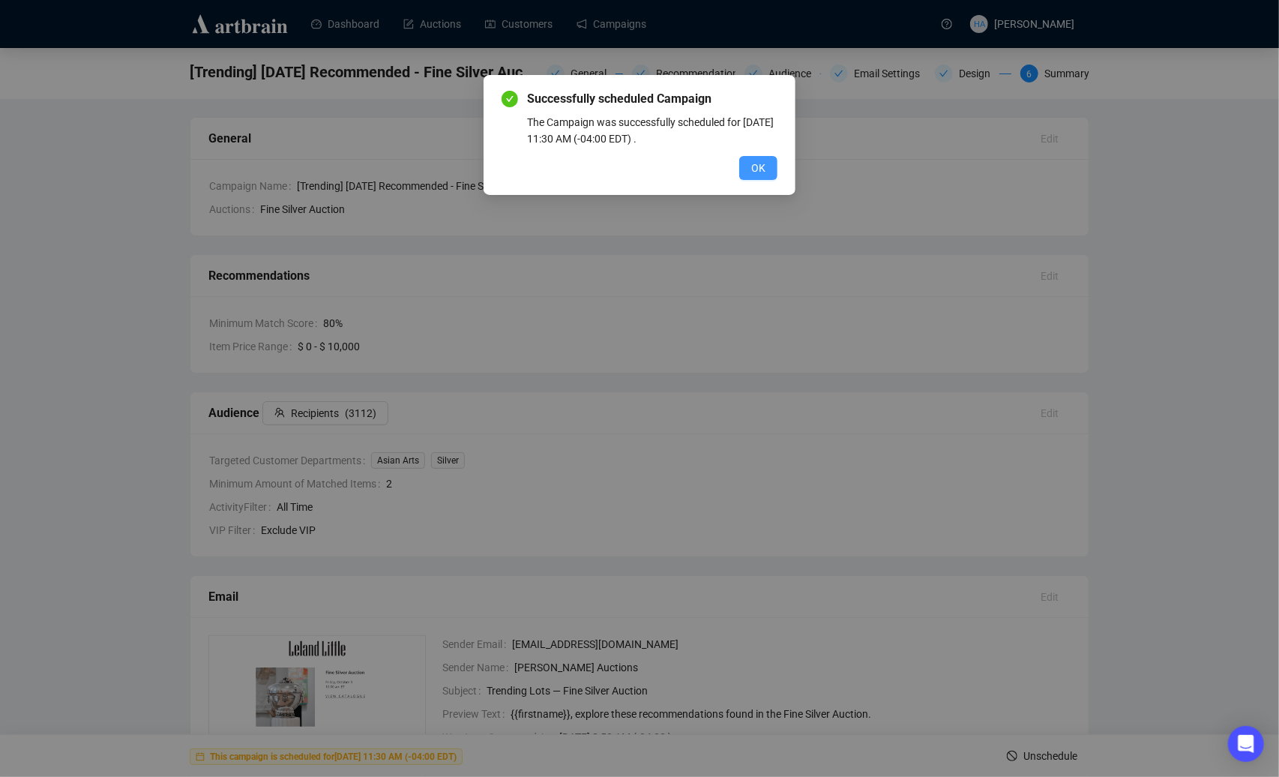
click at [759, 160] on span "OK" at bounding box center [758, 168] width 14 height 16
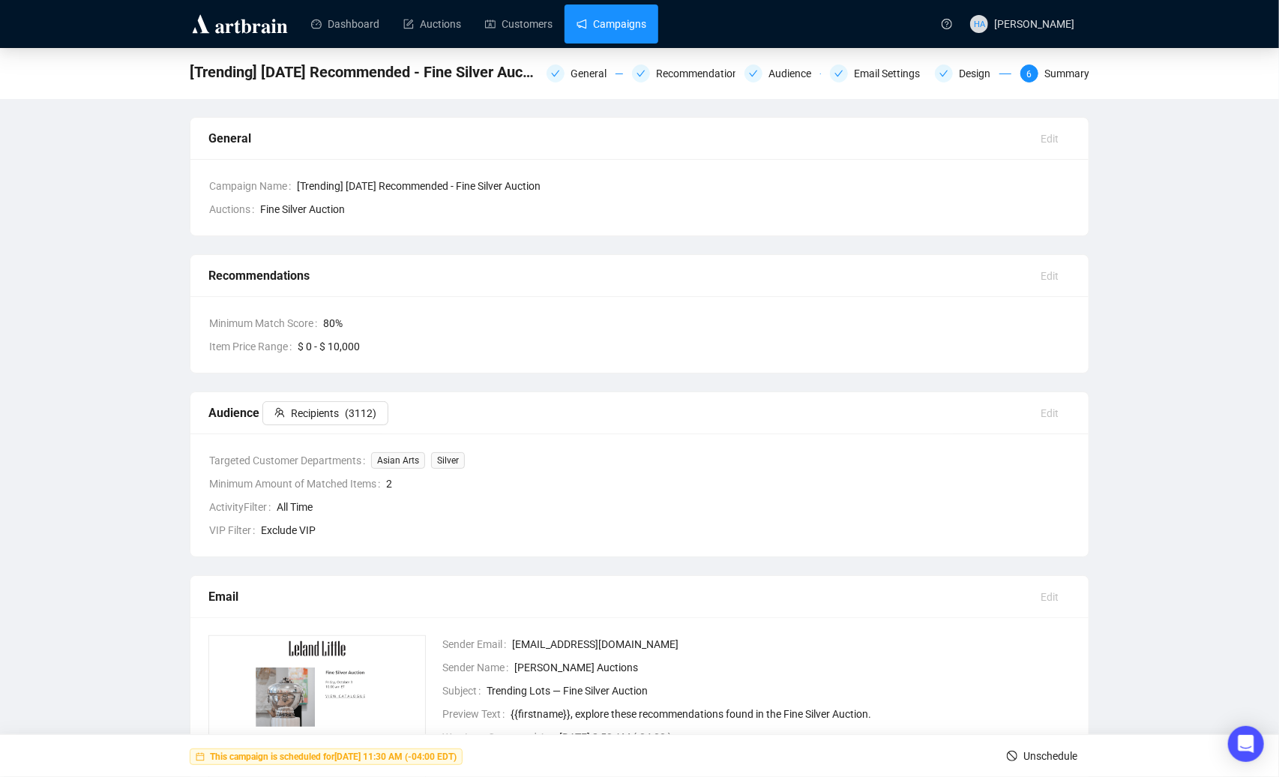
click at [622, 22] on link "Campaigns" at bounding box center [612, 23] width 70 height 39
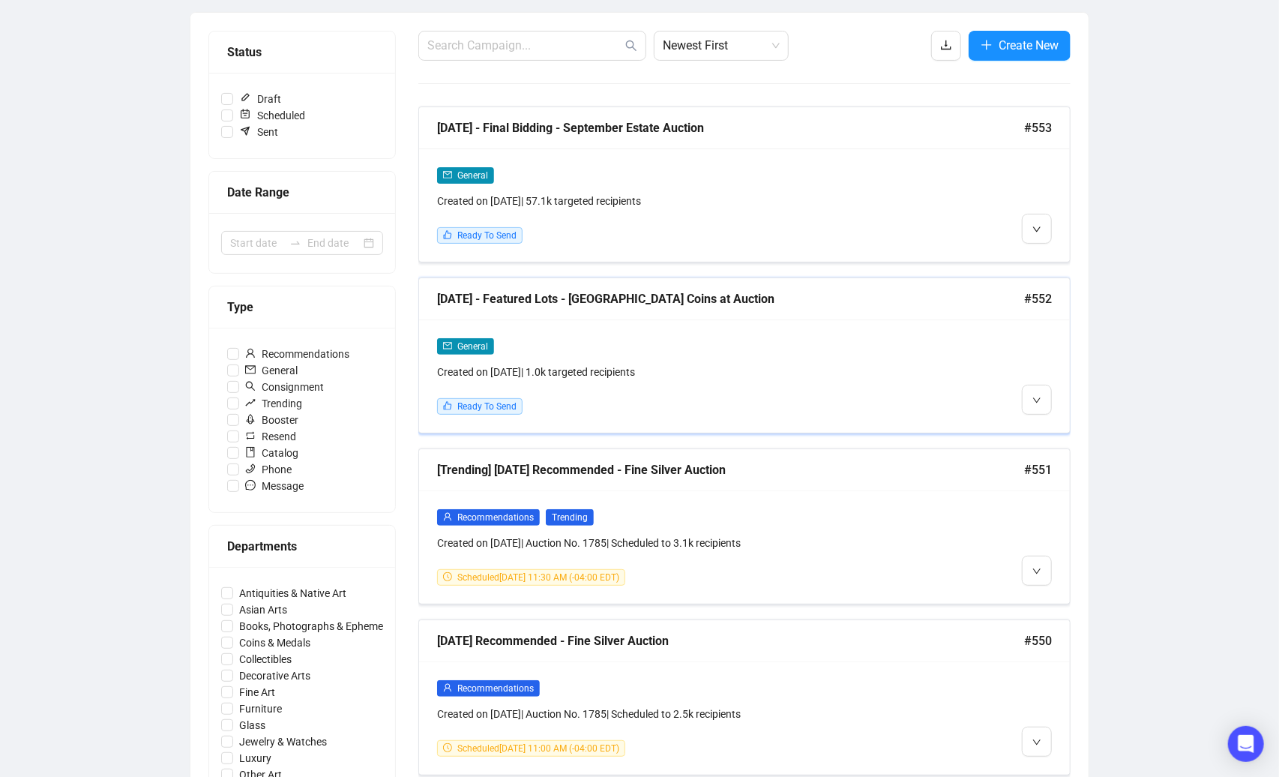
scroll to position [167, 0]
click at [1050, 429] on li "Edit" at bounding box center [1064, 430] width 79 height 24
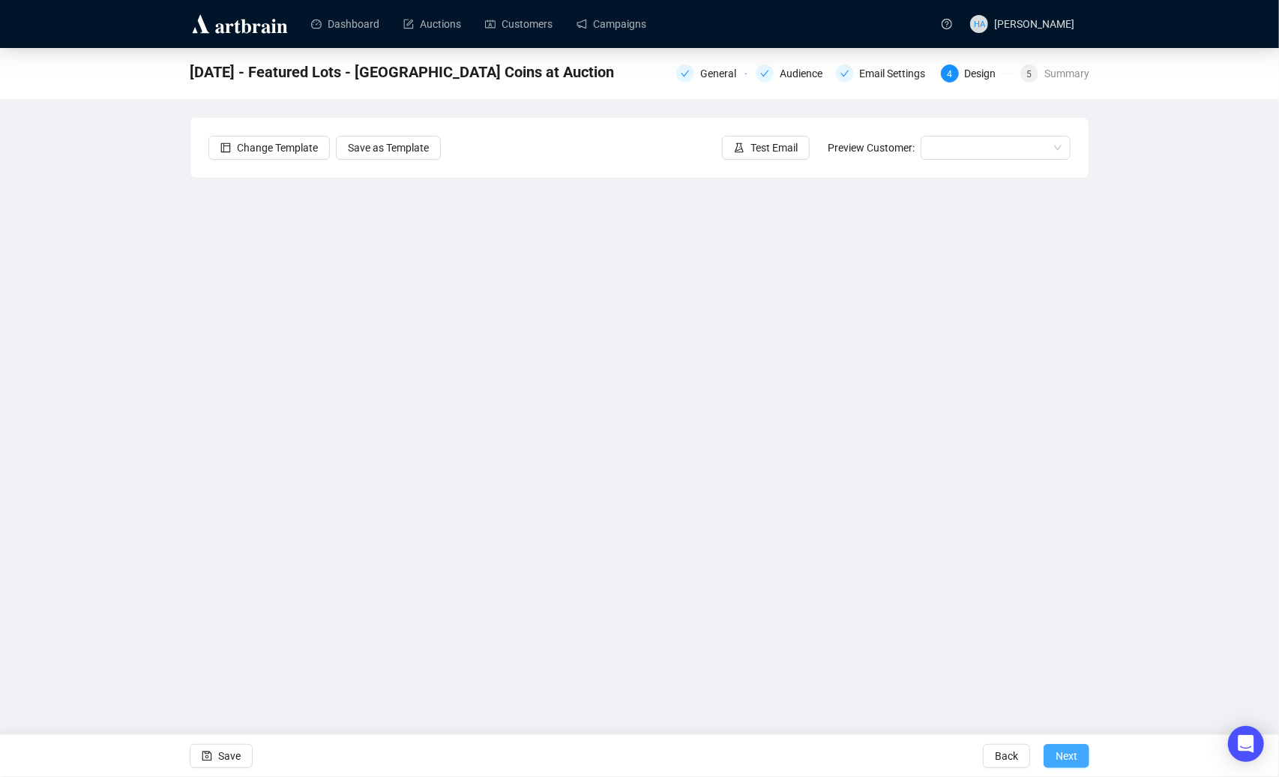
click at [1069, 757] on span "Next" at bounding box center [1067, 756] width 22 height 42
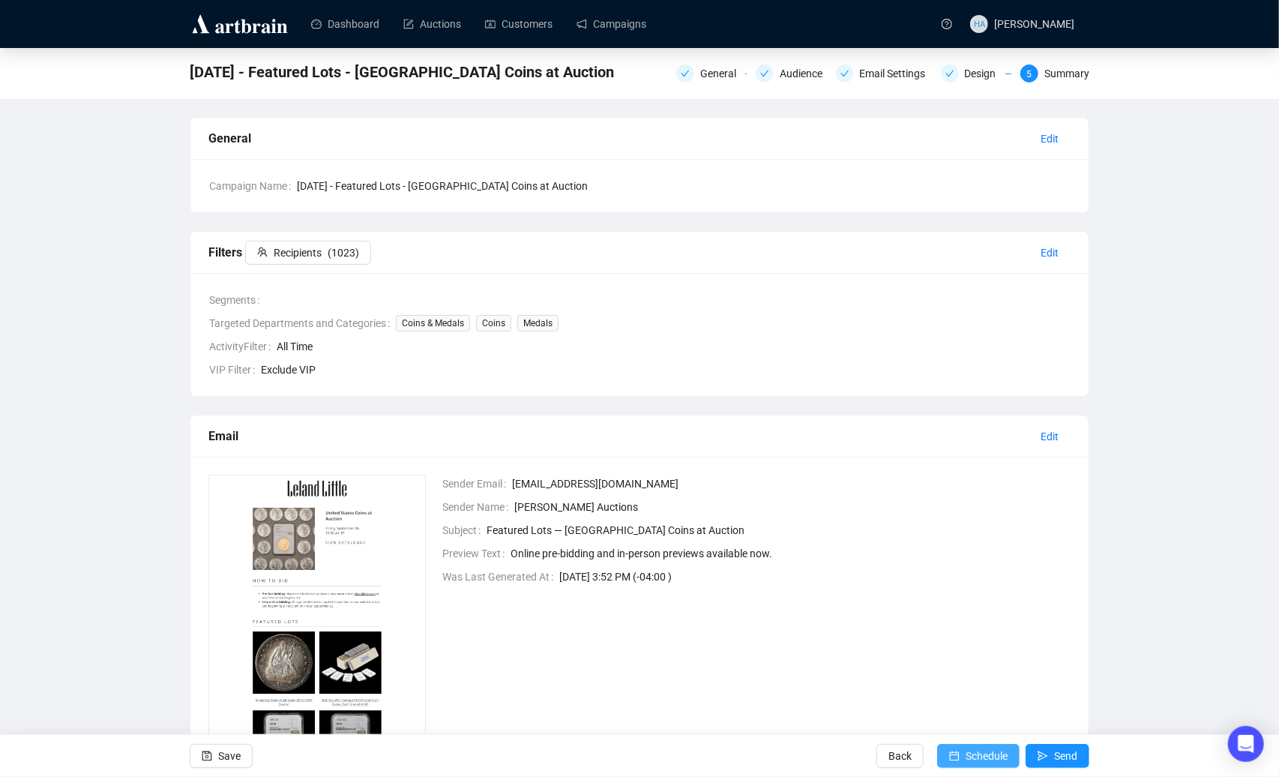
click at [993, 754] on span "Schedule" at bounding box center [987, 756] width 42 height 42
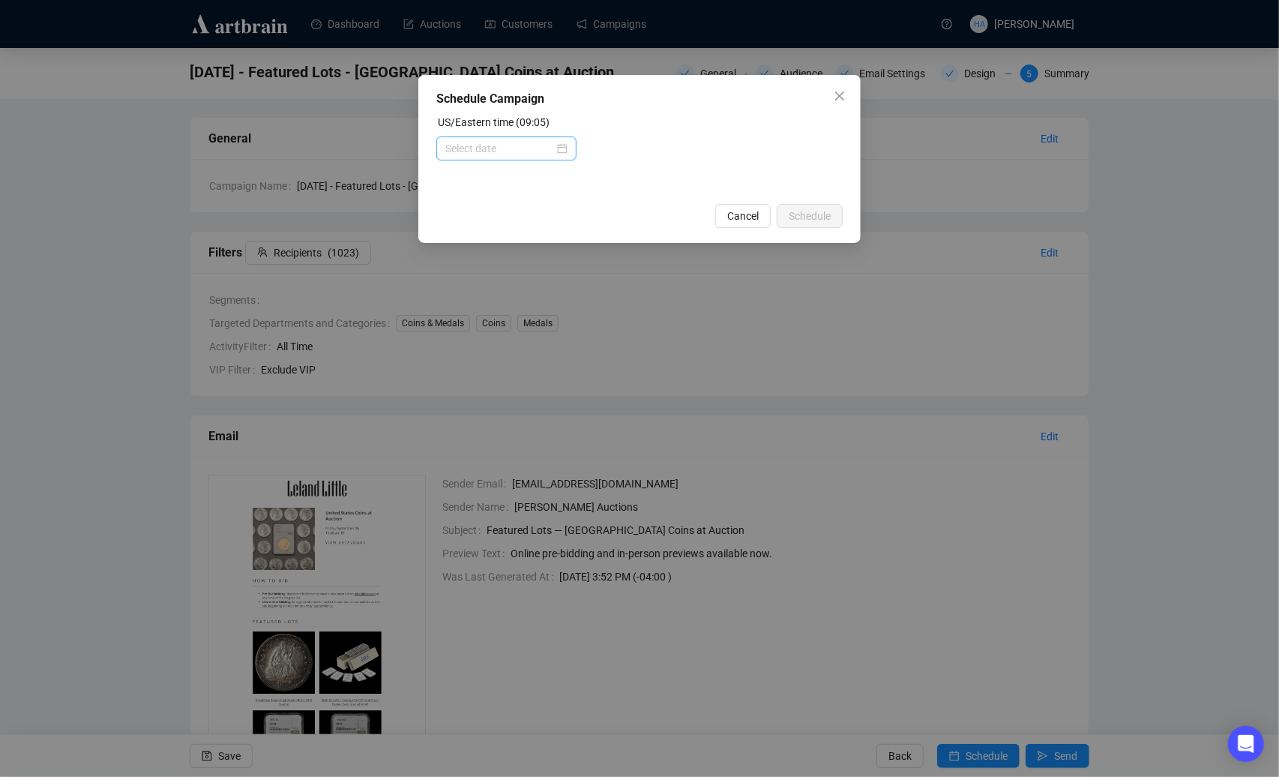
click at [558, 155] on div at bounding box center [506, 148] width 122 height 16
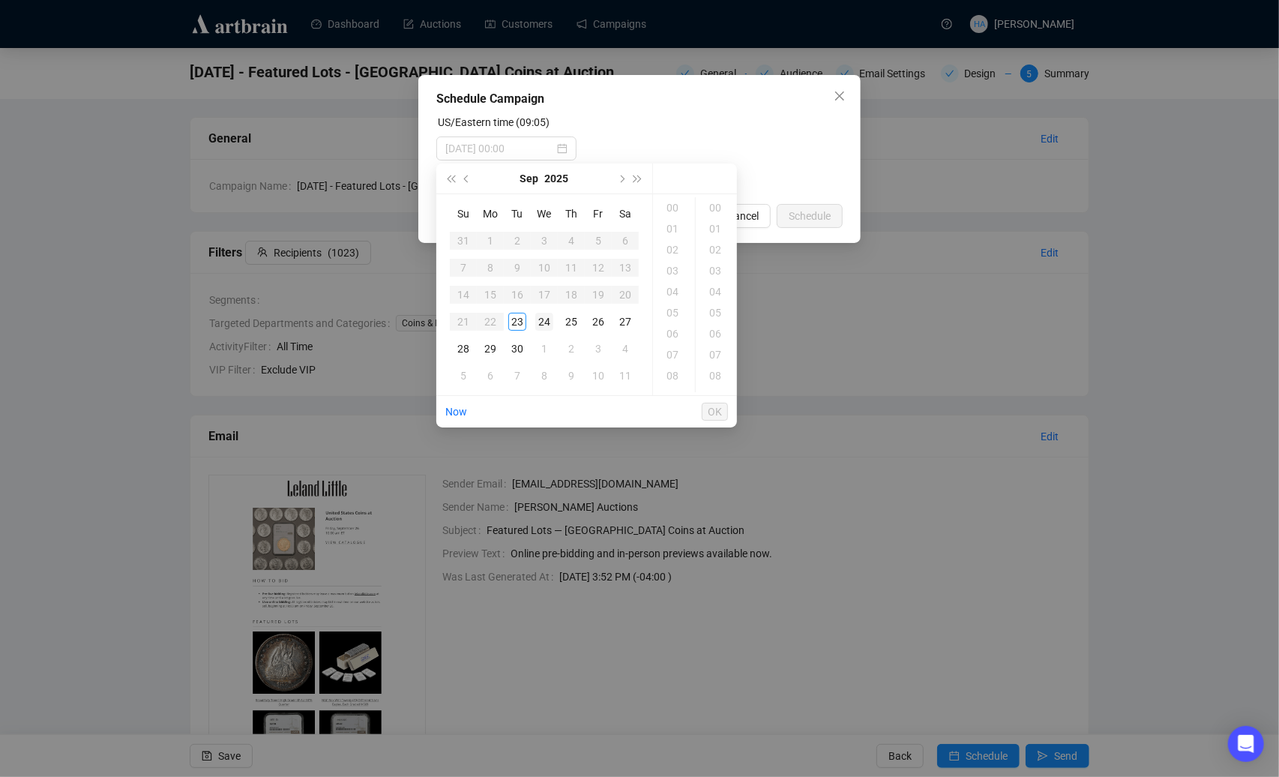
click at [543, 323] on div "24" at bounding box center [544, 322] width 18 height 18
click at [673, 340] on div "09" at bounding box center [674, 341] width 36 height 21
type input "[DATE] 09:00"
click at [715, 411] on span "OK" at bounding box center [715, 411] width 14 height 28
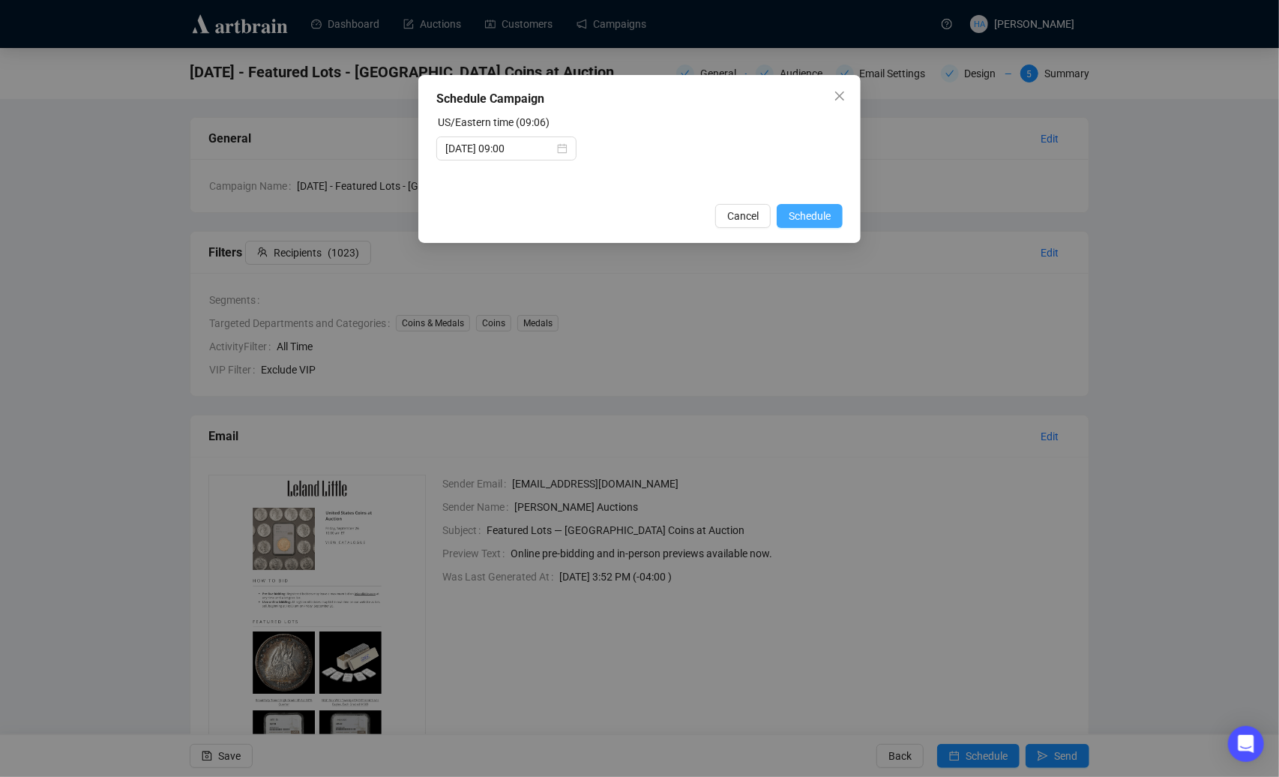
drag, startPoint x: 808, startPoint y: 211, endPoint x: 812, endPoint y: 218, distance: 8.4
click at [808, 211] on span "Schedule" at bounding box center [810, 216] width 42 height 16
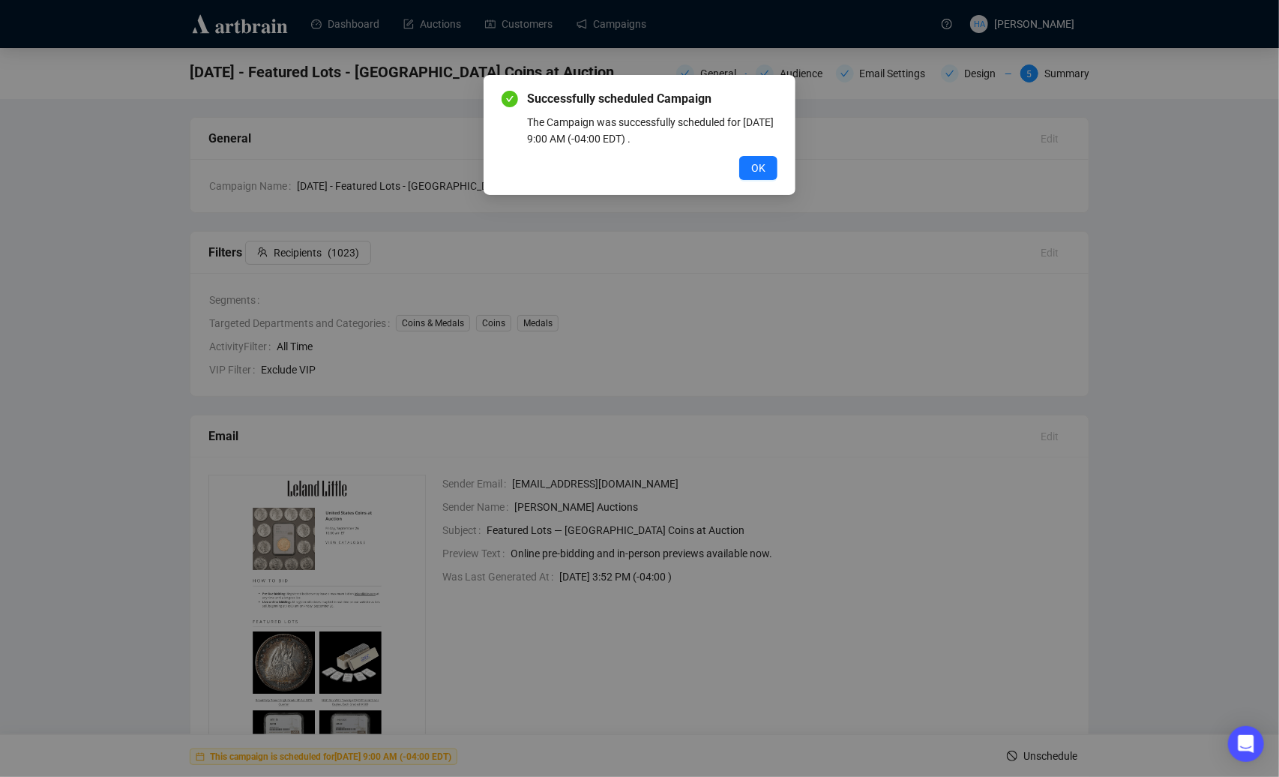
click at [765, 164] on span "OK" at bounding box center [758, 168] width 14 height 16
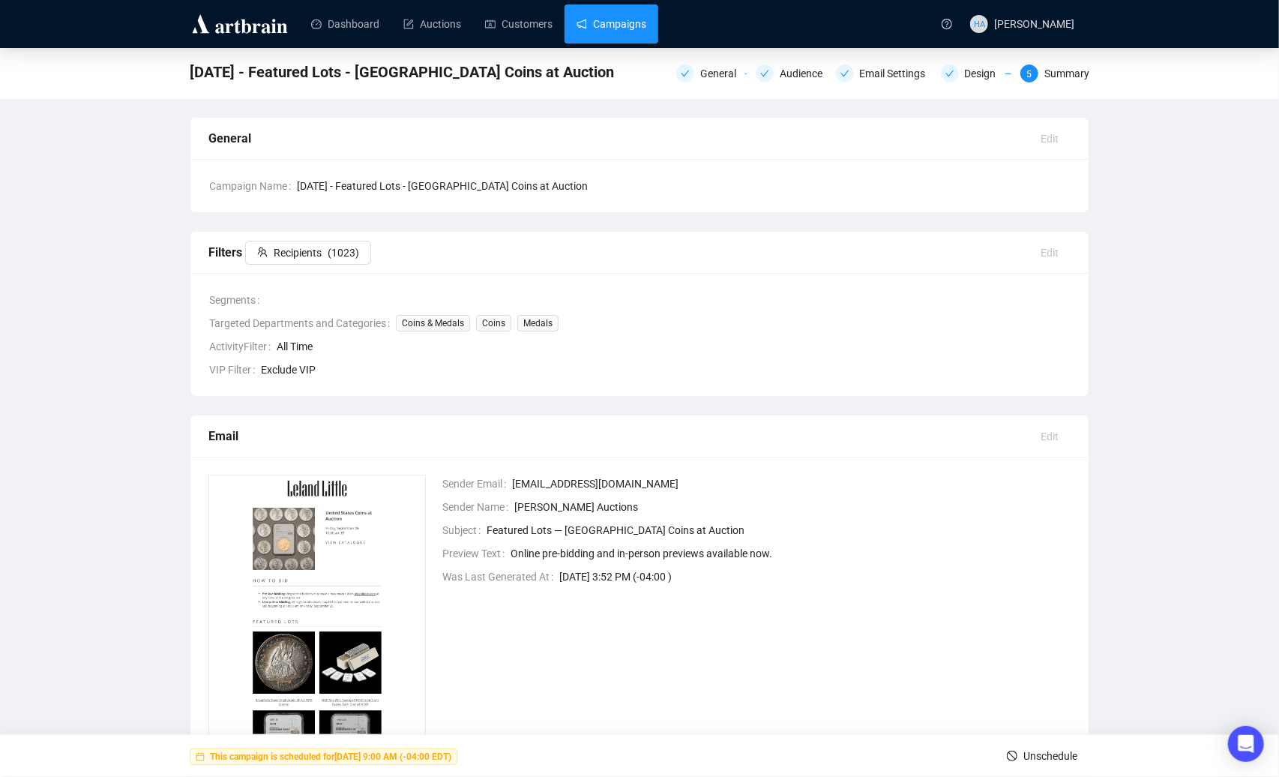
click at [638, 23] on link "Campaigns" at bounding box center [612, 23] width 70 height 39
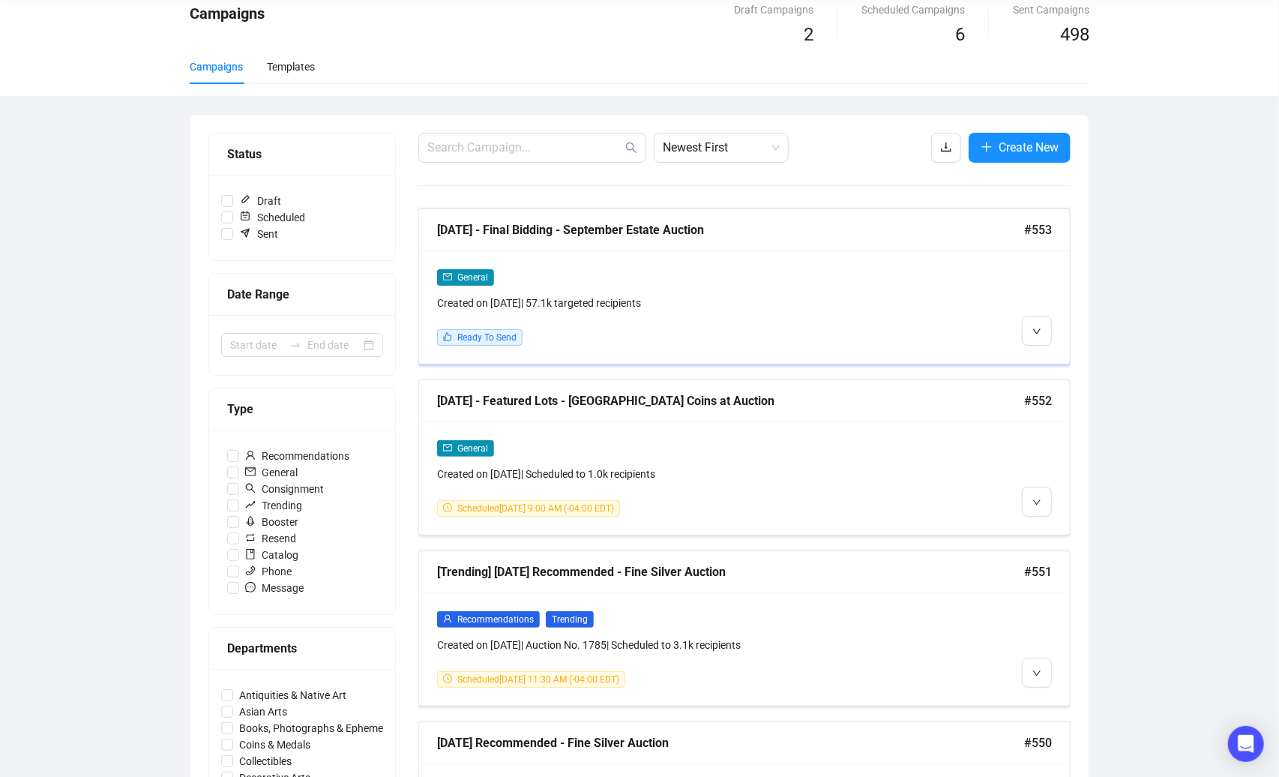
scroll to position [67, 0]
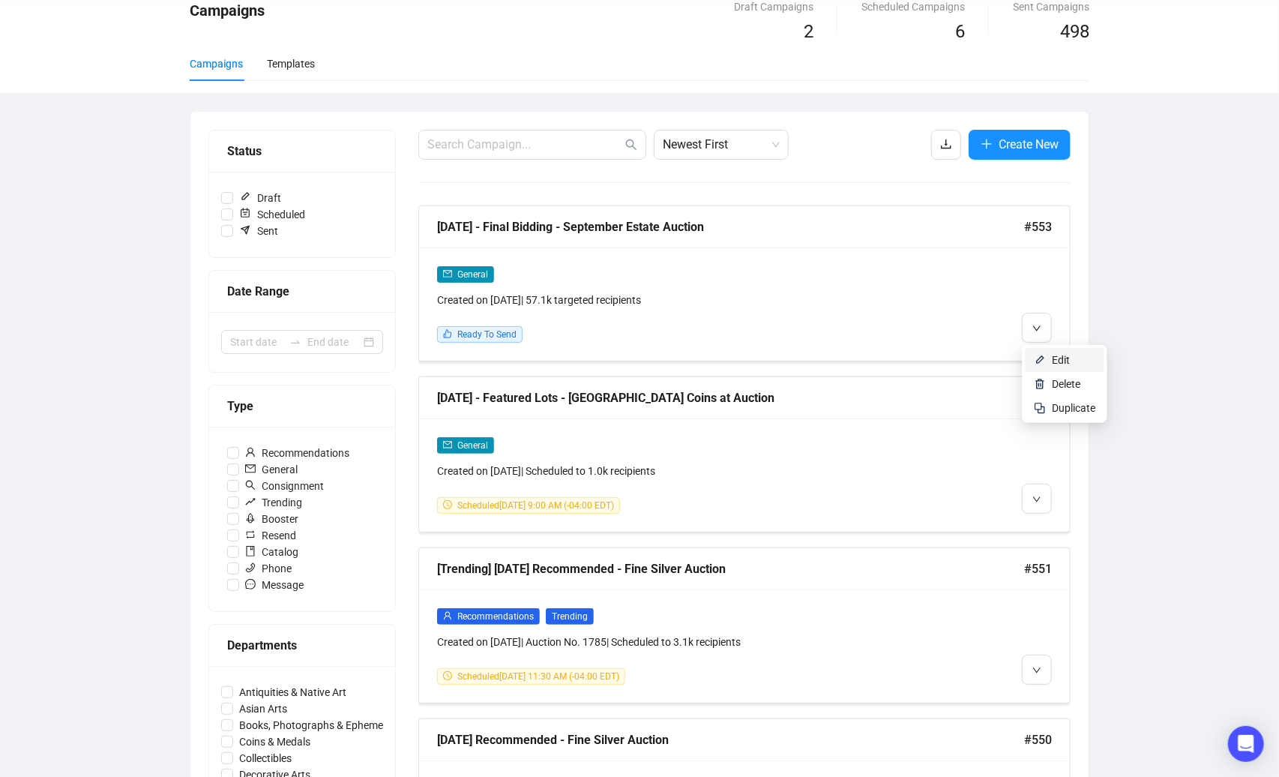
click at [1049, 356] on li "Edit" at bounding box center [1064, 360] width 79 height 24
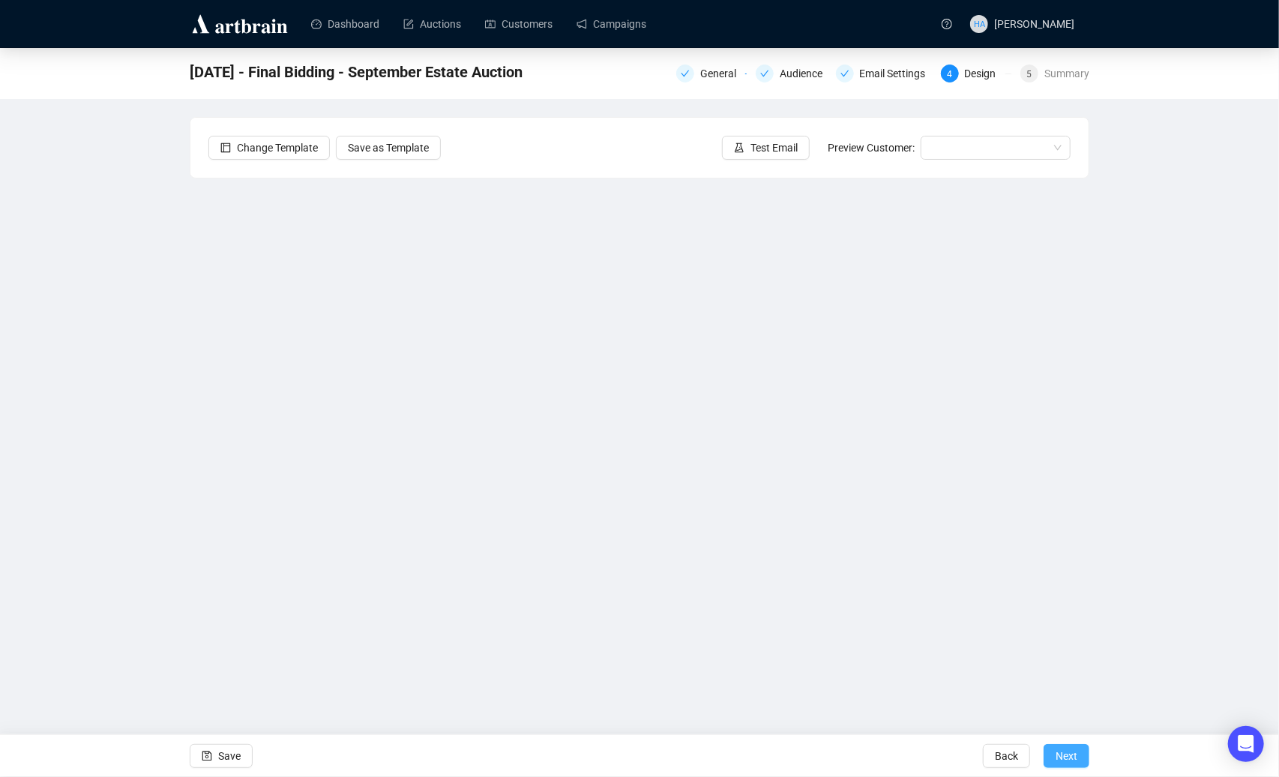
click at [1070, 753] on span "Next" at bounding box center [1067, 756] width 22 height 42
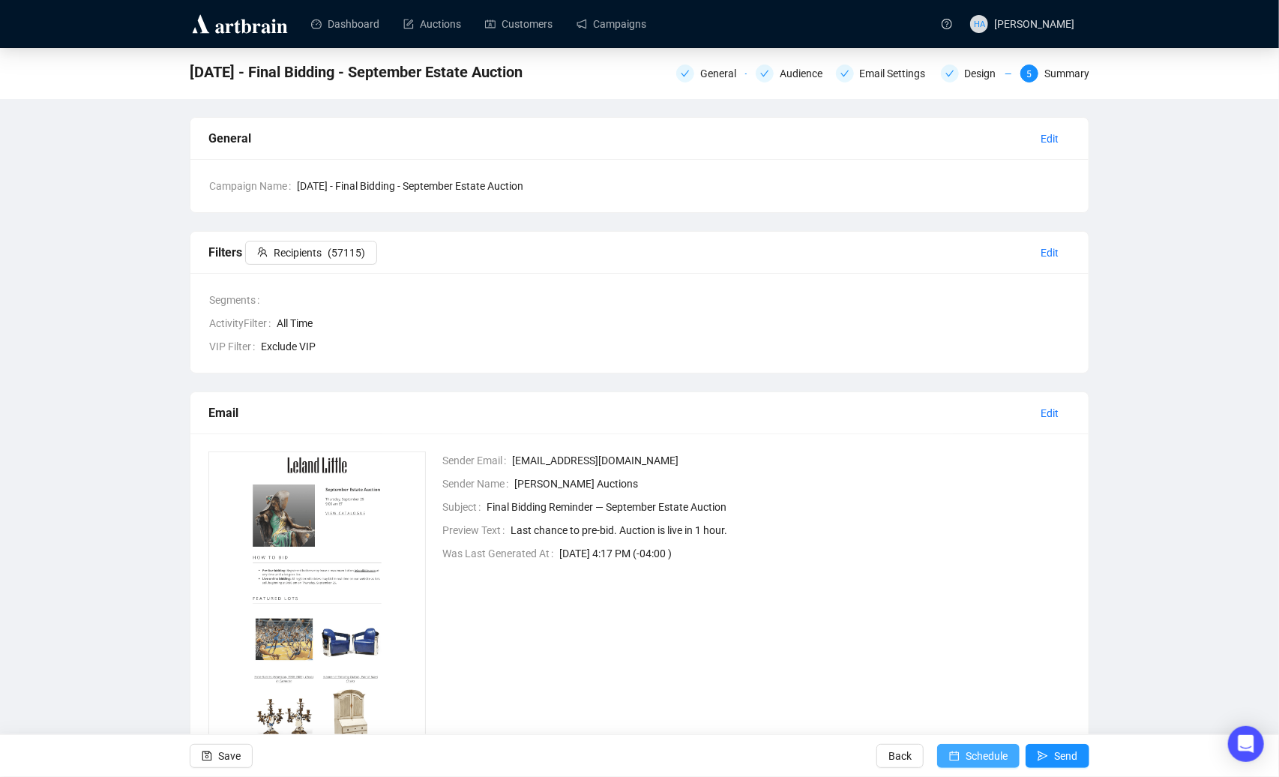
click at [977, 756] on span "Schedule" at bounding box center [987, 756] width 42 height 42
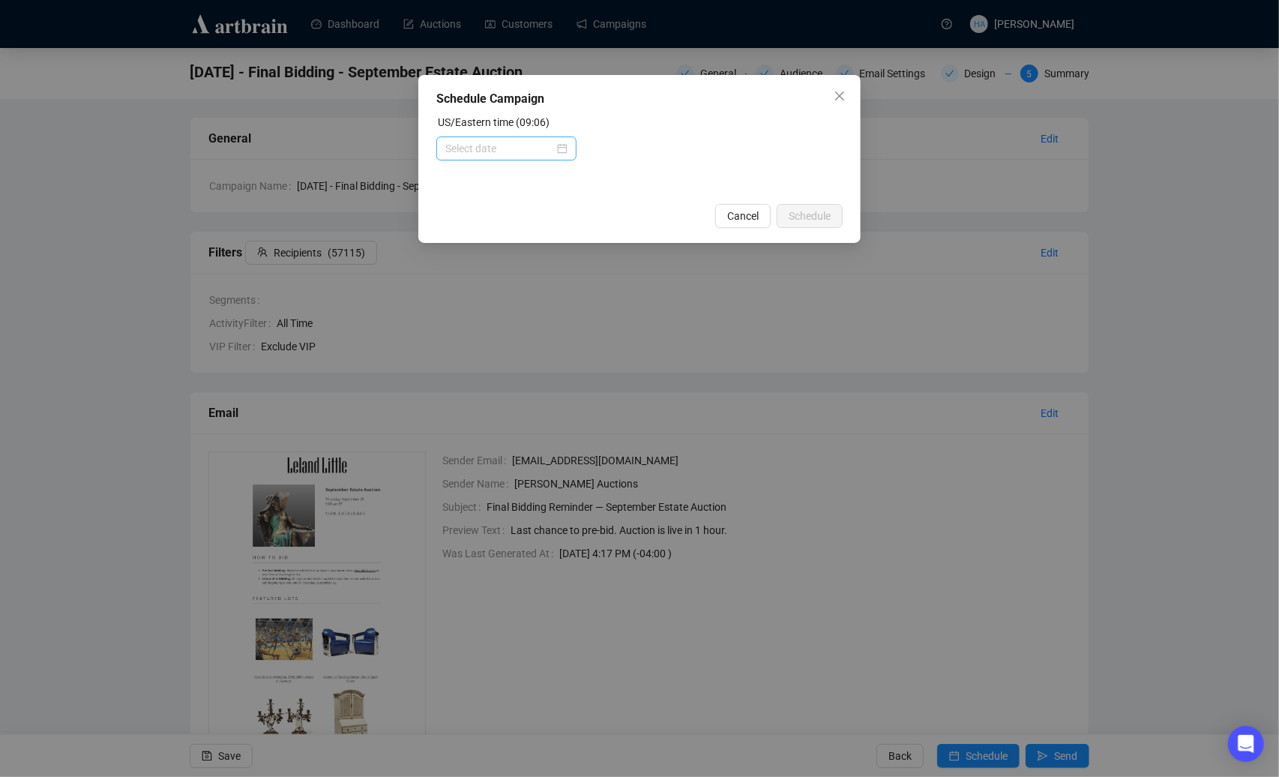
click at [557, 149] on div at bounding box center [506, 148] width 122 height 16
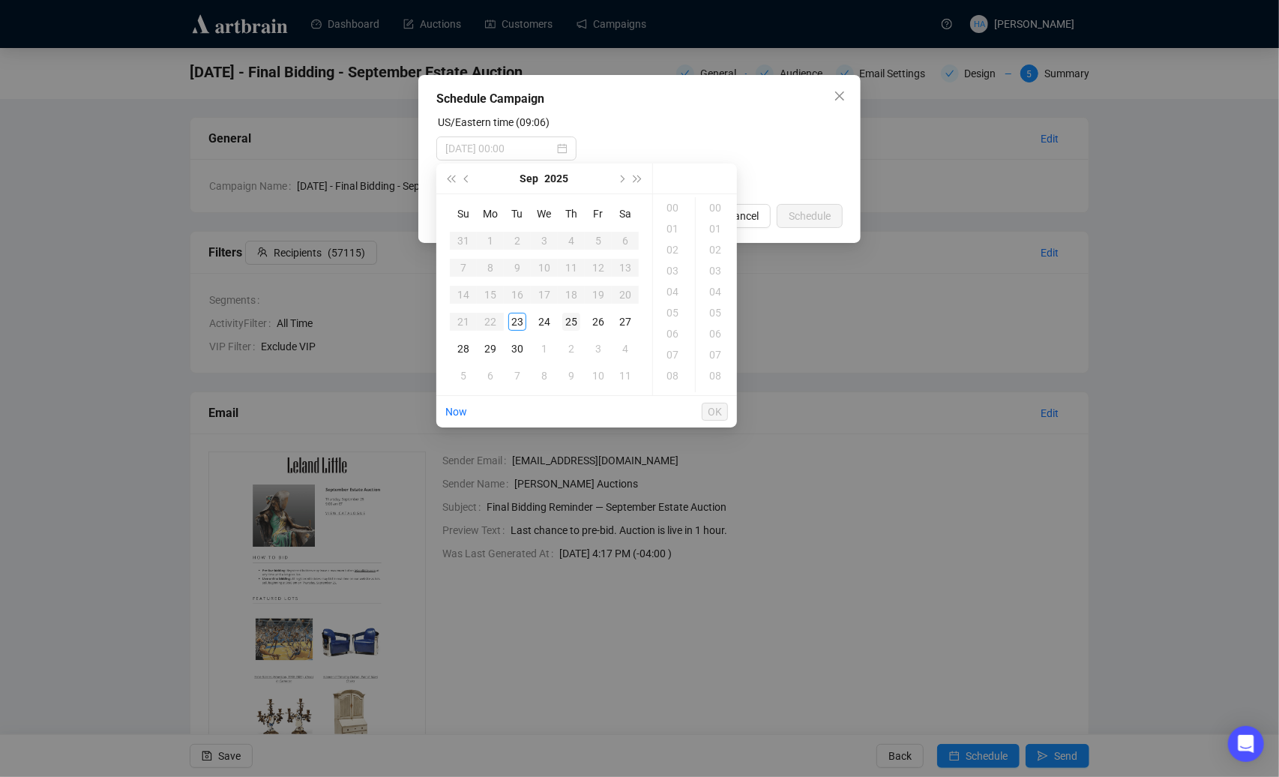
click at [572, 323] on div "25" at bounding box center [571, 322] width 18 height 18
click at [667, 325] on div "07" at bounding box center [674, 325] width 36 height 21
click at [712, 378] on div "15" at bounding box center [717, 380] width 36 height 21
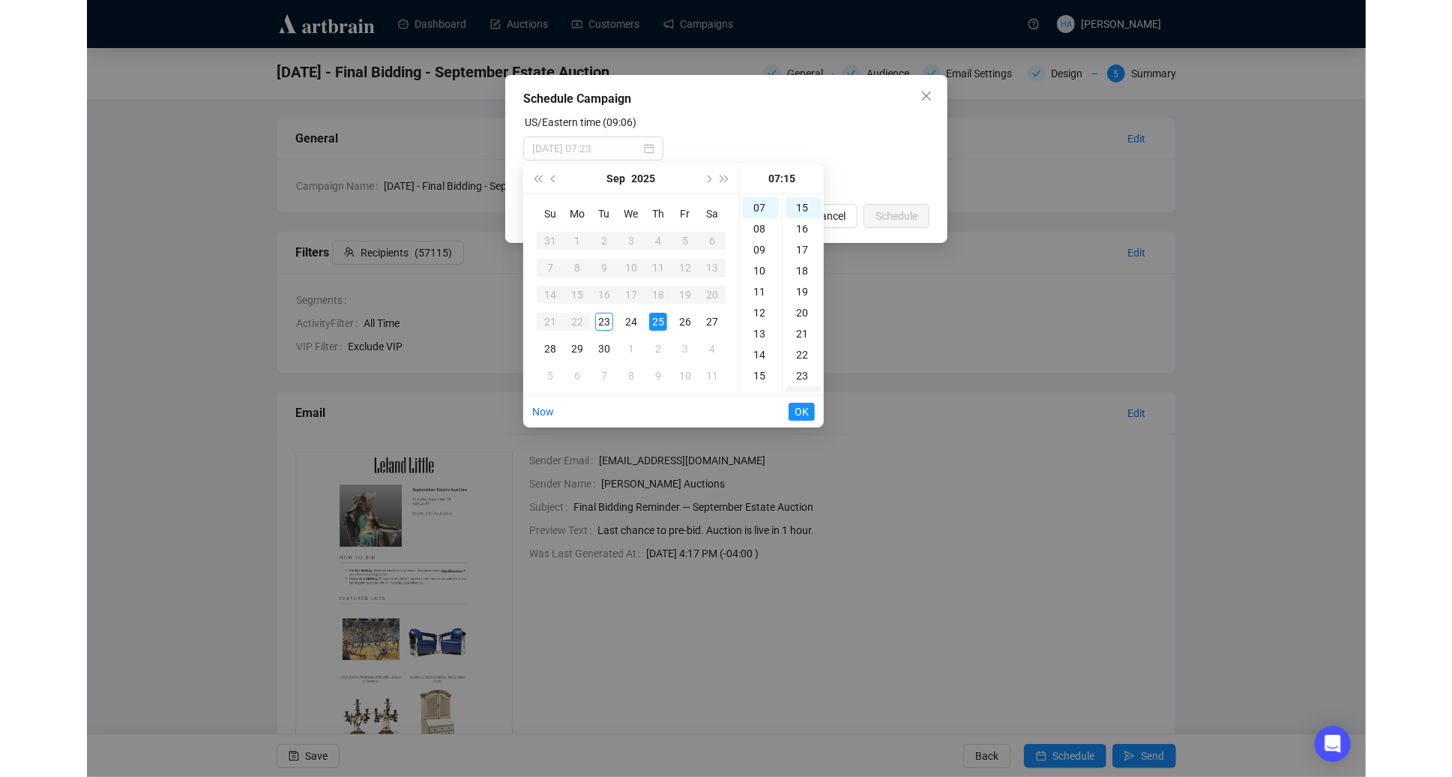
scroll to position [315, 0]
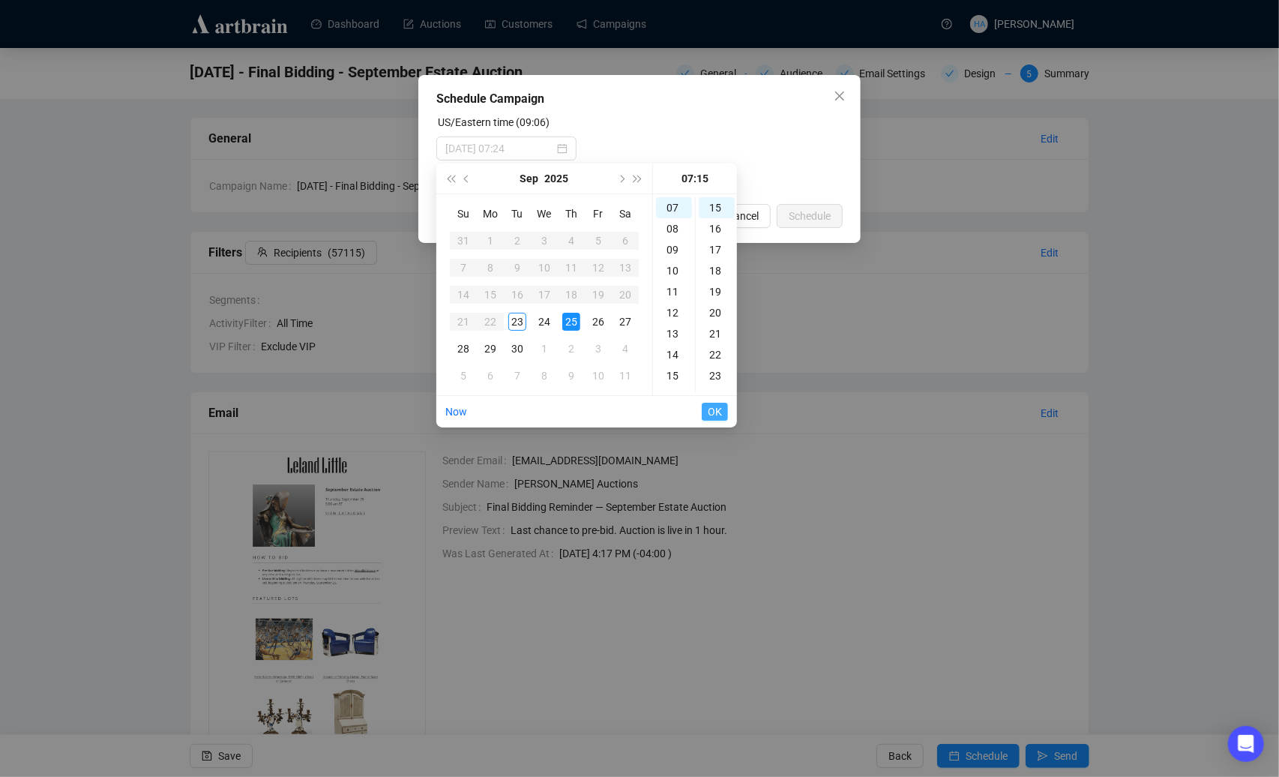
type input "[DATE] 07:15"
click at [714, 415] on span "OK" at bounding box center [715, 411] width 14 height 28
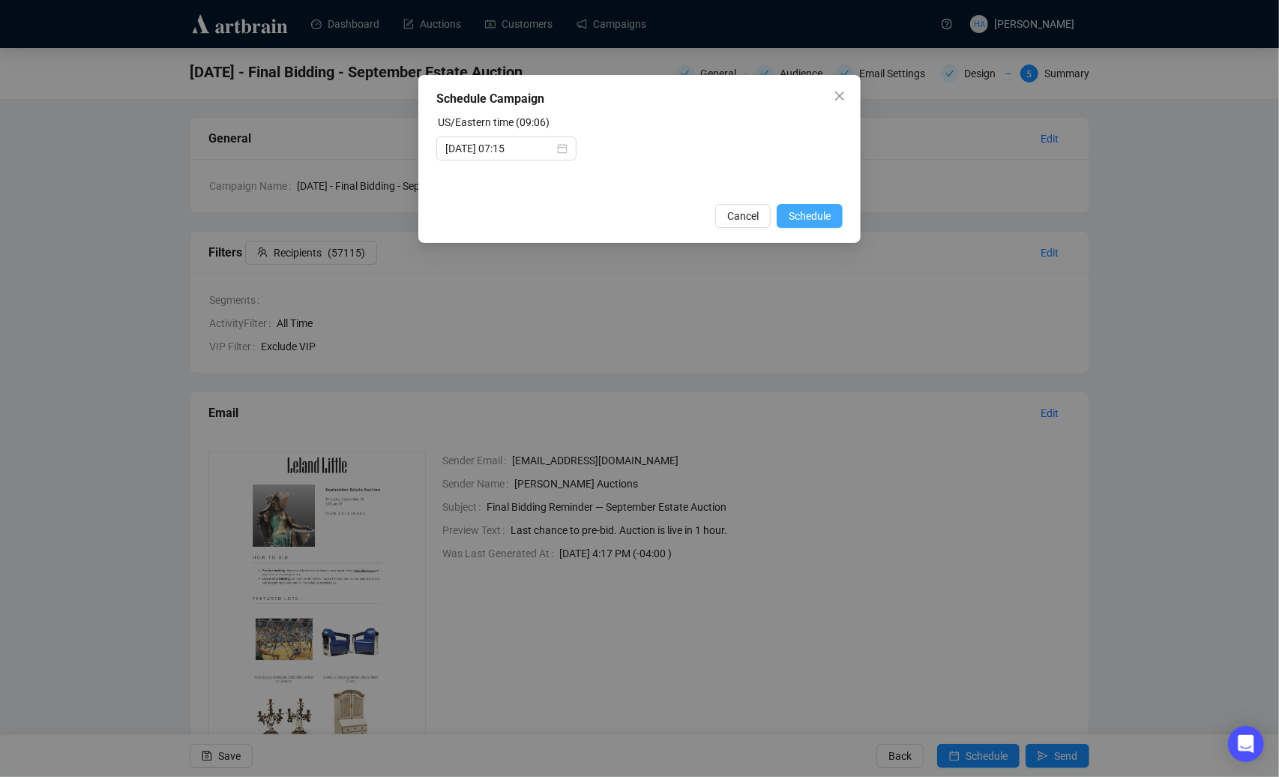
click at [801, 214] on span "Schedule" at bounding box center [810, 216] width 42 height 16
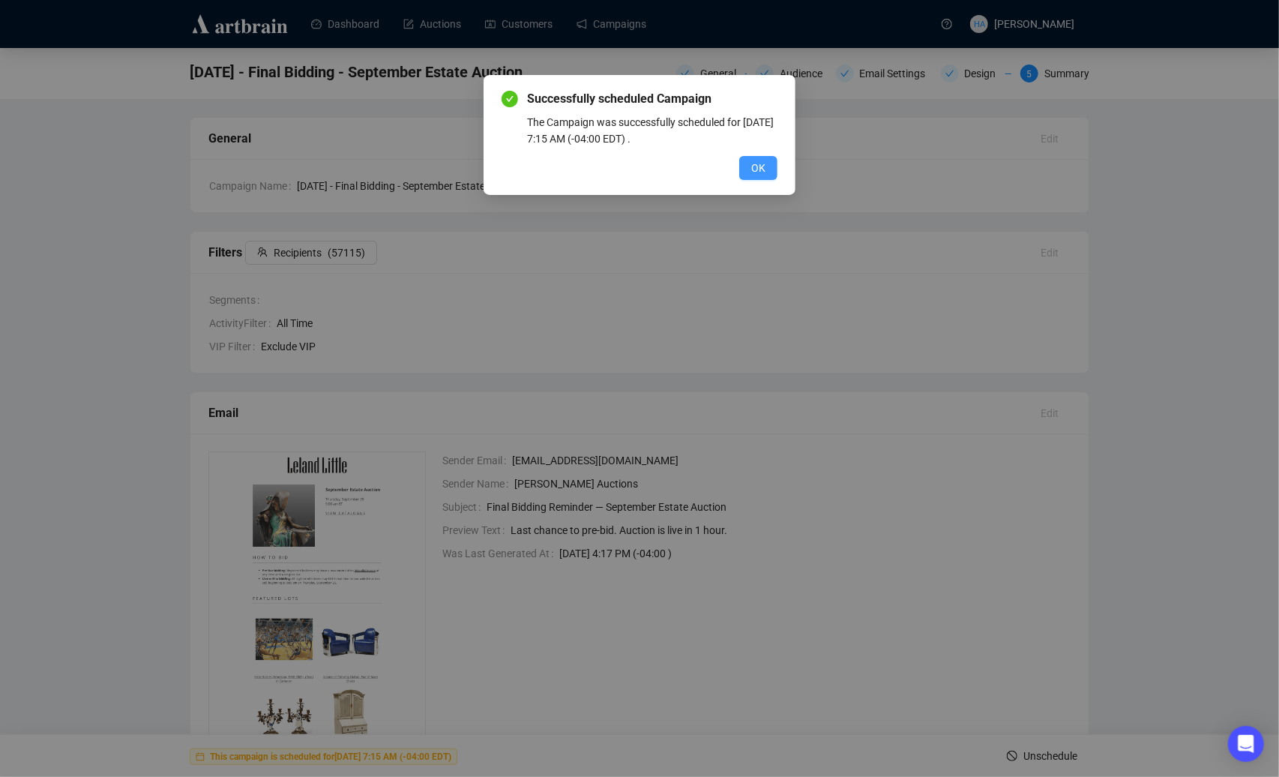
click at [754, 169] on span "OK" at bounding box center [758, 168] width 14 height 16
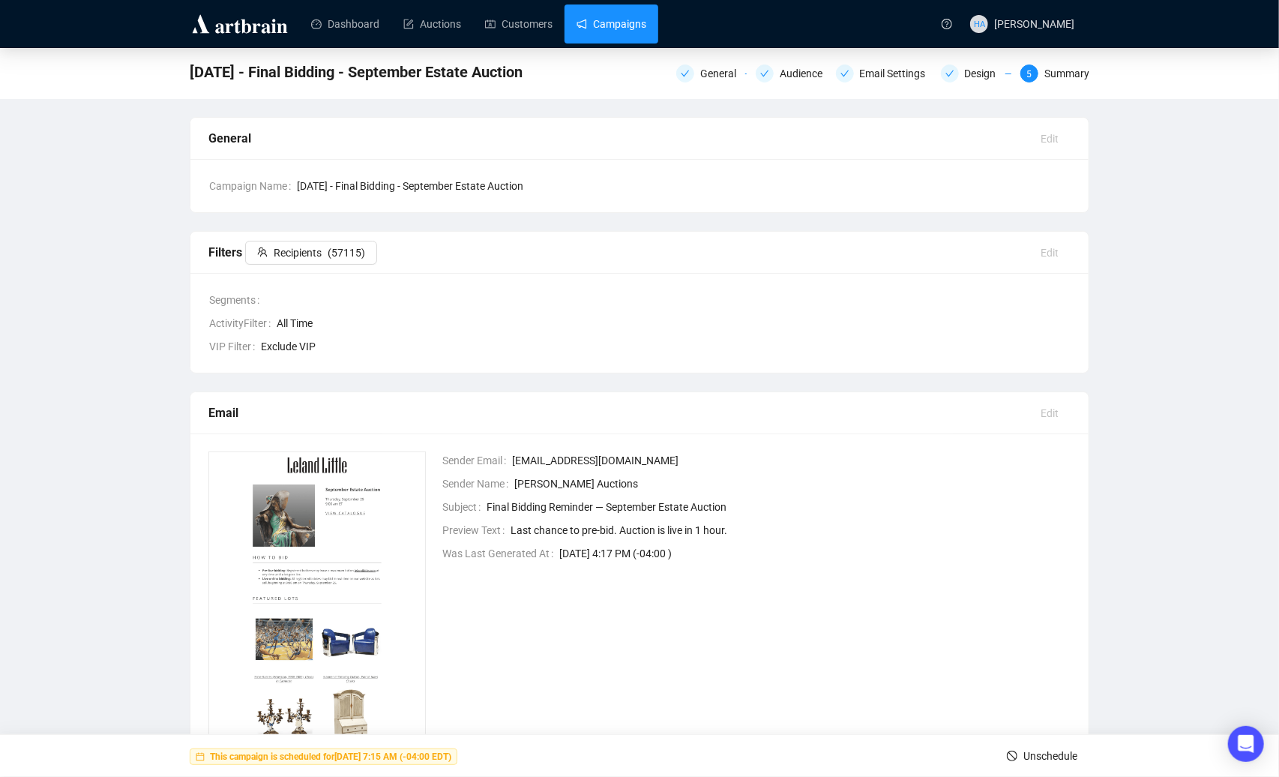
drag, startPoint x: 638, startPoint y: 18, endPoint x: 650, endPoint y: 34, distance: 20.4
click at [640, 19] on link "Campaigns" at bounding box center [612, 23] width 70 height 39
